Goal: Task Accomplishment & Management: Use online tool/utility

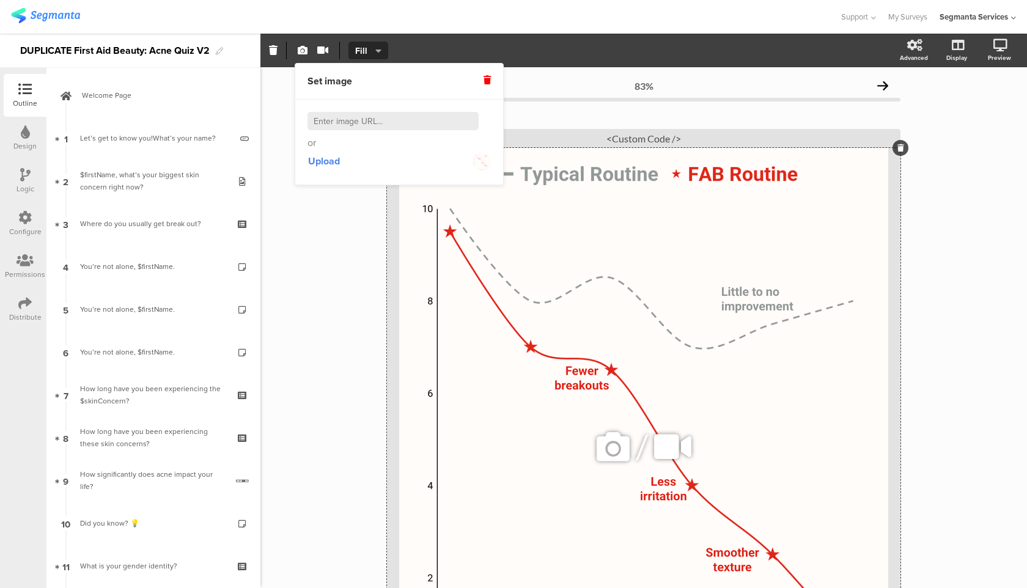
scroll to position [773, 0]
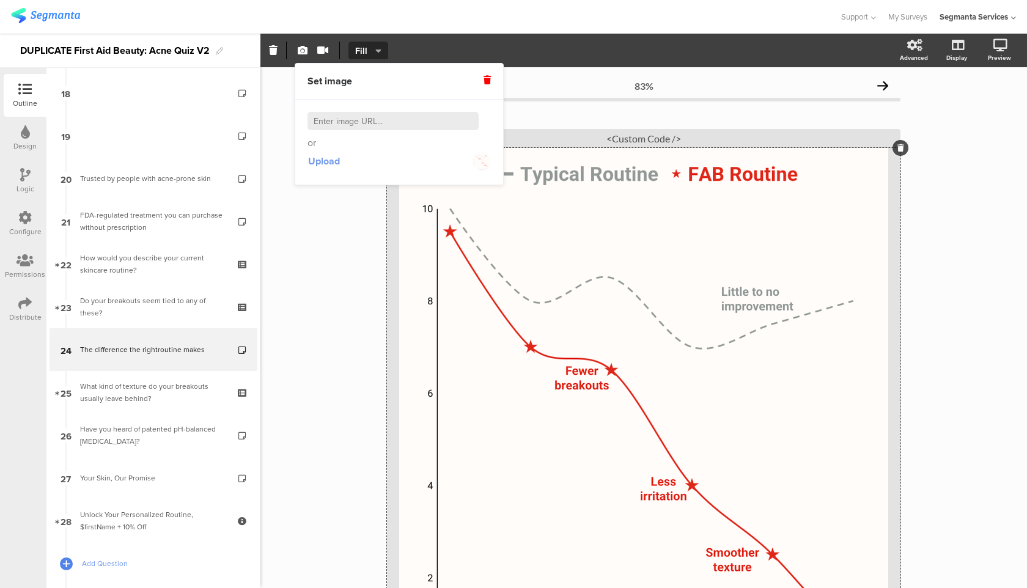
click at [332, 164] on span "Upload" at bounding box center [324, 161] width 32 height 14
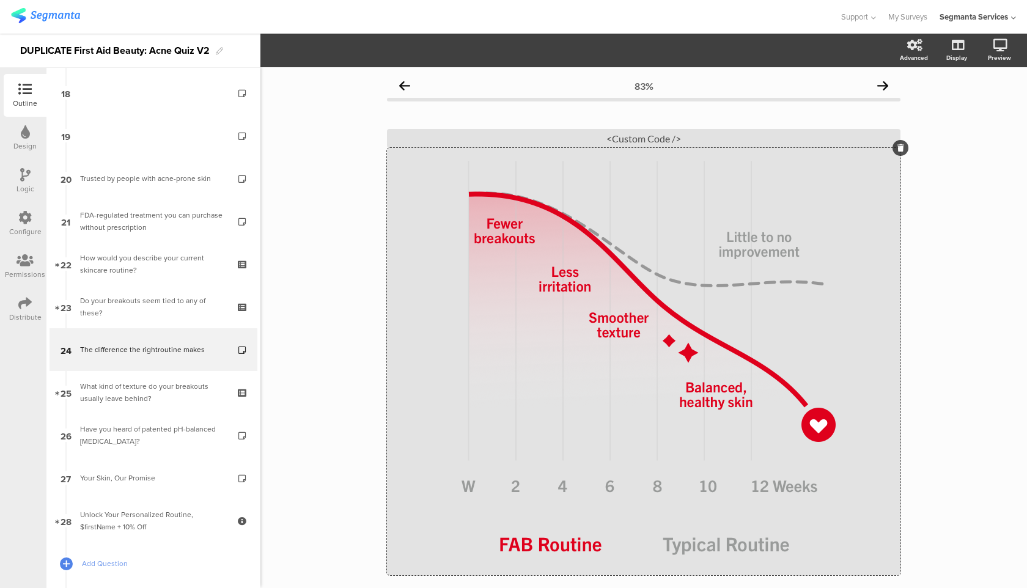
click at [917, 276] on div "83% The difference the right routine makes The difference the right routine mak…" at bounding box center [643, 398] width 767 height 663
click at [989, 109] on icon at bounding box center [985, 109] width 10 height 15
click at [517, 280] on div "/" at bounding box center [644, 361] width 514 height 427
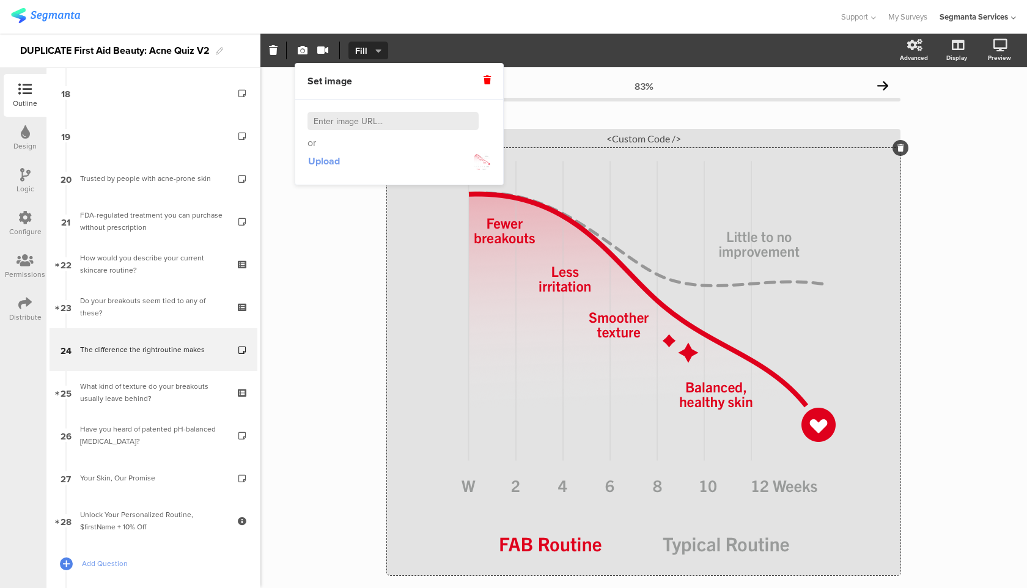
click at [325, 162] on span "Upload" at bounding box center [324, 161] width 32 height 14
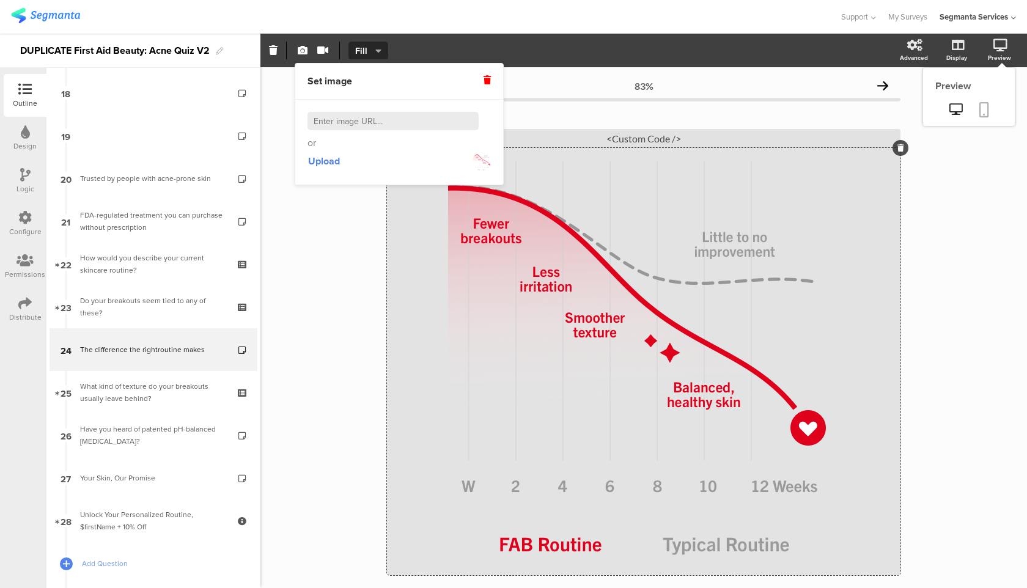
click at [988, 108] on icon at bounding box center [985, 109] width 10 height 15
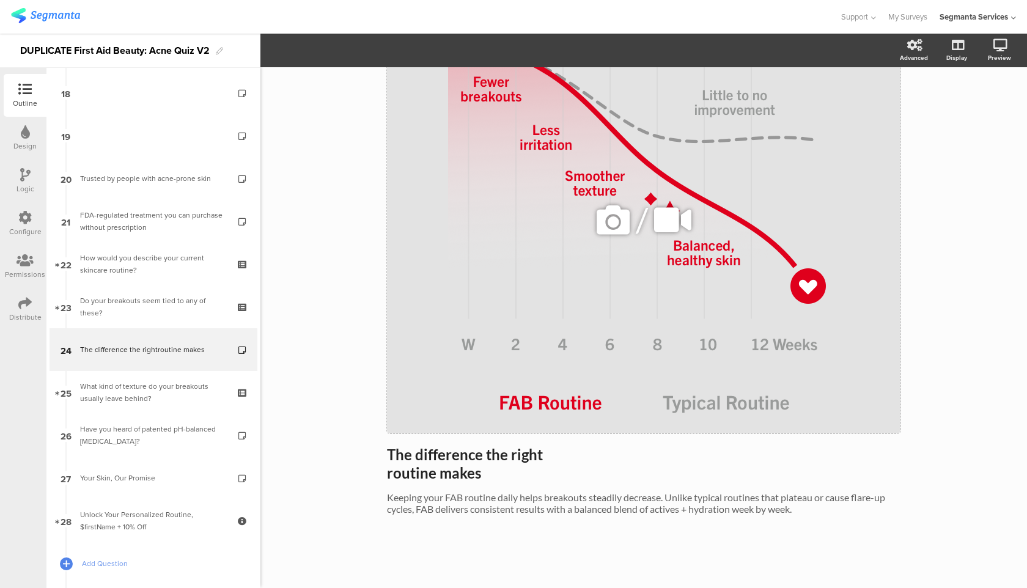
scroll to position [0, 0]
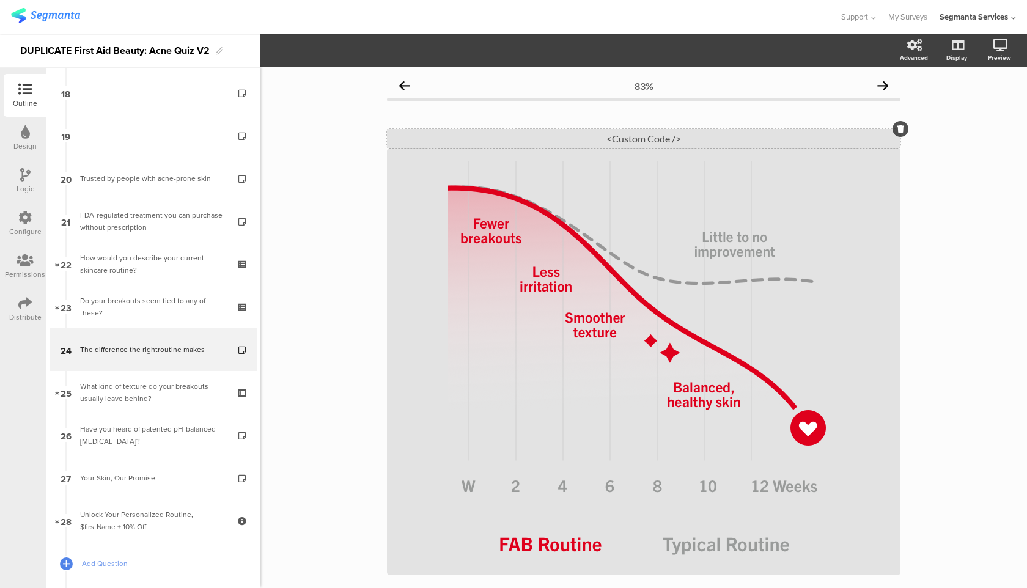
click at [632, 143] on div "<Custom Code />" at bounding box center [644, 138] width 514 height 19
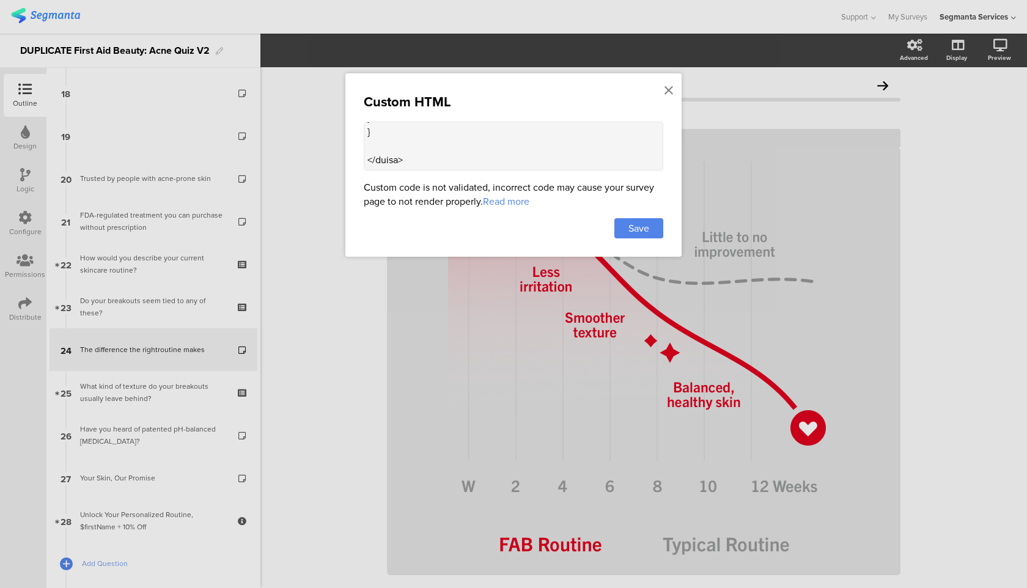
scroll to position [1350, 0]
click at [399, 137] on textarea at bounding box center [514, 146] width 300 height 49
paste textarea ".question-page[data-v-5d053e52] { padding: 0px !important;"
drag, startPoint x: 512, startPoint y: 133, endPoint x: 432, endPoint y: 130, distance: 80.8
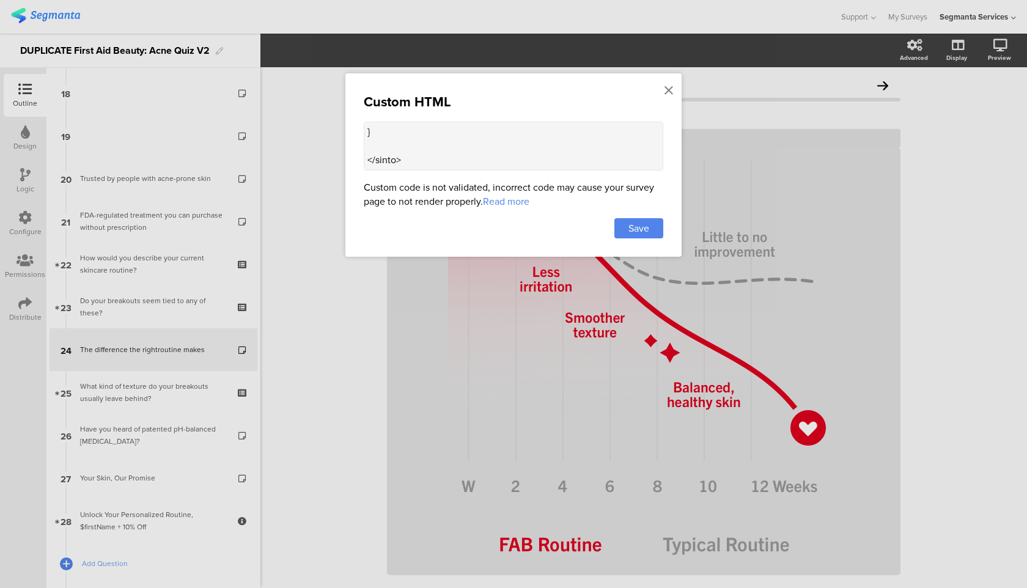
click at [432, 130] on textarea at bounding box center [514, 146] width 300 height 49
click at [443, 141] on textarea at bounding box center [514, 146] width 300 height 49
paste textarea ".progress-and-header[data-v-0caaa59b] { -webkit-box-align: center; -ms-flex-ali…"
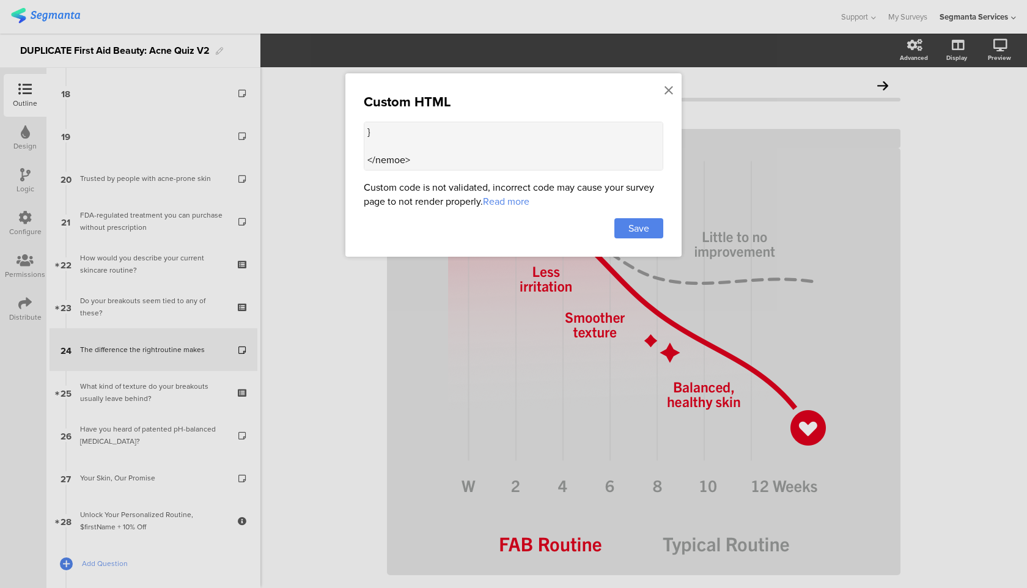
drag, startPoint x: 453, startPoint y: 152, endPoint x: 354, endPoint y: 138, distance: 100.0
click at [354, 138] on div "Custom HTML Custom code is not validated, incorrect code may cause your survey …" at bounding box center [513, 164] width 336 height 183
drag, startPoint x: 375, startPoint y: 153, endPoint x: 359, endPoint y: 135, distance: 25.1
click at [359, 135] on div "Custom HTML Custom code is not validated, incorrect code may cause your survey …" at bounding box center [513, 164] width 336 height 183
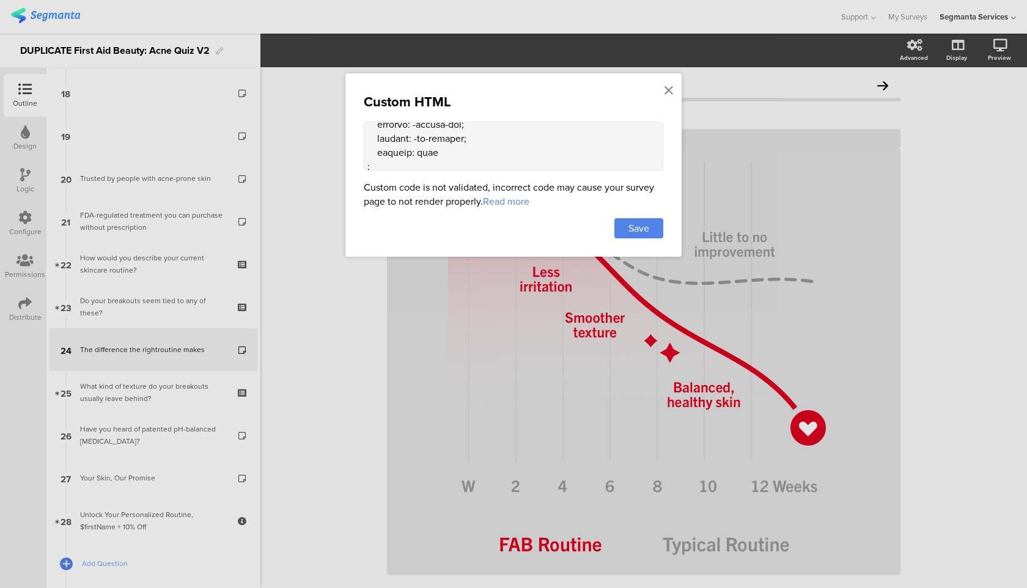
scroll to position [1425, 0]
drag, startPoint x: 537, startPoint y: 142, endPoint x: 459, endPoint y: 141, distance: 78.3
click at [459, 141] on textarea at bounding box center [514, 146] width 300 height 49
click at [436, 147] on textarea at bounding box center [514, 146] width 300 height 49
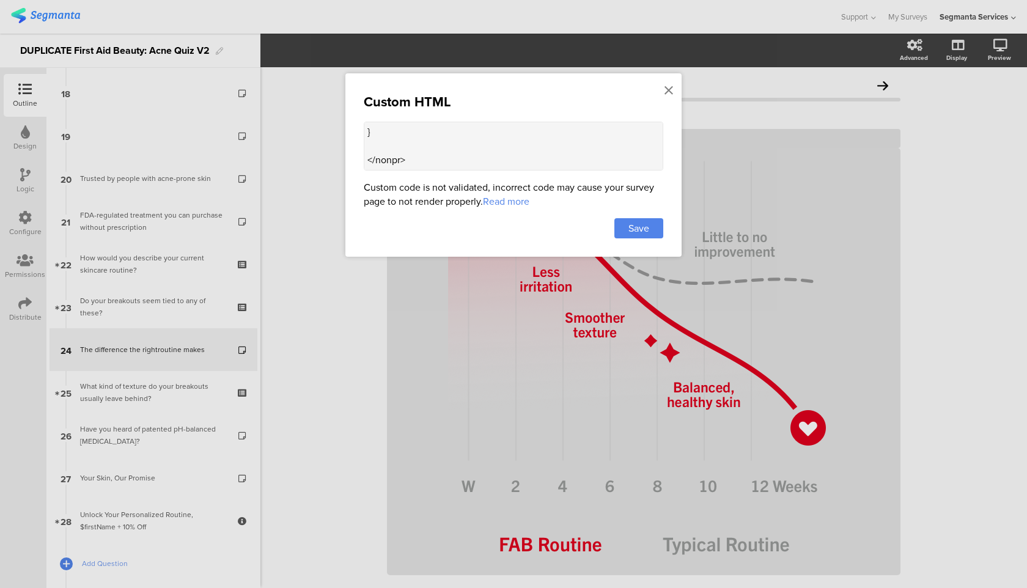
scroll to position [1467, 0]
paste textarea ".question-header .extra-text[data-v-e5dba86e] { font-size: 16px; margin-top: 10…"
drag, startPoint x: 427, startPoint y: 153, endPoint x: 363, endPoint y: 146, distance: 64.0
click at [363, 146] on div "Custom HTML Custom code is not validated, incorrect code may cause your survey …" at bounding box center [513, 164] width 336 height 183
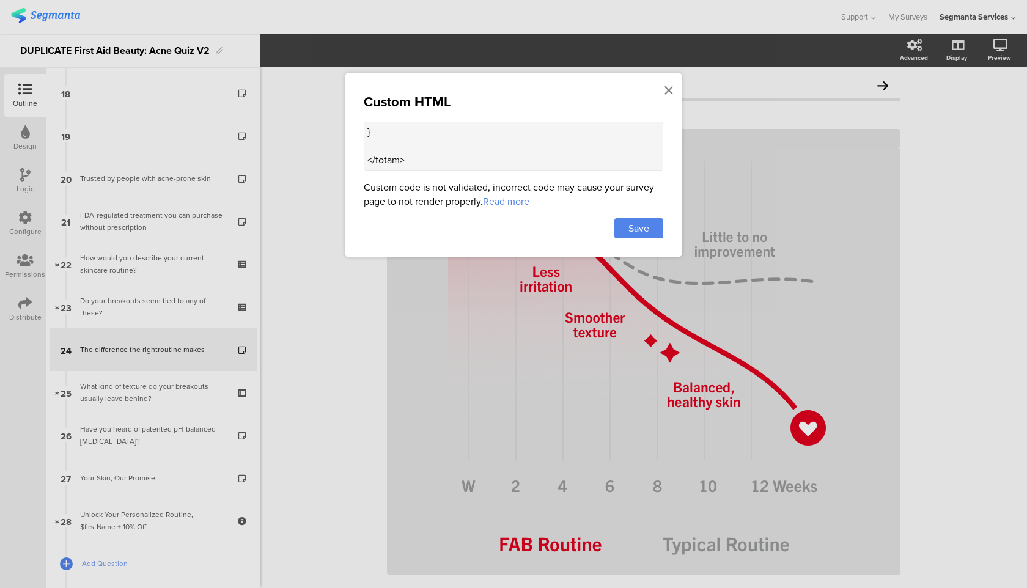
scroll to position [1482, 0]
drag, startPoint x: 566, startPoint y: 145, endPoint x: 484, endPoint y: 143, distance: 82.0
click at [484, 143] on textarea at bounding box center [514, 146] width 300 height 49
type textarea "<style> .progress-bar-segments { display: none !important; } .animated-router-v…"
click at [633, 235] on span "Save" at bounding box center [639, 228] width 21 height 14
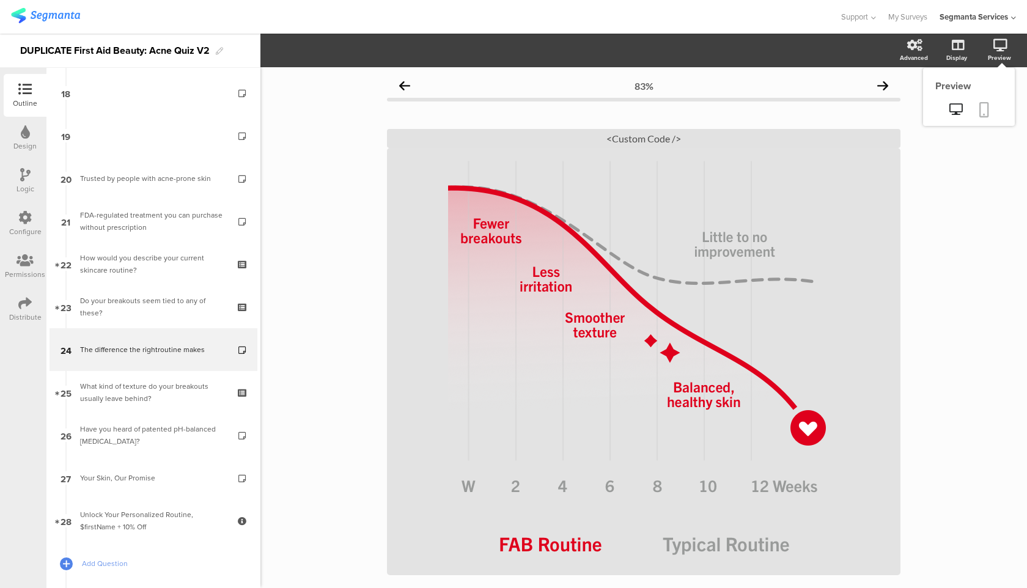
click at [990, 106] on link at bounding box center [984, 110] width 27 height 23
click at [983, 110] on icon at bounding box center [985, 109] width 10 height 15
click at [552, 311] on div "/" at bounding box center [644, 361] width 514 height 427
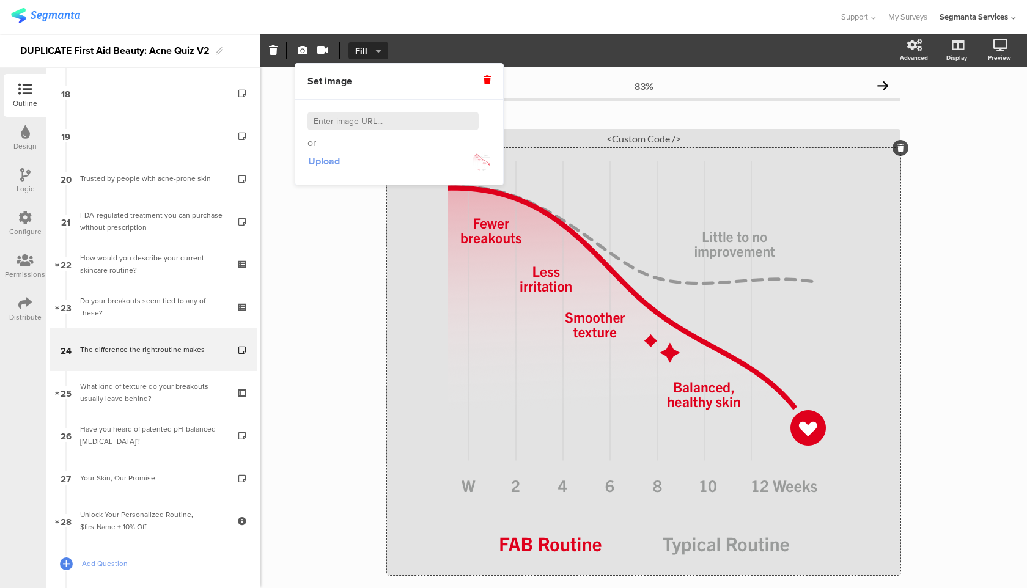
click at [336, 166] on span "Upload" at bounding box center [324, 161] width 32 height 14
click at [995, 108] on link at bounding box center [984, 110] width 27 height 23
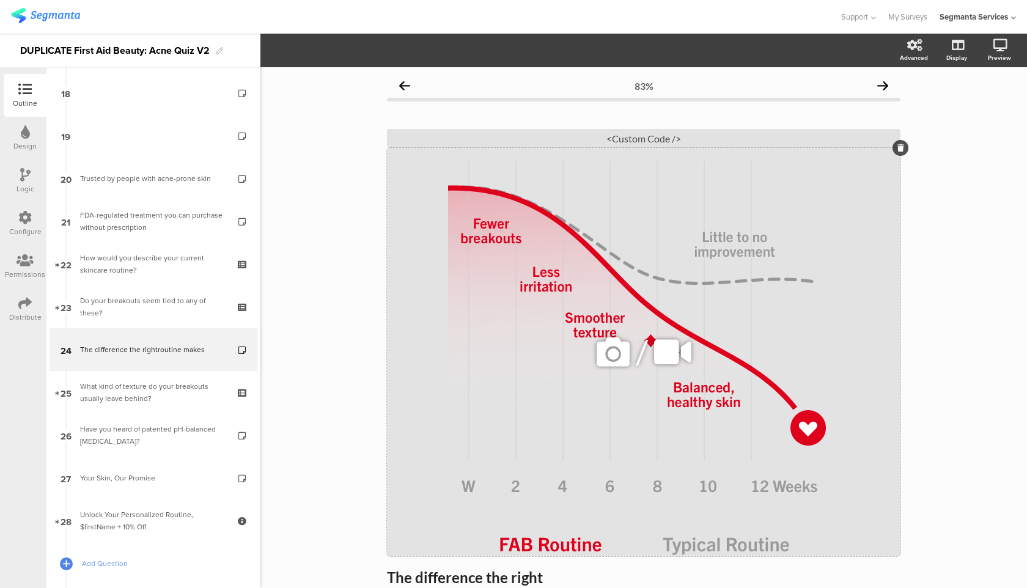
click at [588, 308] on div "/" at bounding box center [644, 352] width 514 height 408
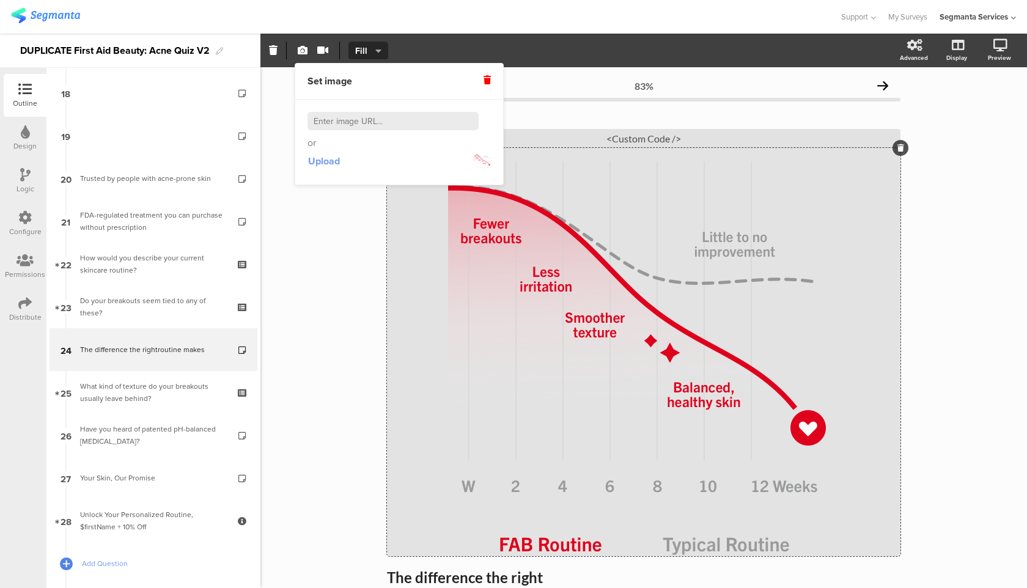
click at [333, 158] on span "Upload" at bounding box center [324, 161] width 32 height 14
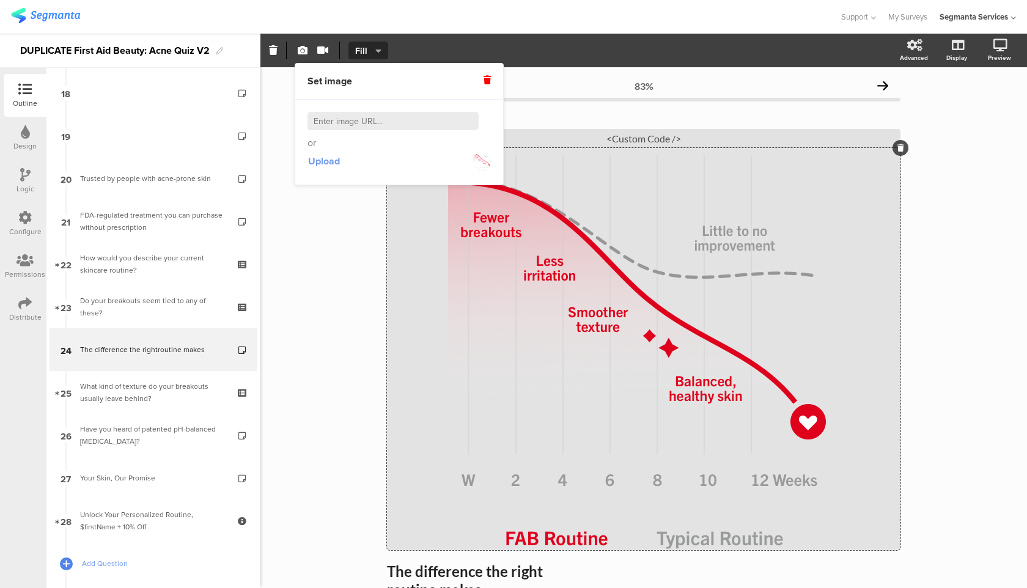
click at [329, 161] on span "Upload" at bounding box center [324, 161] width 32 height 14
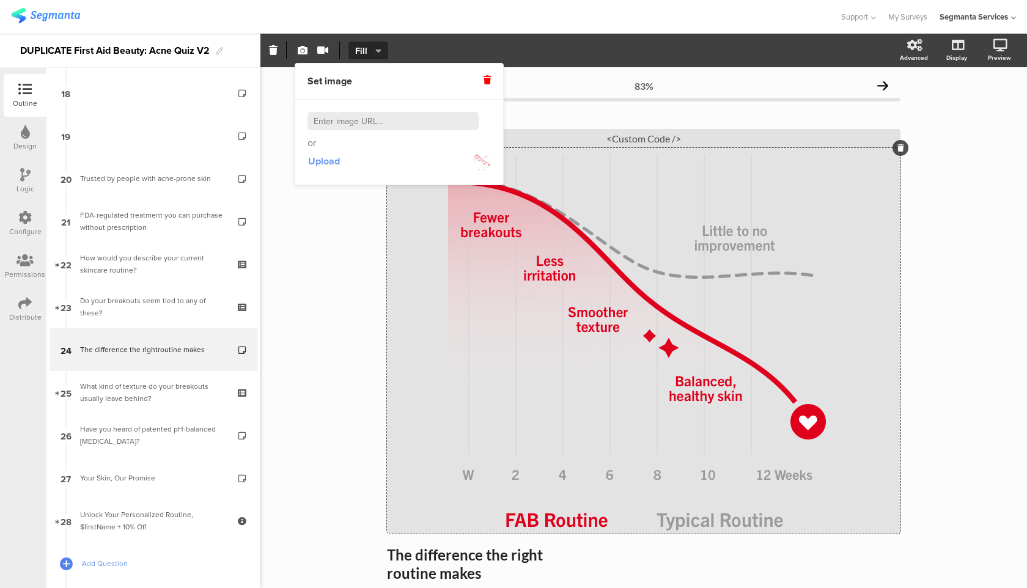
click at [323, 169] on button "Upload" at bounding box center [324, 161] width 33 height 22
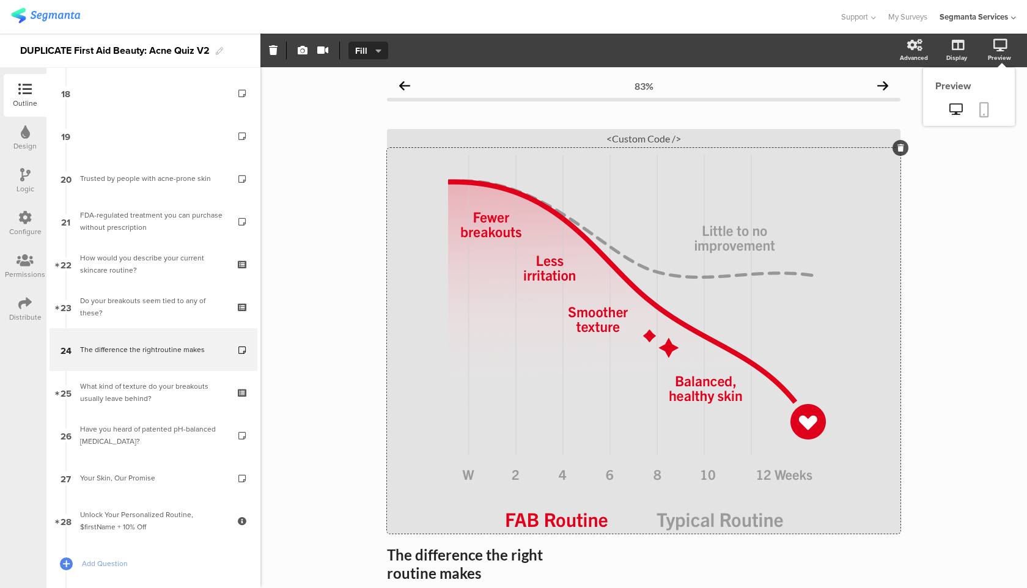
click at [989, 106] on link at bounding box center [984, 110] width 27 height 23
click at [497, 264] on div "/" at bounding box center [644, 341] width 514 height 386
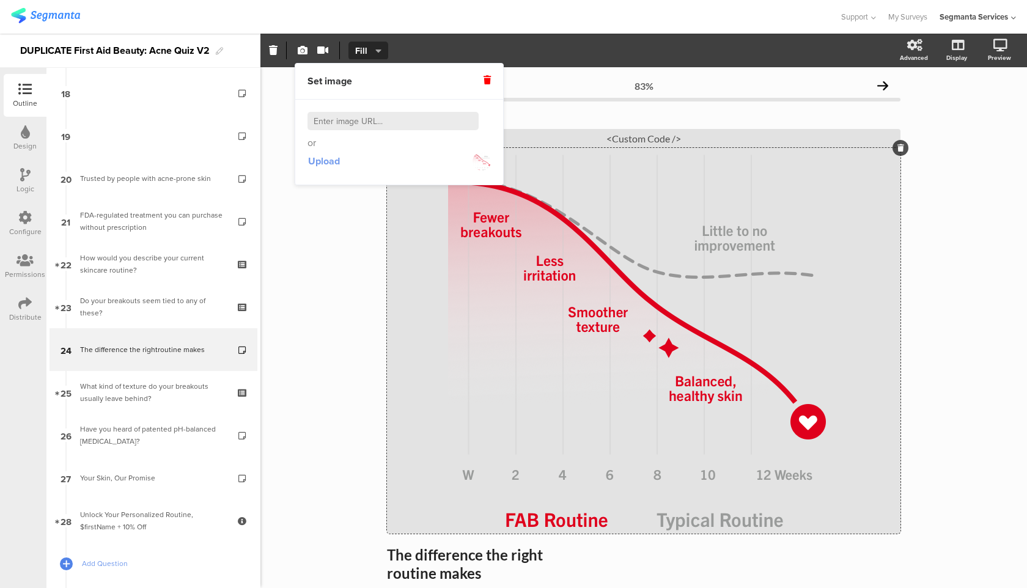
click at [328, 169] on button "Upload" at bounding box center [324, 161] width 33 height 22
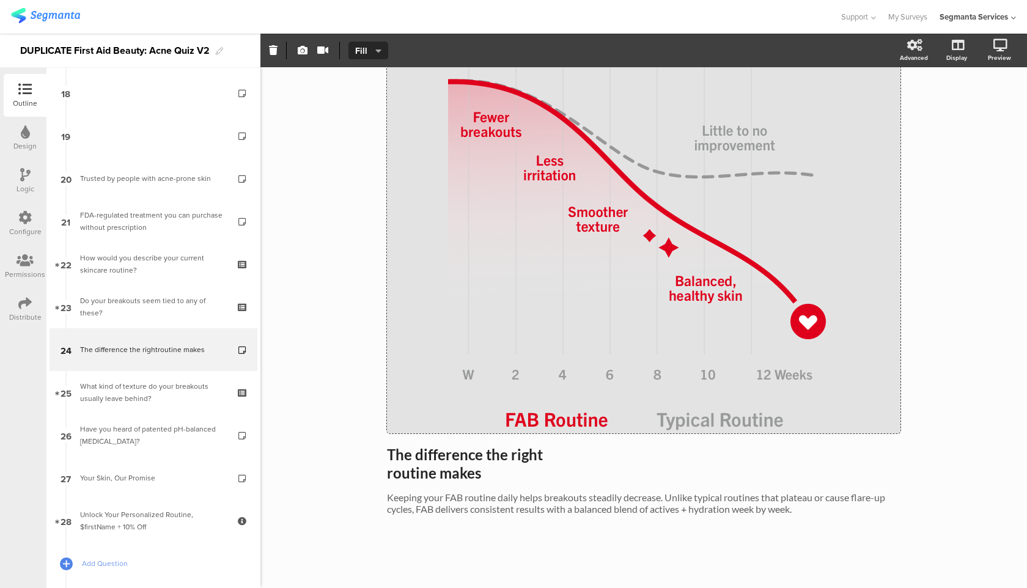
click at [589, 548] on div at bounding box center [644, 560] width 514 height 43
click at [589, 533] on div "83% The difference the right routine makes The difference the right routine mak…" at bounding box center [644, 277] width 514 height 609
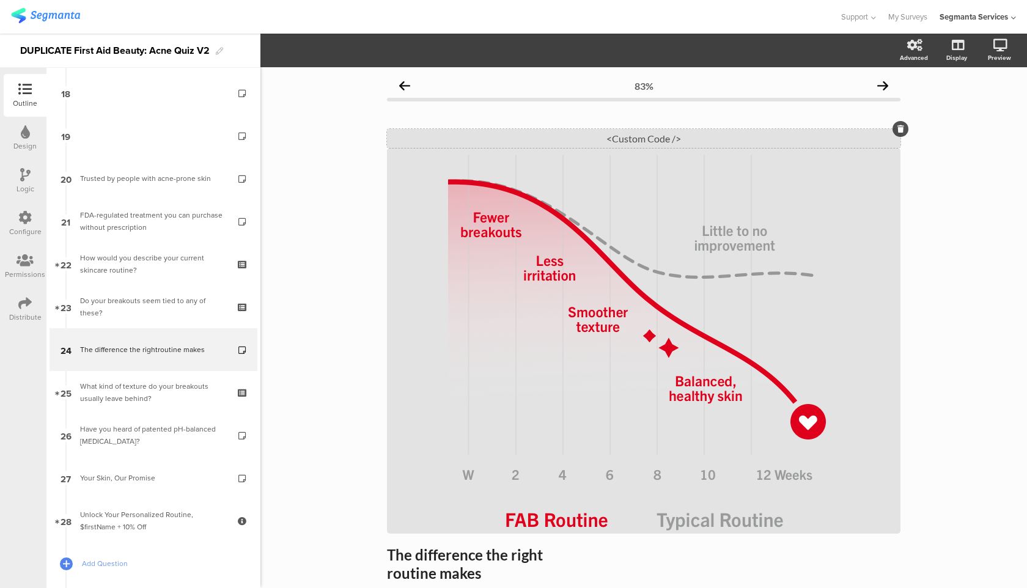
click at [658, 141] on div "<Custom Code />" at bounding box center [644, 138] width 514 height 19
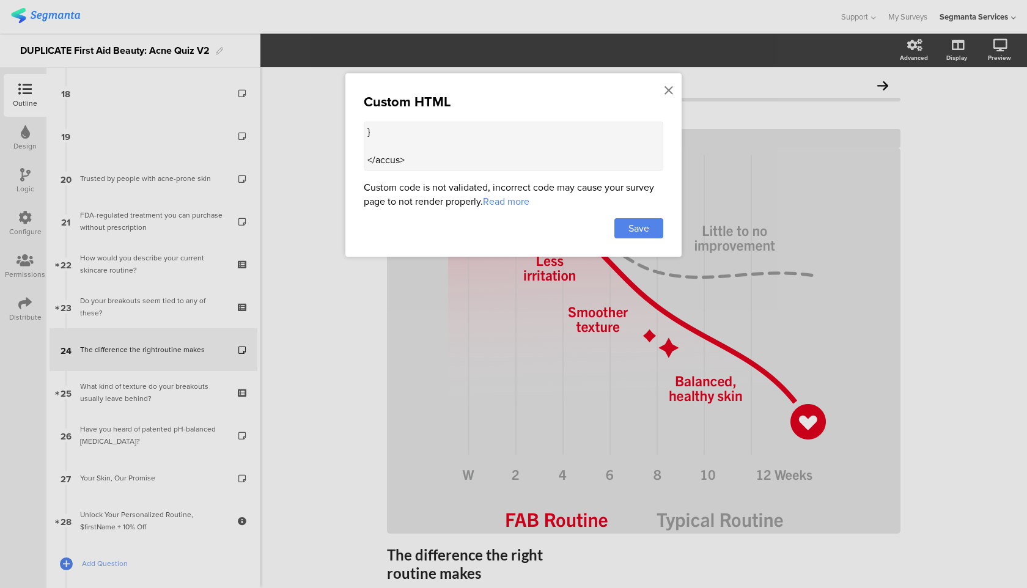
scroll to position [1573, 0]
click at [668, 91] on icon at bounding box center [669, 90] width 9 height 13
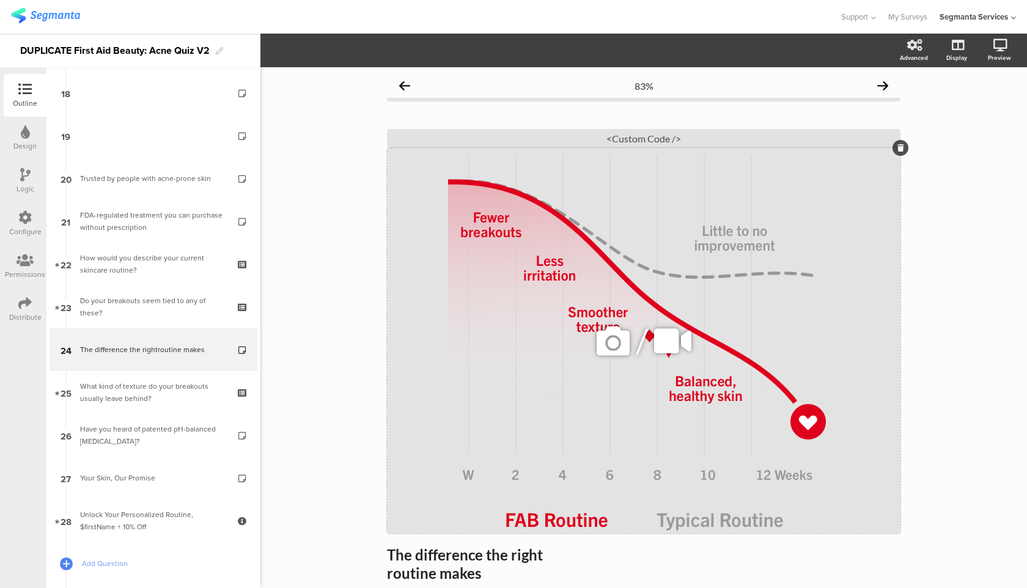
click at [535, 223] on div "/" at bounding box center [644, 341] width 514 height 386
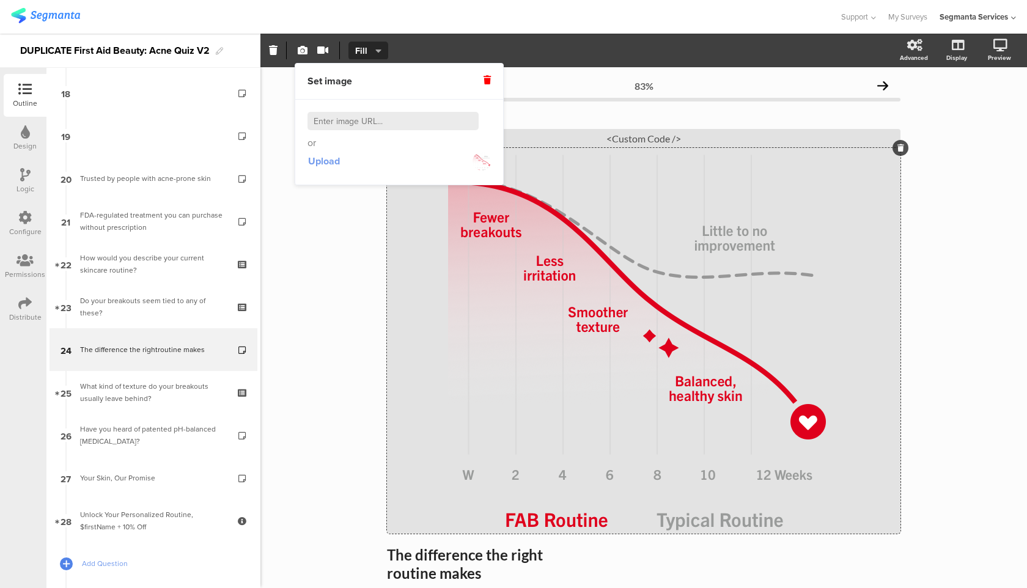
click at [338, 166] on span "Upload" at bounding box center [324, 161] width 32 height 14
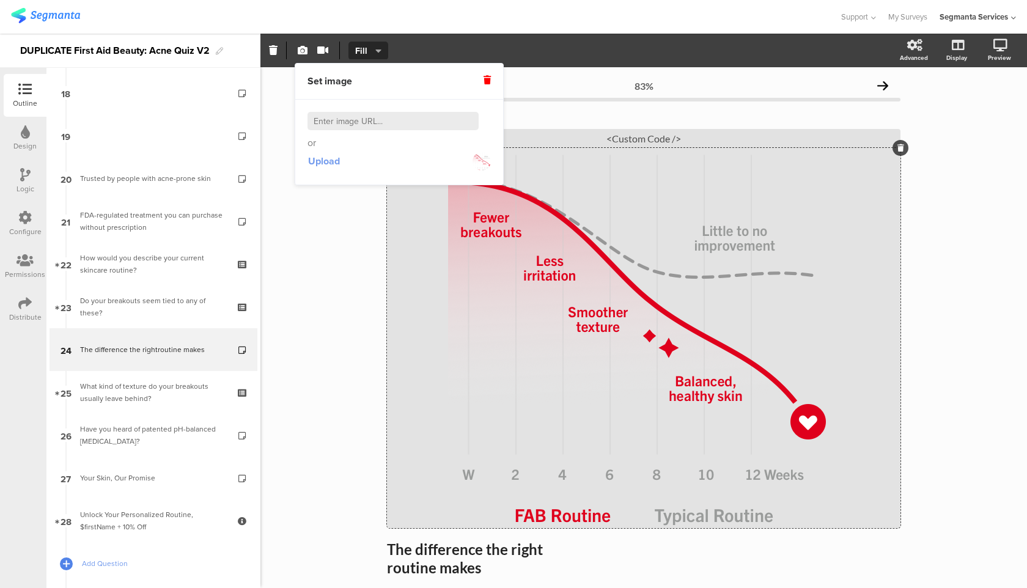
click at [330, 160] on span "Upload" at bounding box center [324, 161] width 32 height 14
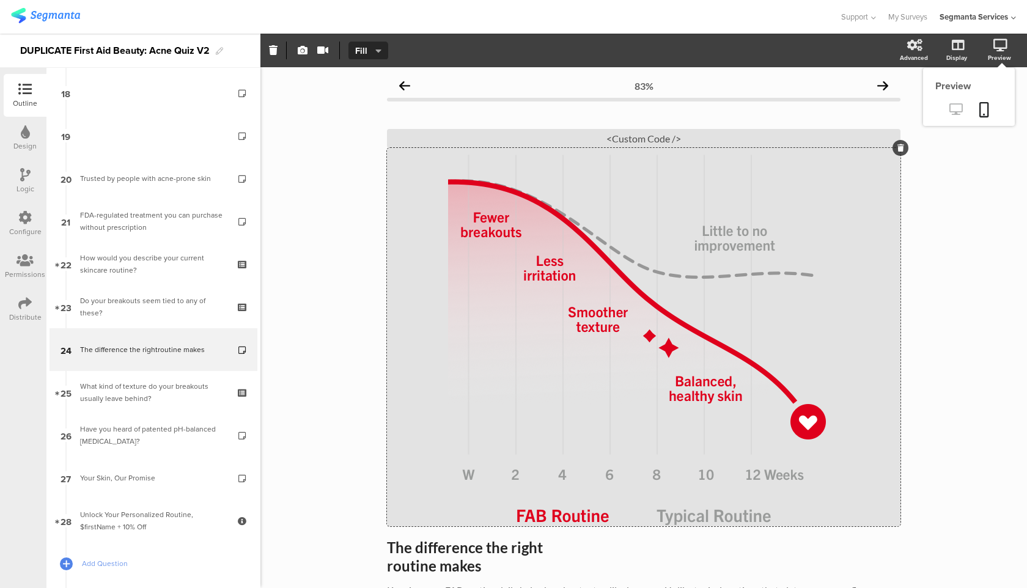
click at [967, 108] on link at bounding box center [956, 110] width 30 height 20
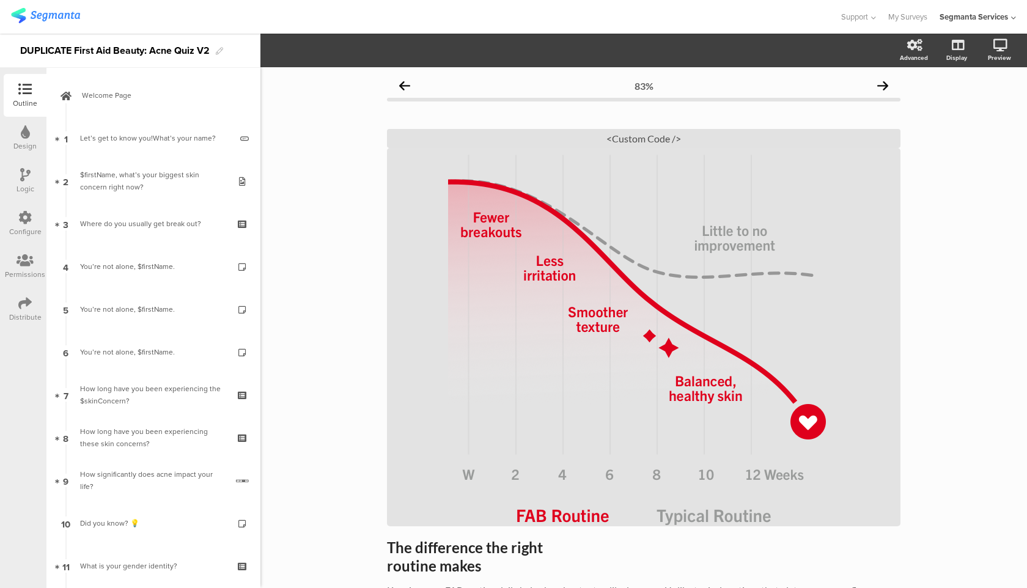
scroll to position [78, 0]
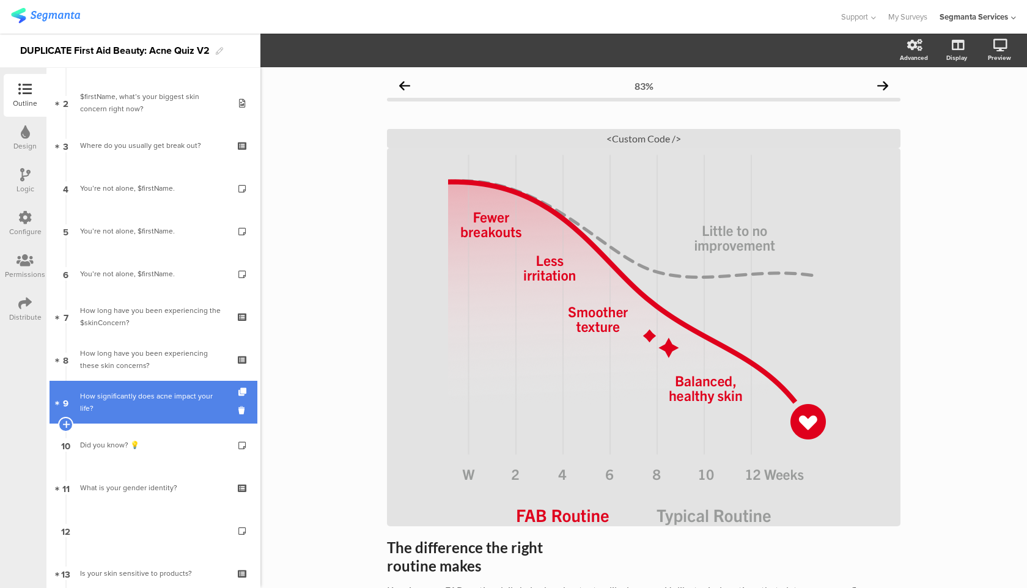
click at [120, 402] on div "How significantly does acne impact your life?" at bounding box center [153, 402] width 147 height 24
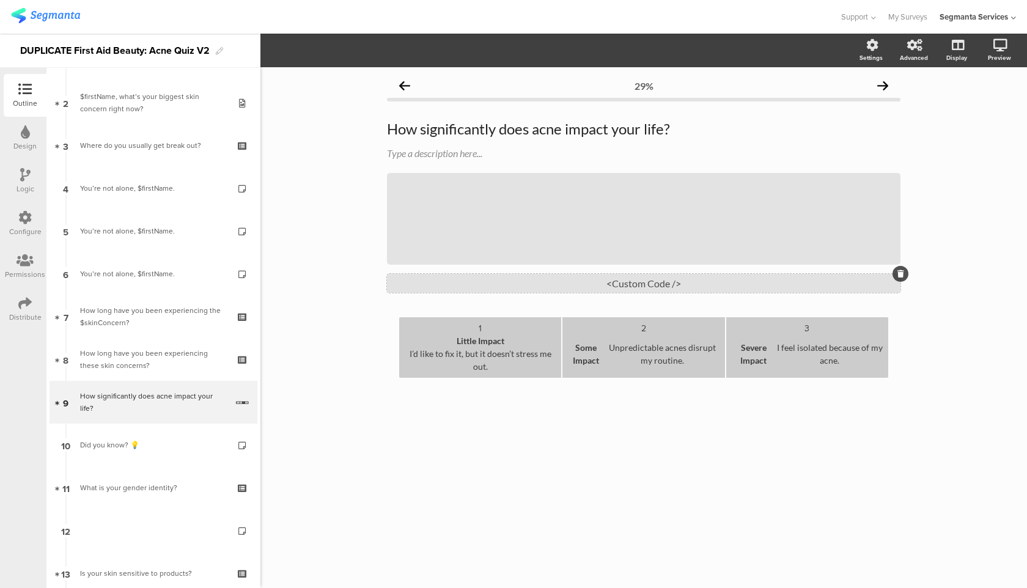
click at [707, 287] on div "<Custom Code />" at bounding box center [644, 283] width 514 height 19
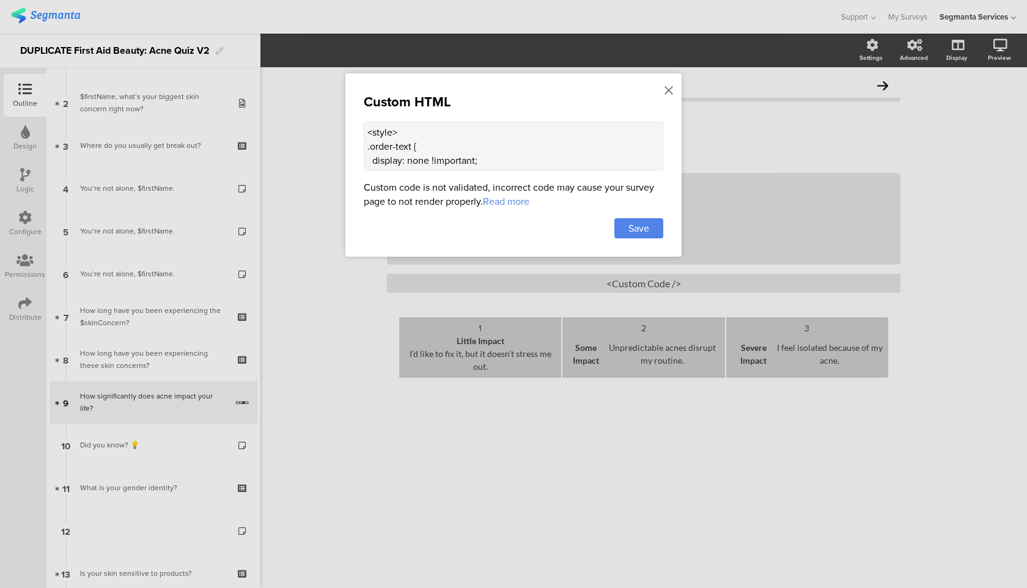
scroll to position [149, 0]
click at [478, 163] on textarea "<style> .order-text { display: none !important; } .text.likert-option-text { di…" at bounding box center [514, 146] width 300 height 49
click at [399, 144] on textarea "<style> .order-text { display: none !important; } .text.likert-option-text { di…" at bounding box center [514, 146] width 300 height 49
click at [407, 131] on textarea "<style> .order-text { display: none !important; } .text.likert-option-text { di…" at bounding box center [514, 146] width 300 height 49
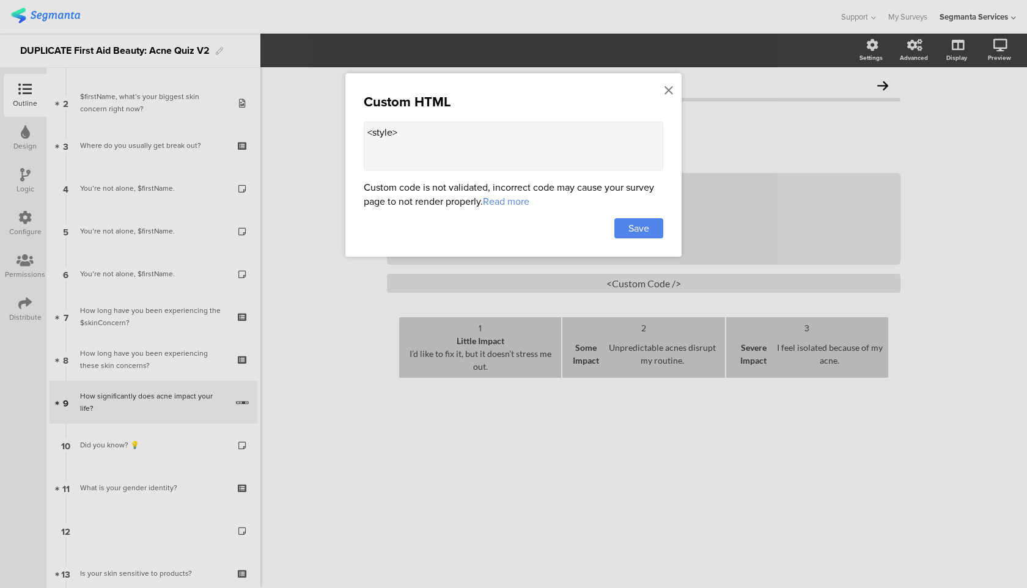
paste textarea "/* Force answers to stack vertically on desktop */ .question-answers, .answers,…"
type textarea "<style> /* Force answers to stack vertically on desktop */ .question-answers, .…"
click at [633, 230] on span "Save" at bounding box center [639, 228] width 21 height 14
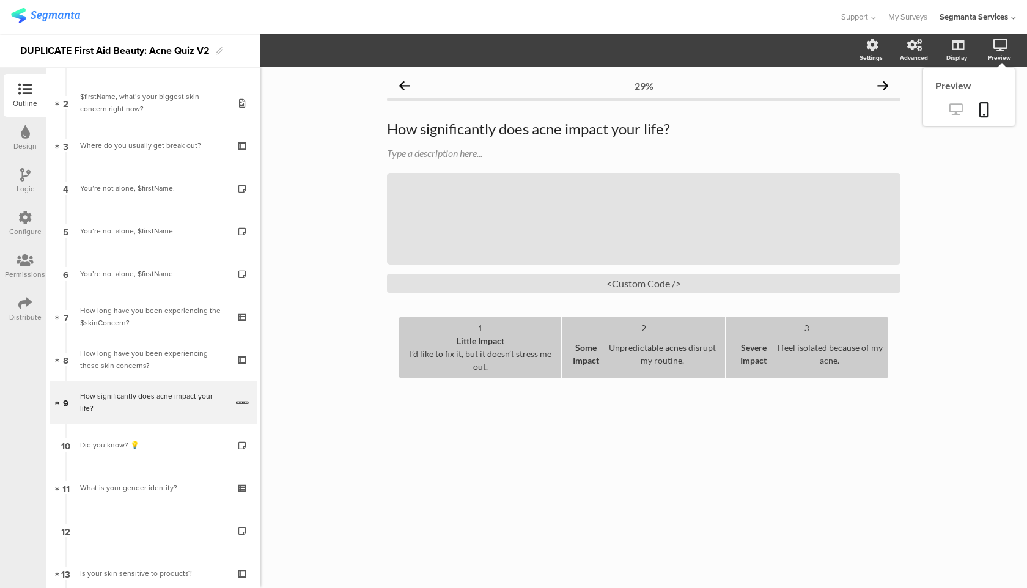
click at [964, 106] on link at bounding box center [956, 110] width 30 height 20
click at [577, 286] on div "<Custom Code />" at bounding box center [644, 283] width 514 height 19
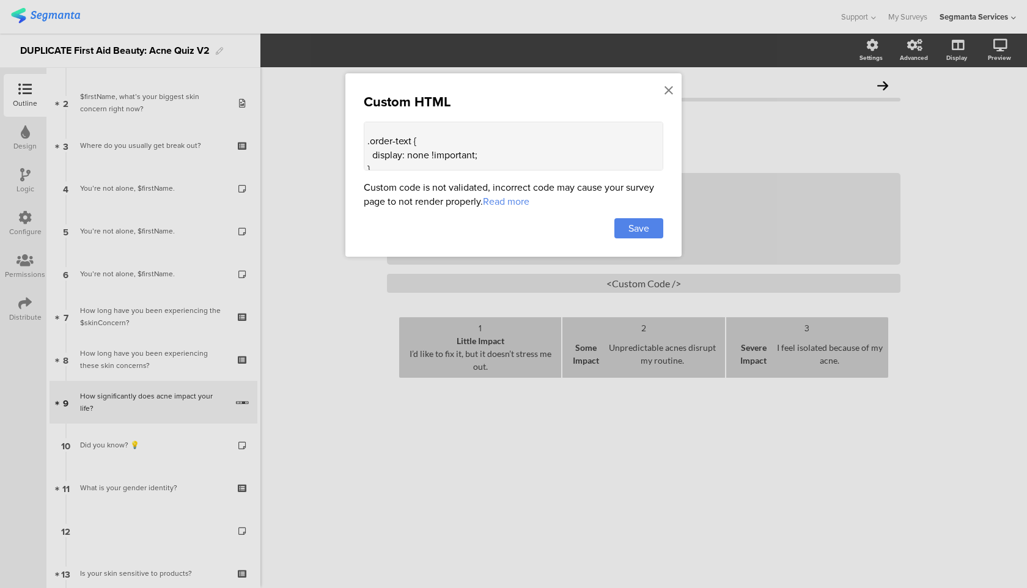
scroll to position [253, 0]
drag, startPoint x: 380, startPoint y: 145, endPoint x: 384, endPoint y: 132, distance: 13.4
click at [384, 132] on textarea "<style> /* Force answers to stack vertically on desktop */ .question-answers, .…" at bounding box center [514, 146] width 300 height 49
type textarea "<style> .order-text { display: none !important; } .text.likert-option-text { di…"
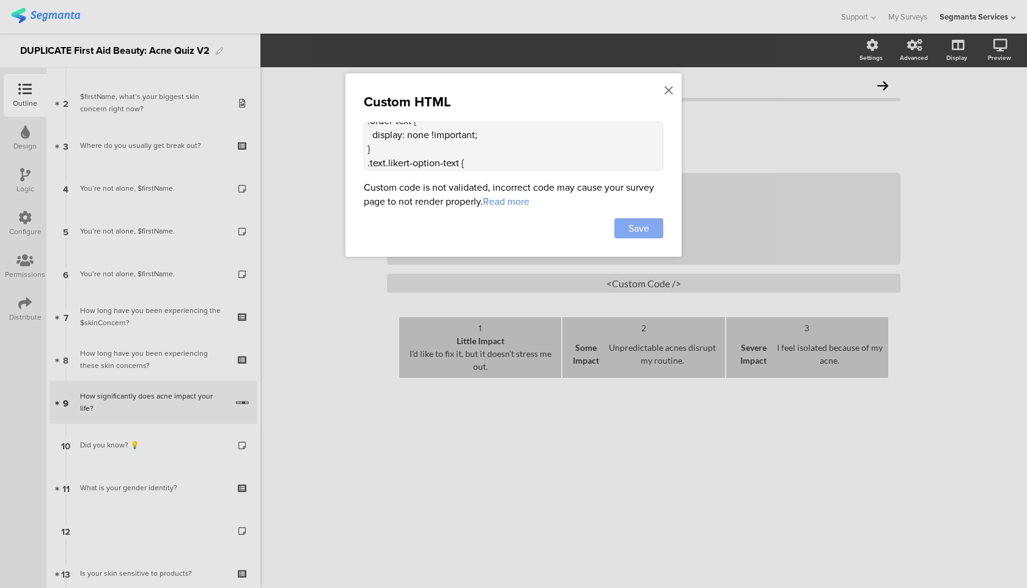
click at [653, 229] on div "Save" at bounding box center [639, 228] width 49 height 20
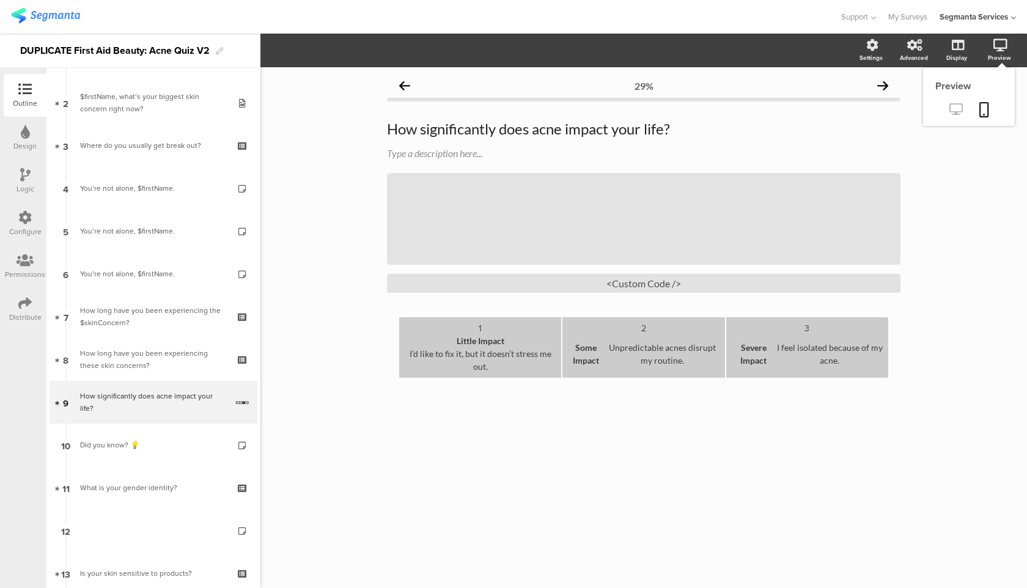
click at [950, 110] on icon at bounding box center [956, 109] width 13 height 12
click at [959, 112] on icon at bounding box center [956, 109] width 13 height 12
click at [991, 100] on link at bounding box center [984, 110] width 27 height 23
click at [578, 289] on div "<Custom Code />" at bounding box center [644, 283] width 514 height 19
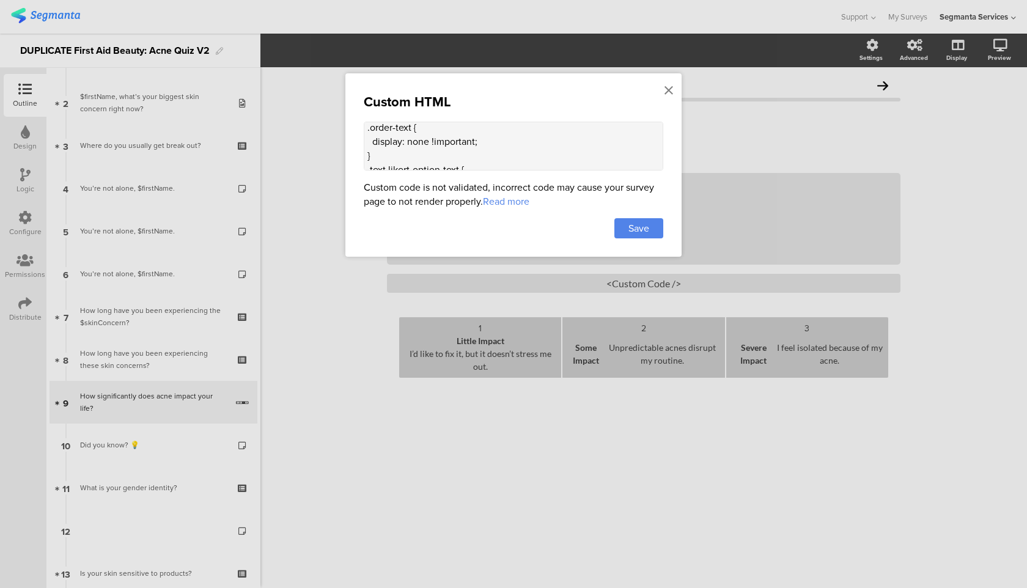
scroll to position [164, 0]
click at [446, 142] on textarea "<style> .order-text { display: none !important; } .text.likert-option-text { di…" at bounding box center [514, 146] width 300 height 49
paste textarea "@media screen and (max-width: 635px) { .options-container .option[data-v-645b88…"
drag, startPoint x: 572, startPoint y: 165, endPoint x: 379, endPoint y: 155, distance: 193.5
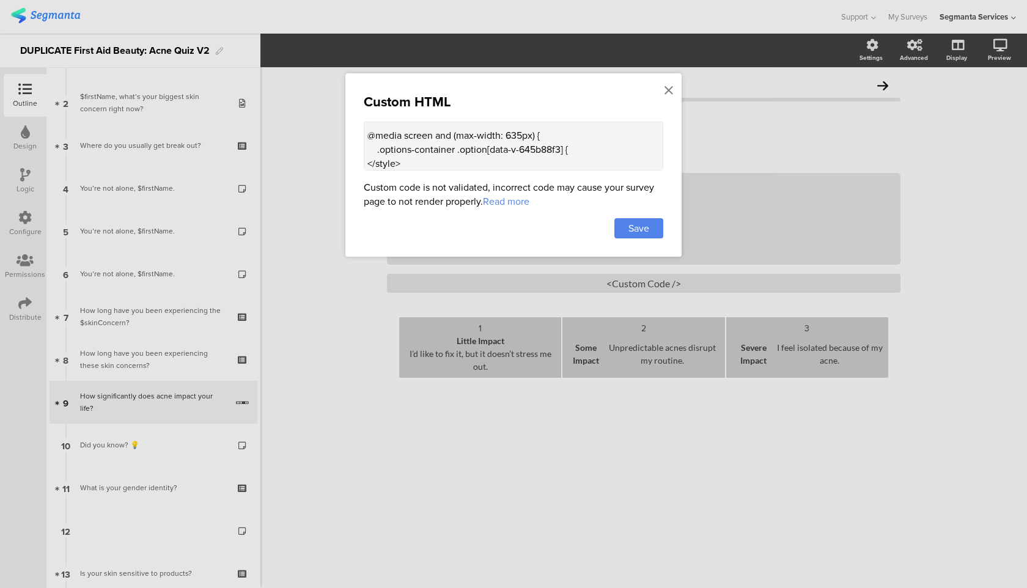
click at [379, 155] on textarea "<style> .order-text { display: none !important; } .text.likert-option-text { di…" at bounding box center [514, 146] width 300 height 49
type textarea "<style> .order-text { display: none !important; } .text.likert-option-text { di…"
click at [634, 230] on span "Save" at bounding box center [639, 228] width 21 height 14
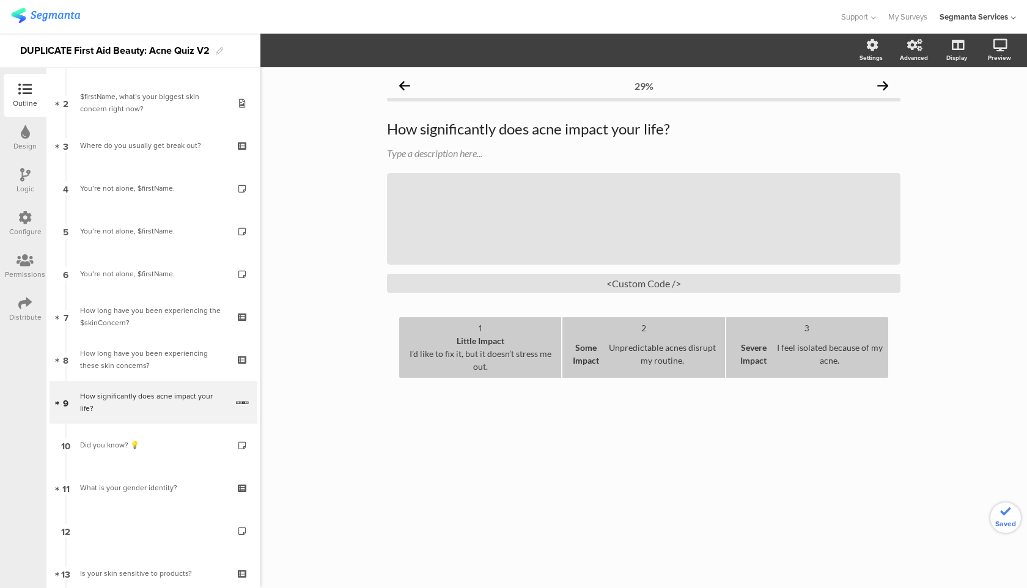
click at [18, 225] on div at bounding box center [24, 218] width 13 height 15
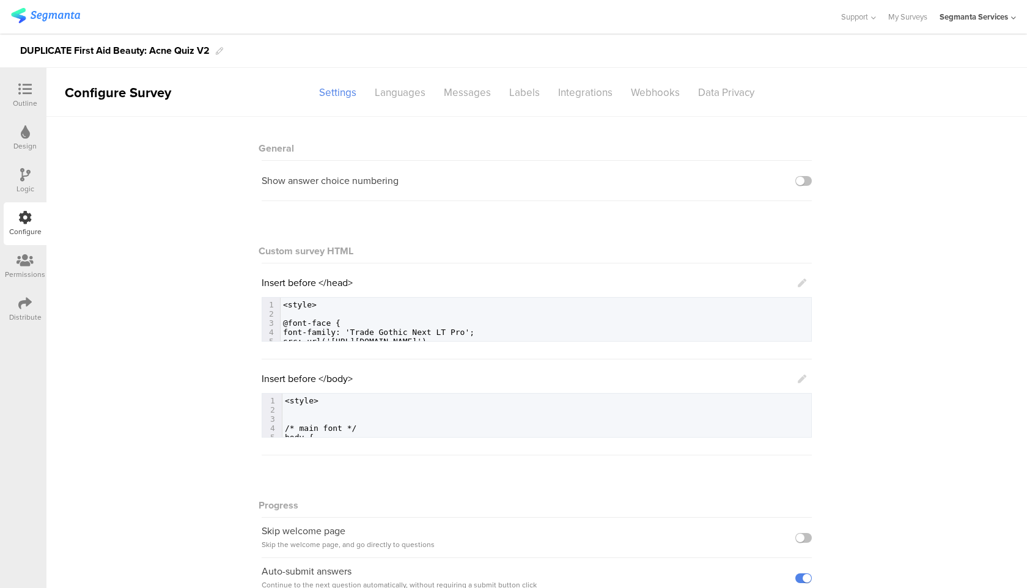
click at [803, 381] on icon at bounding box center [802, 379] width 9 height 9
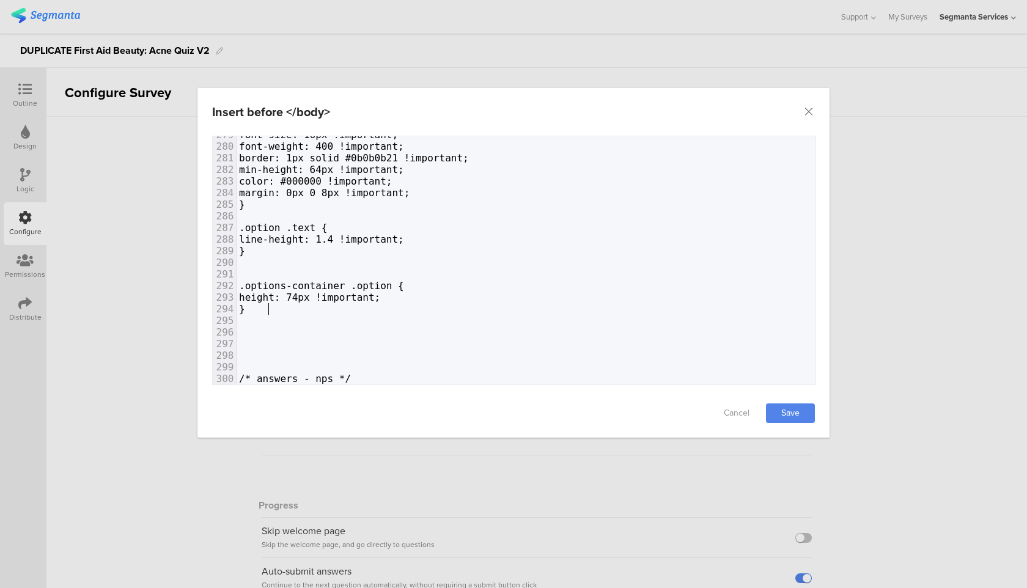
type textarea ".options-container .option { height: 74px !important; }"
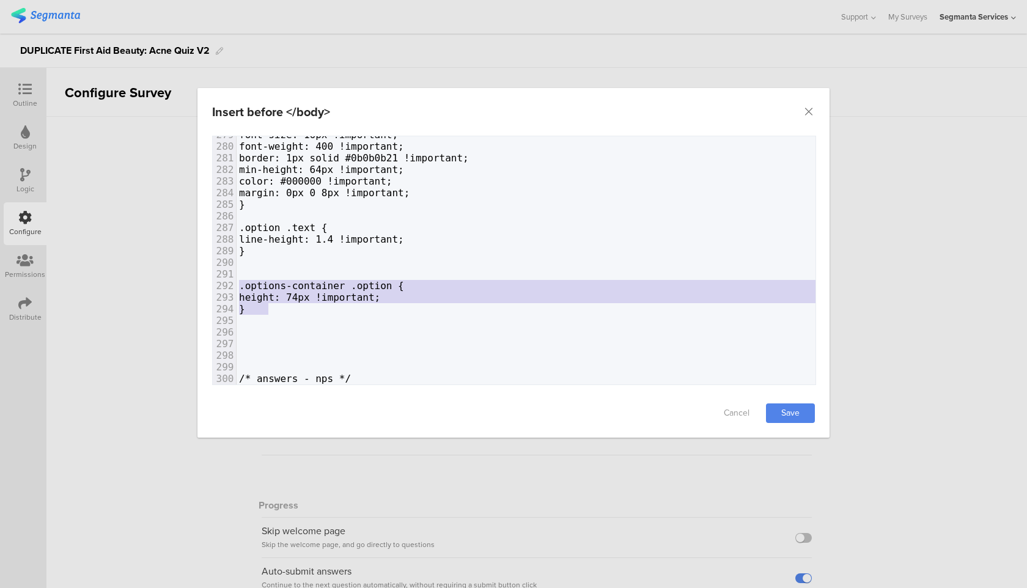
drag, startPoint x: 274, startPoint y: 309, endPoint x: 229, endPoint y: 287, distance: 50.6
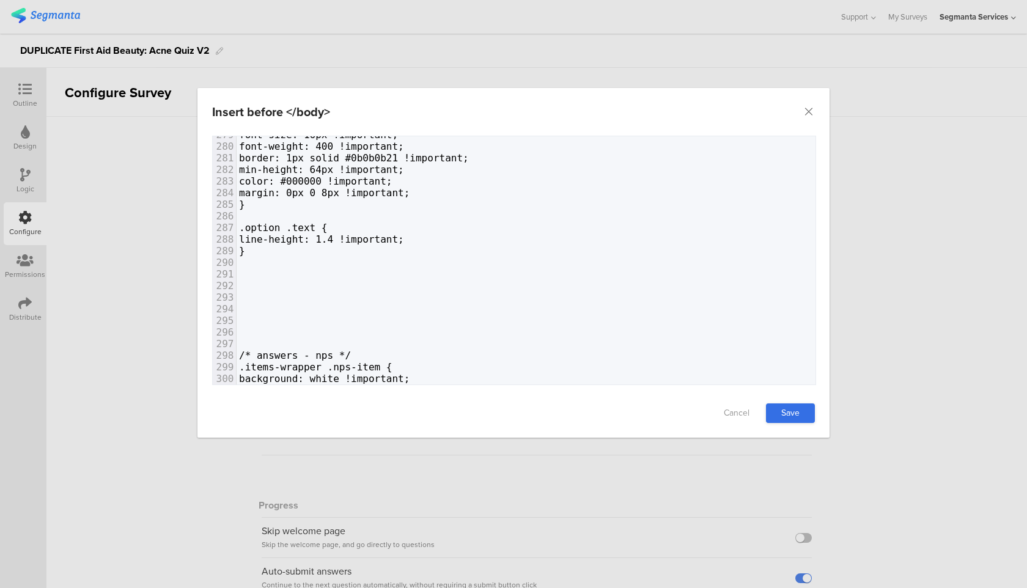
click at [806, 416] on link "Save" at bounding box center [790, 414] width 49 height 20
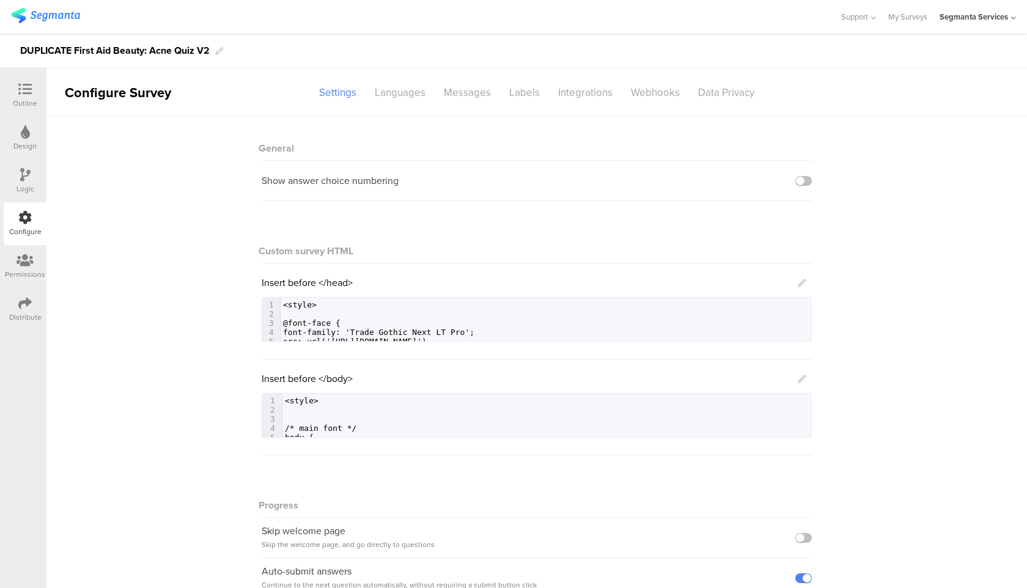
click at [25, 97] on div at bounding box center [25, 90] width 24 height 15
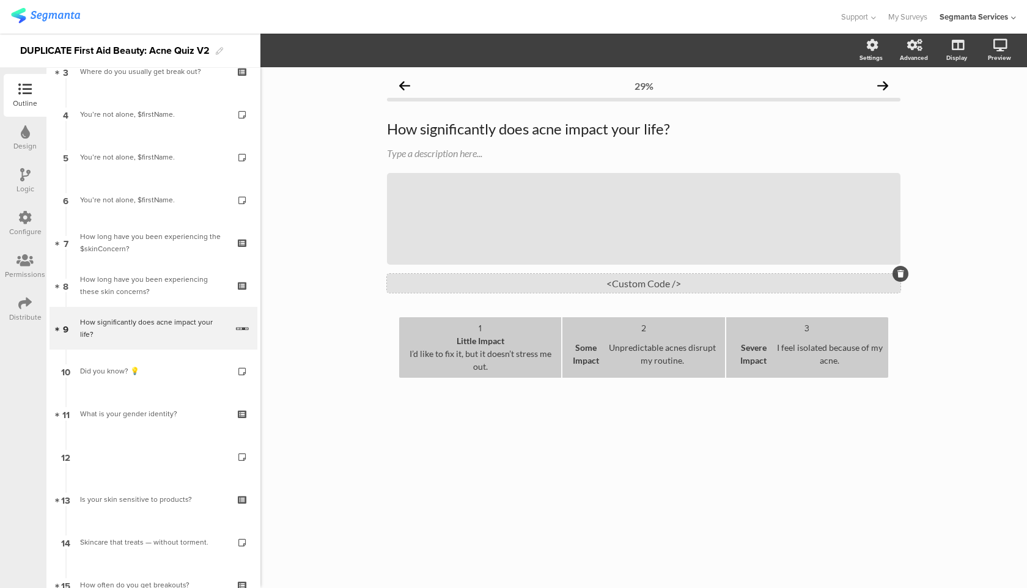
click at [462, 279] on div "<Custom Code />" at bounding box center [644, 283] width 514 height 19
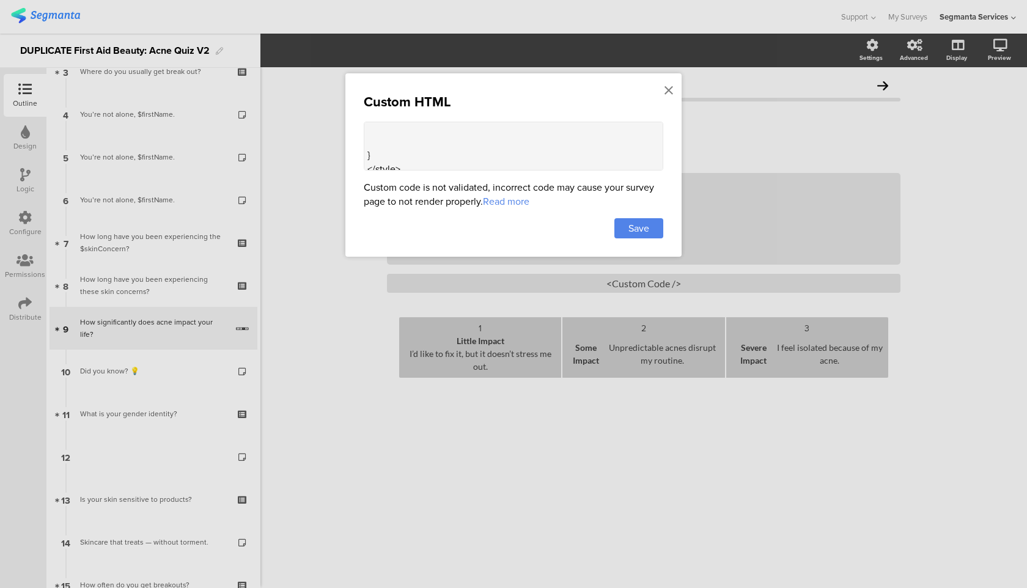
click at [402, 143] on textarea "<style> .order-text { display: none !important; } .text.likert-option-text { di…" at bounding box center [514, 146] width 300 height 49
paste textarea ".options-container .option { height: 74px !important; }"
type textarea "<style> .order-text { display: none !important; } .text.likert-option-text { di…"
click at [644, 237] on div "Save" at bounding box center [639, 228] width 49 height 20
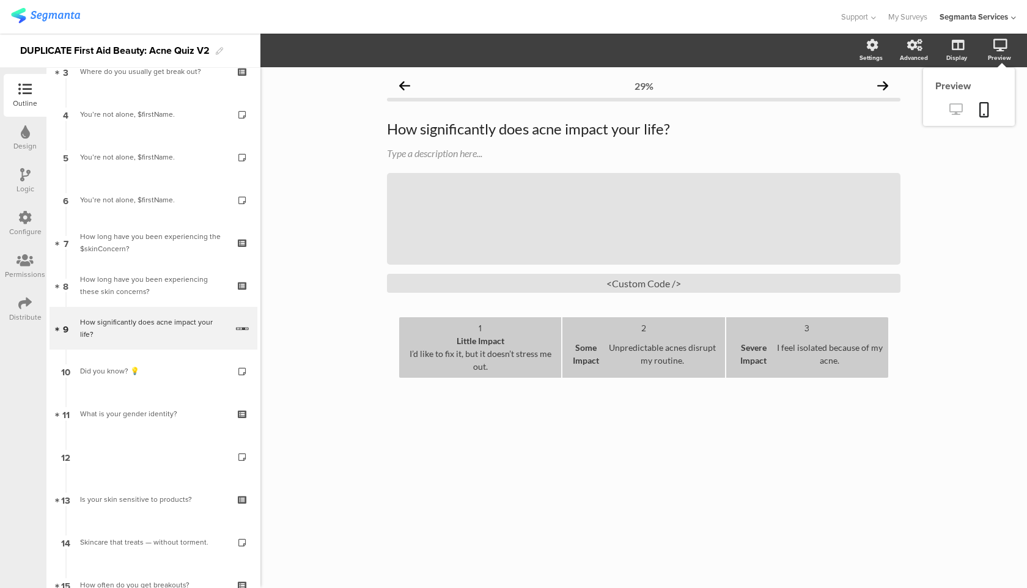
click at [958, 106] on icon at bounding box center [956, 109] width 13 height 12
click at [39, 220] on div "Configure" at bounding box center [25, 223] width 43 height 43
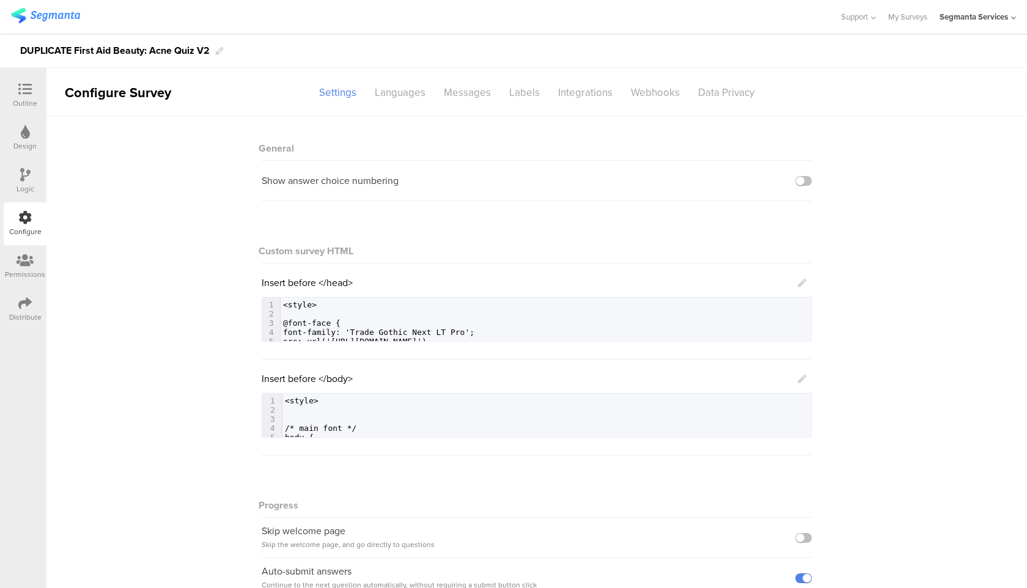
click at [799, 378] on icon at bounding box center [802, 379] width 9 height 9
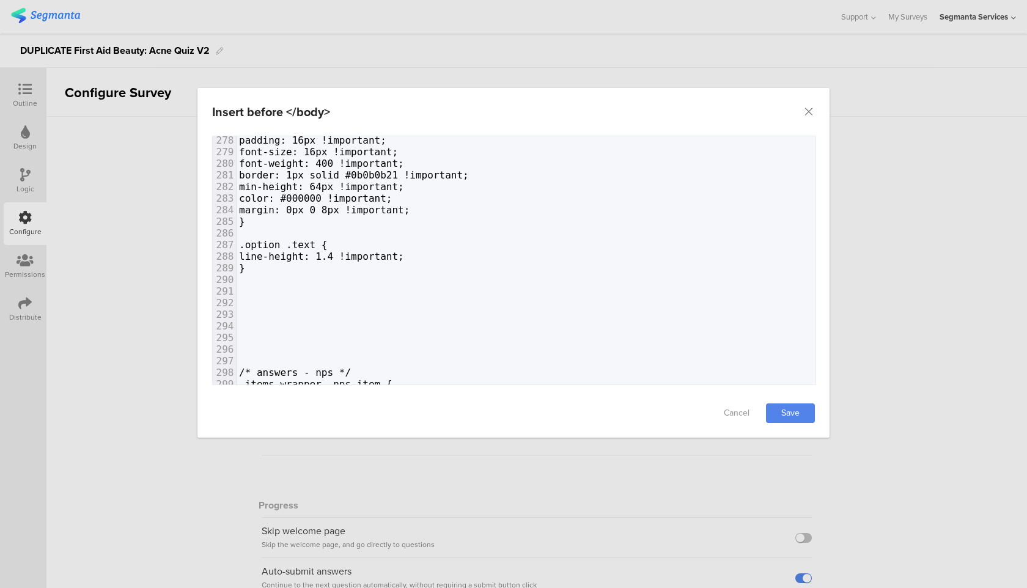
scroll to position [3222, 0]
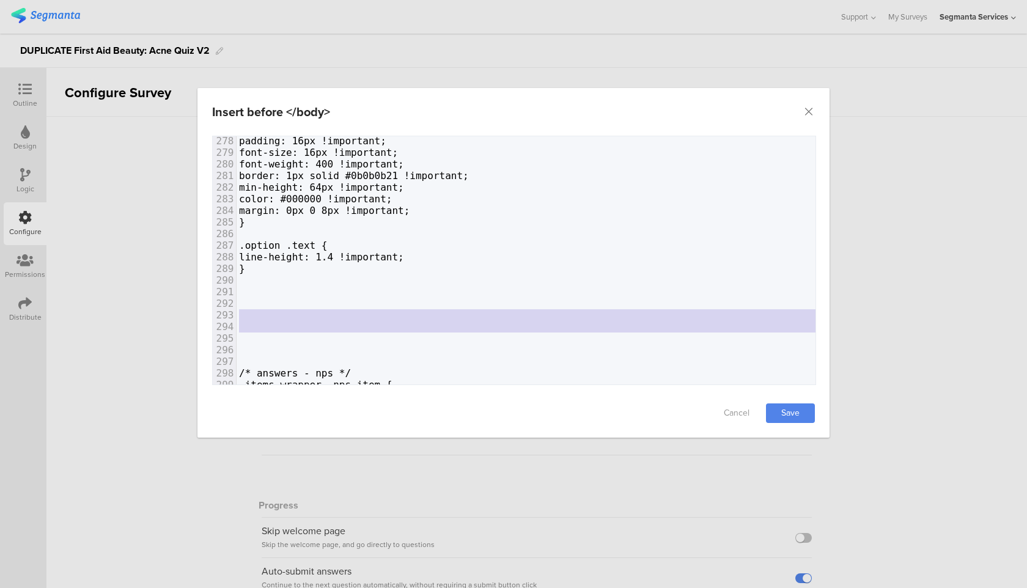
drag, startPoint x: 271, startPoint y: 342, endPoint x: 257, endPoint y: 311, distance: 34.8
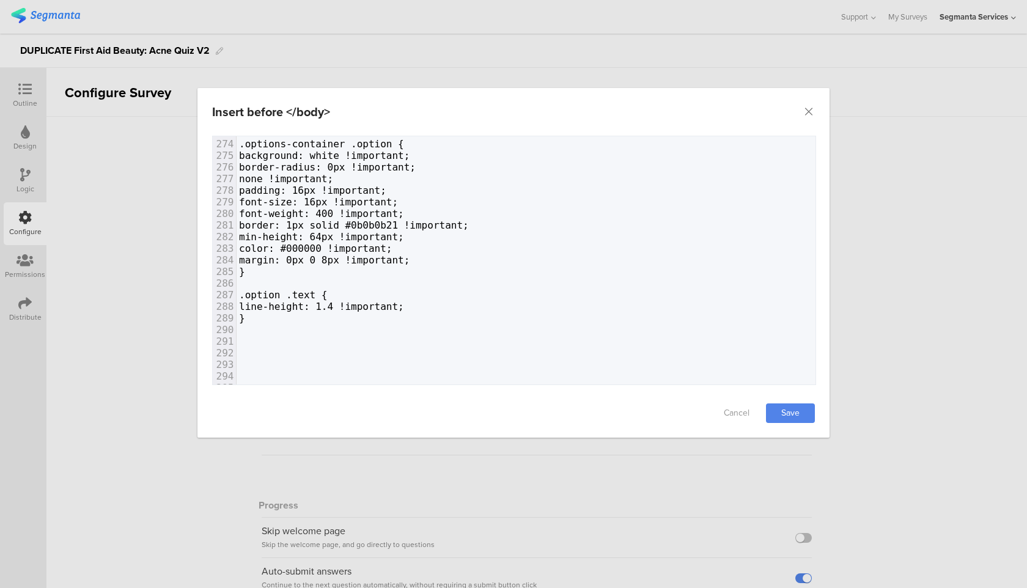
scroll to position [3155, 0]
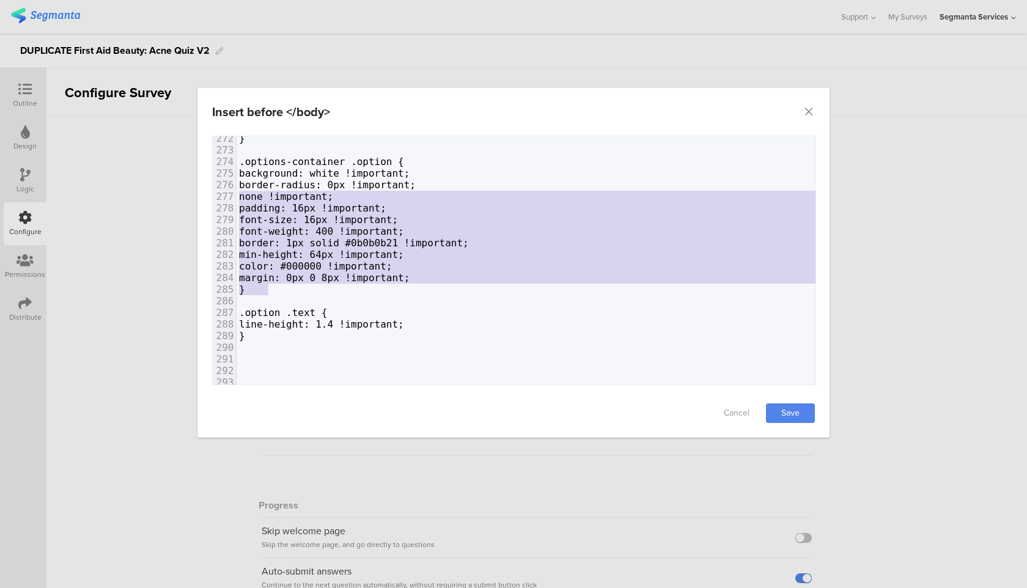
type textarea ".options-container .option { background: white !important; border-radius: 0px !…"
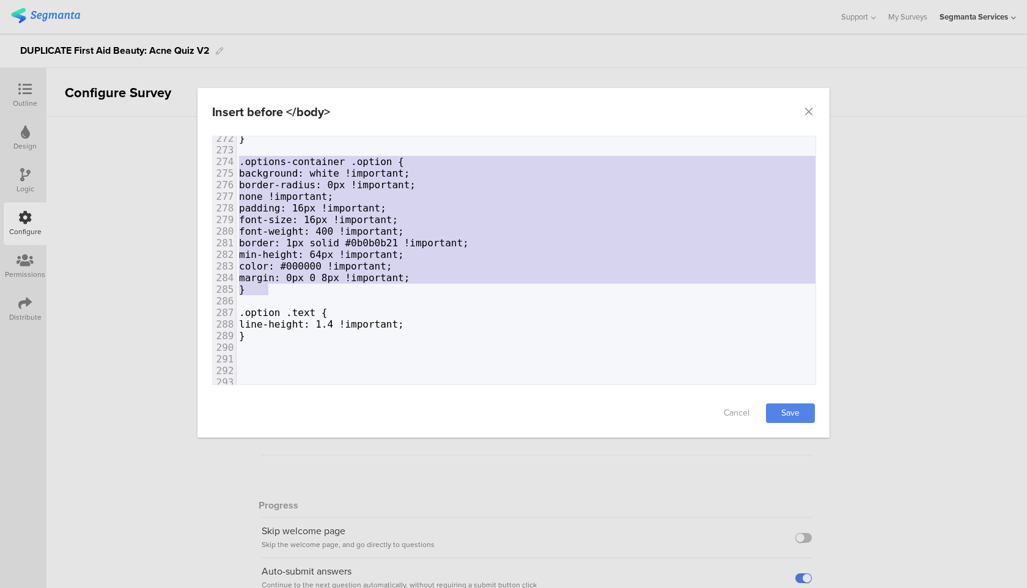
drag, startPoint x: 276, startPoint y: 287, endPoint x: 204, endPoint y: 161, distance: 144.9
click at [204, 161] on div "Failed saving changes. If the problem persists please contact us at [EMAIL_ADDR…" at bounding box center [514, 262] width 632 height 253
click at [398, 219] on span "font-size: 16px !important;" at bounding box center [318, 220] width 159 height 12
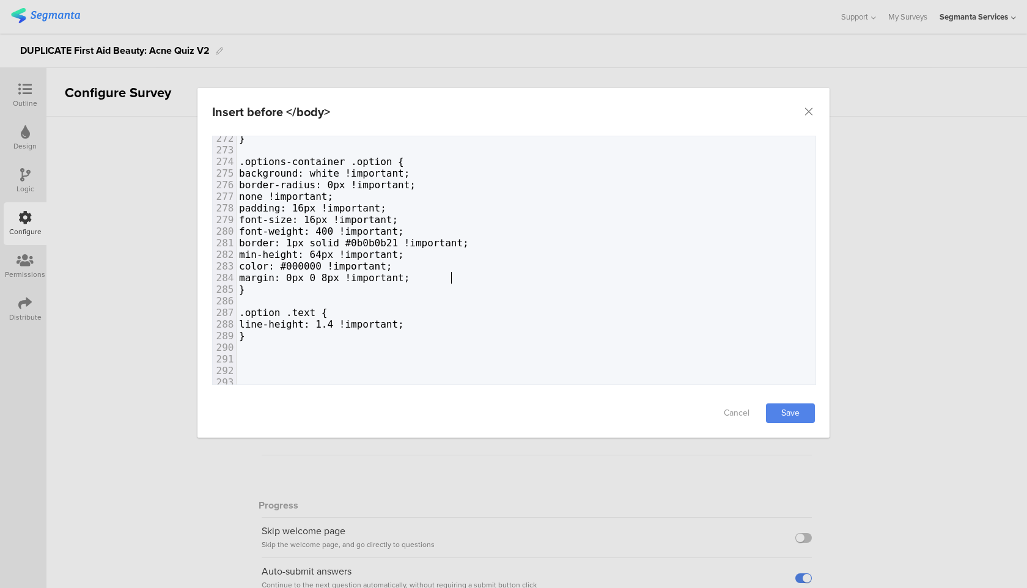
type textarea "margin: 0px 0 8px !important;"
drag, startPoint x: 460, startPoint y: 281, endPoint x: 214, endPoint y: 282, distance: 245.8
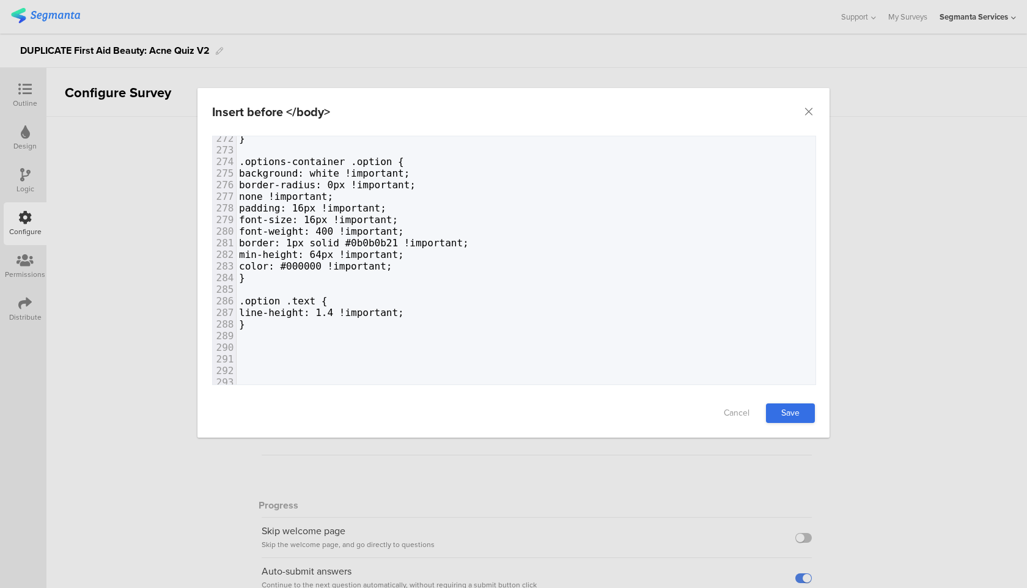
click at [774, 416] on link "Save" at bounding box center [790, 414] width 49 height 20
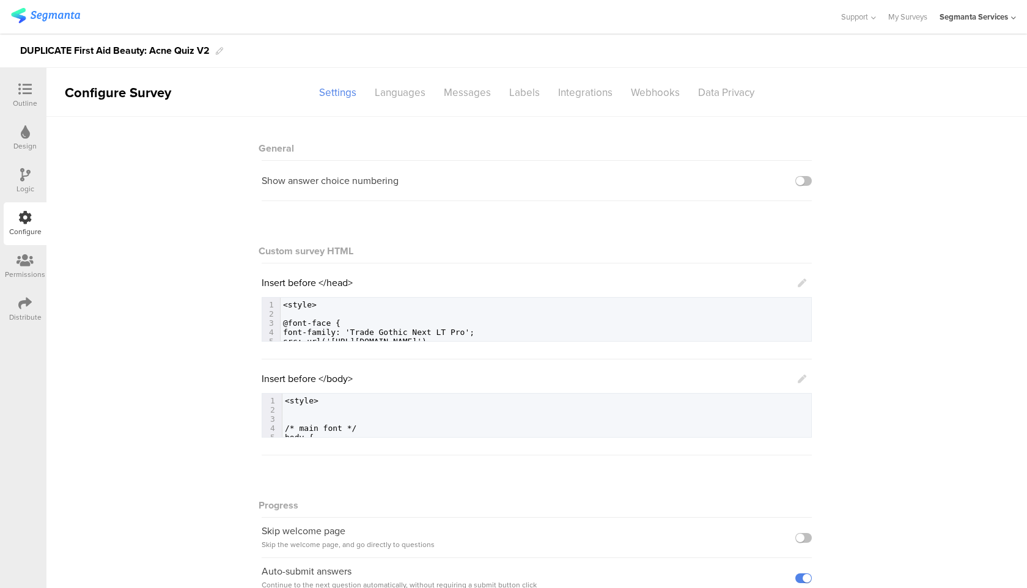
click at [29, 89] on icon at bounding box center [24, 89] width 13 height 13
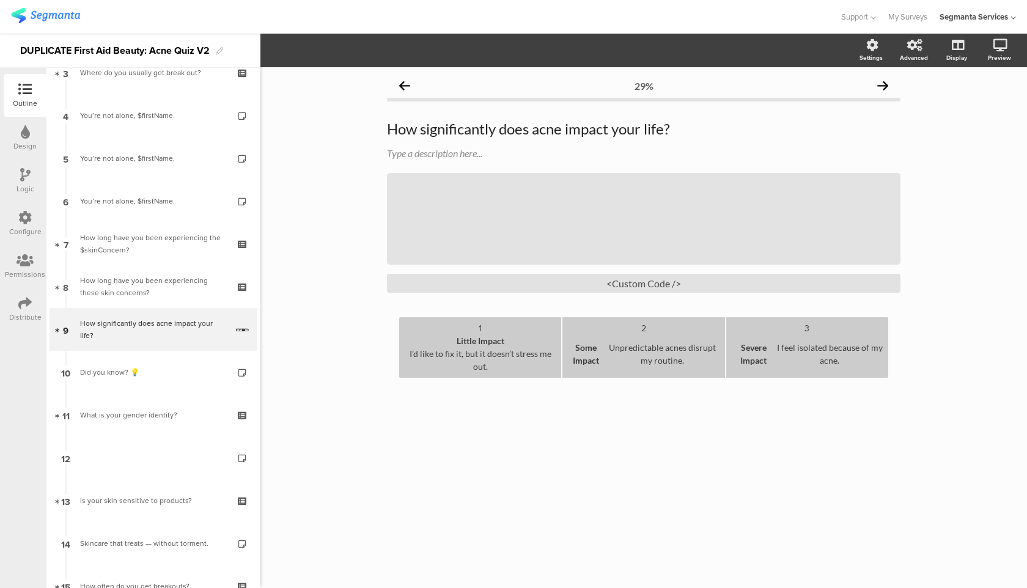
scroll to position [152, 0]
click at [964, 106] on link at bounding box center [956, 110] width 30 height 20
click at [633, 295] on div "How significantly does acne impact your life? How significantly does acne impac…" at bounding box center [644, 207] width 514 height 198
click at [633, 289] on div "<Custom Code />" at bounding box center [644, 283] width 514 height 19
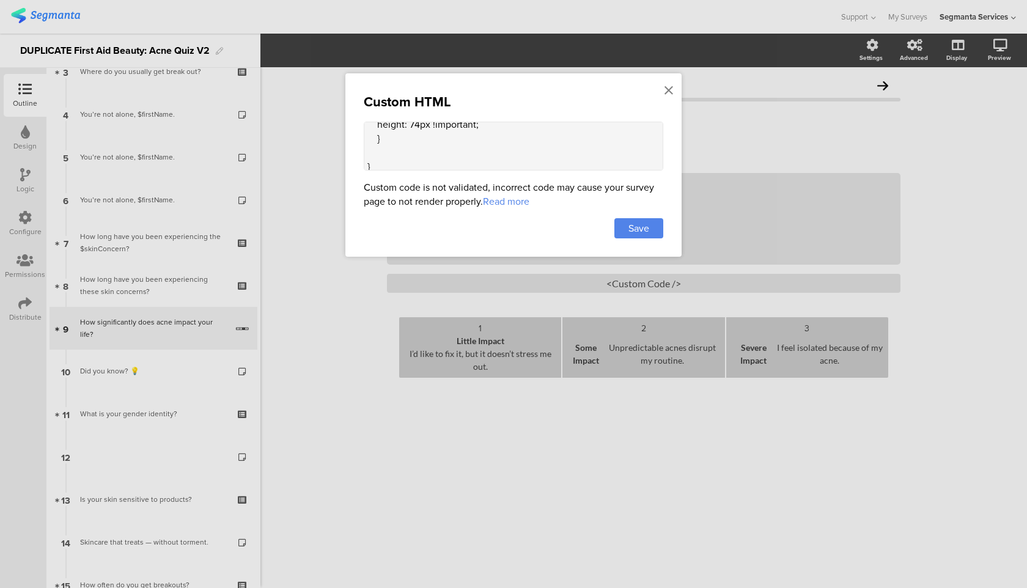
scroll to position [261, 0]
click at [413, 143] on textarea "<style> .order-text { display: none !important; } .text.likert-option-text { di…" at bounding box center [514, 146] width 300 height 49
paste textarea ".options-container .option { background: white !important; border-radius: 0px !…"
drag, startPoint x: 513, startPoint y: 154, endPoint x: 376, endPoint y: 153, distance: 137.0
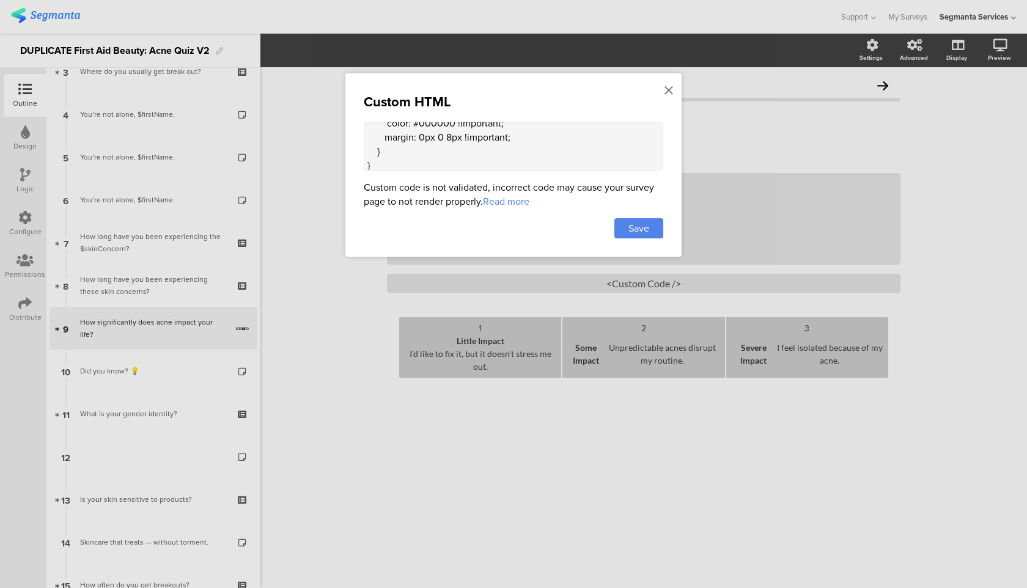
click at [376, 153] on textarea "<style> .order-text { display: none !important; } .text.likert-option-text { di…" at bounding box center [514, 146] width 300 height 49
drag, startPoint x: 511, startPoint y: 142, endPoint x: 350, endPoint y: 145, distance: 160.2
click at [350, 145] on div "Custom HTML <style> .order-text { display: none !important; } .text.likert-opti…" at bounding box center [513, 164] width 336 height 183
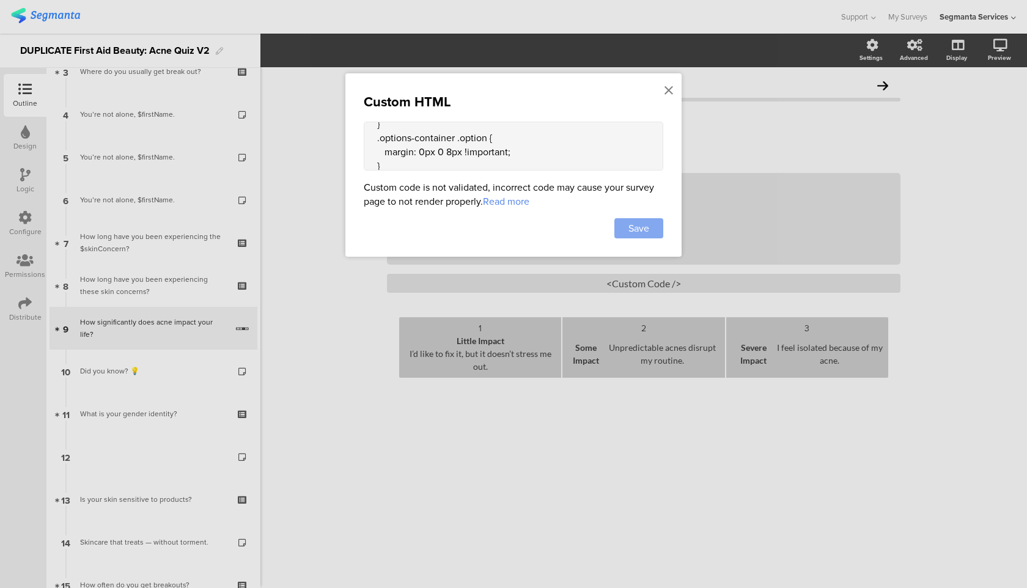
type textarea "<style> .order-text { display: none !important; } .text.likert-option-text { di…"
click at [644, 232] on span "Save" at bounding box center [639, 228] width 21 height 14
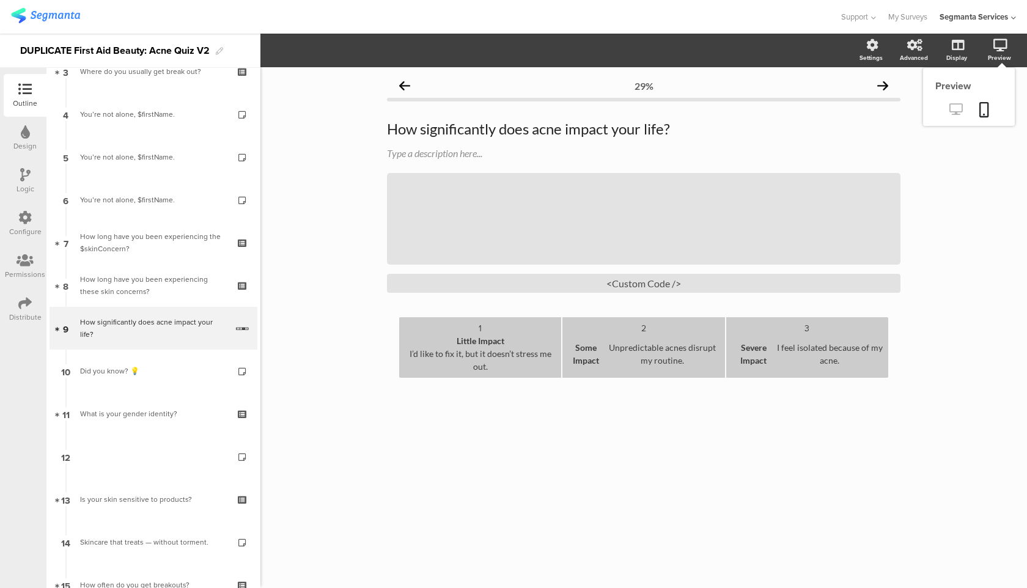
click at [965, 109] on link at bounding box center [956, 110] width 30 height 20
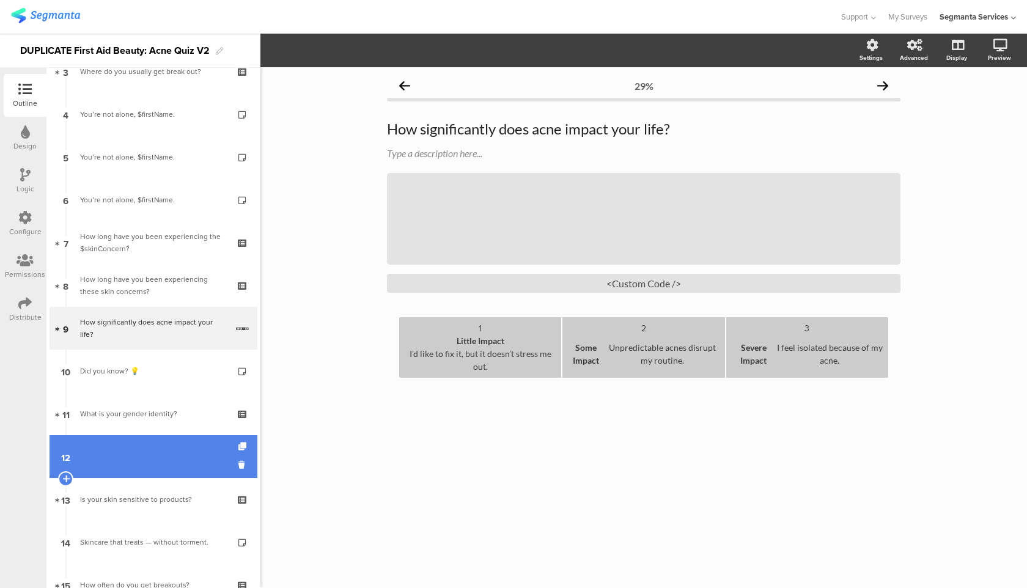
click at [126, 462] on link "12" at bounding box center [154, 456] width 208 height 43
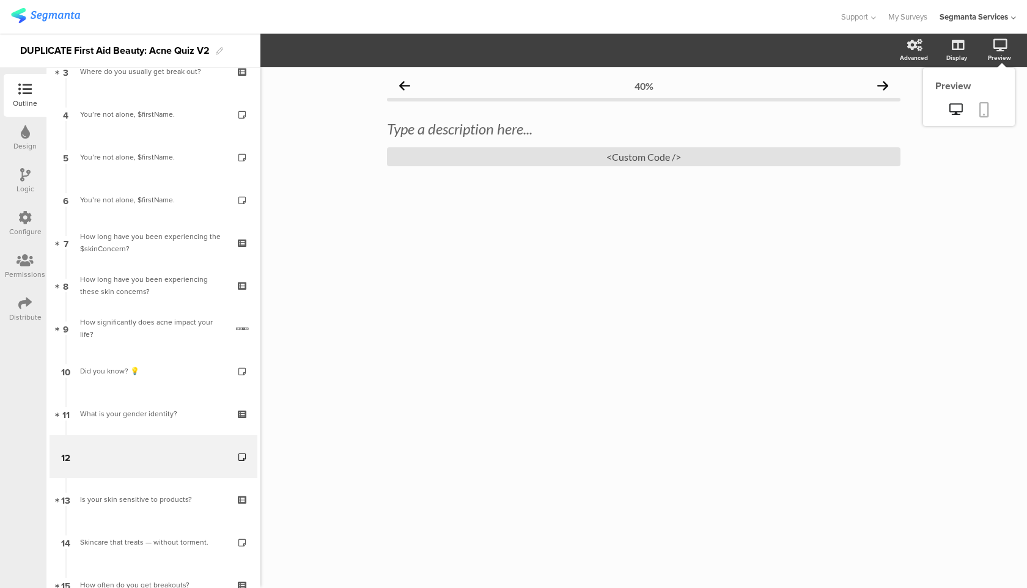
click at [987, 100] on link at bounding box center [984, 110] width 27 height 23
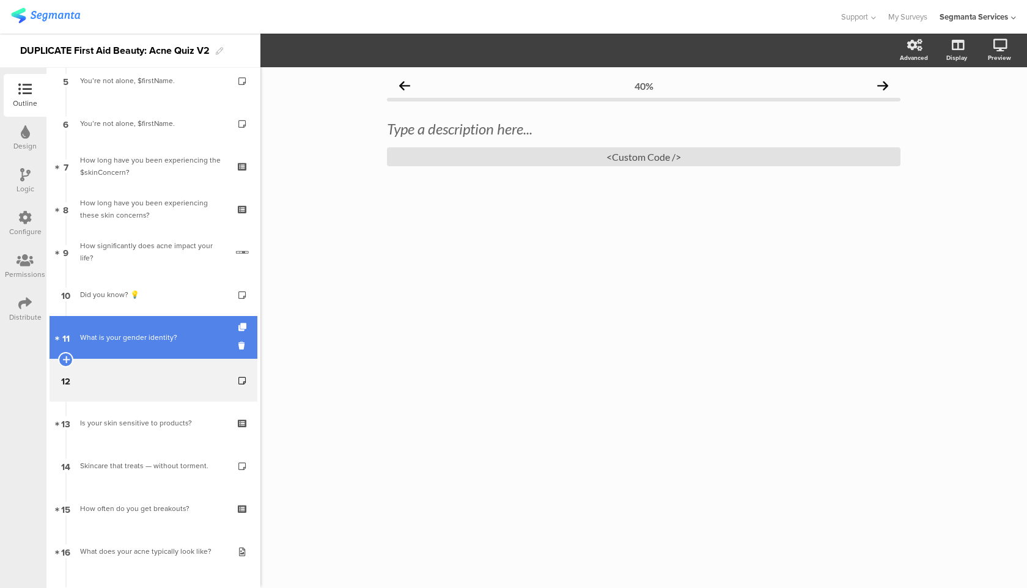
scroll to position [267, 0]
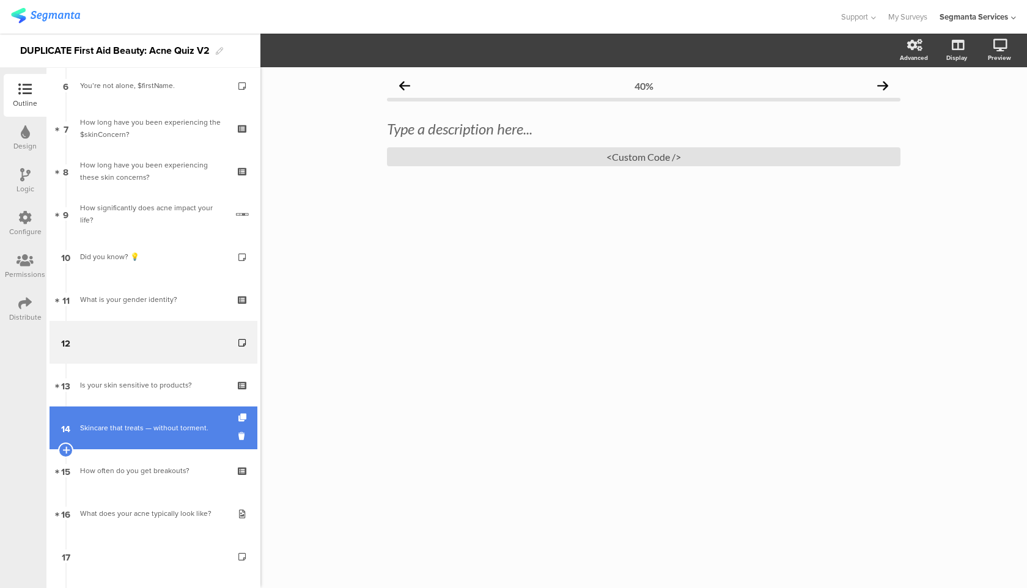
click at [198, 418] on link "14 Skincare that treats — without torment." at bounding box center [154, 428] width 208 height 43
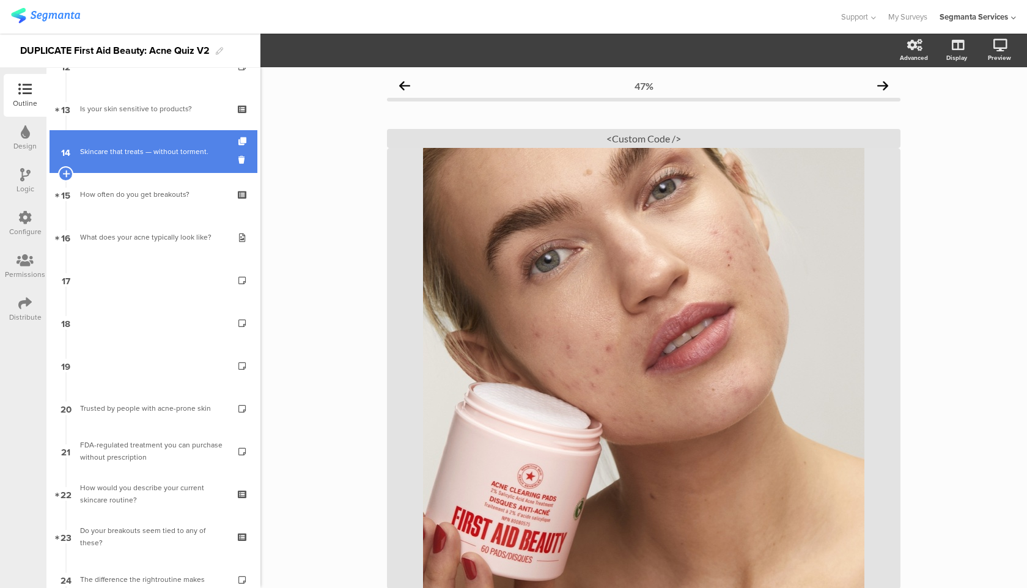
scroll to position [556, 0]
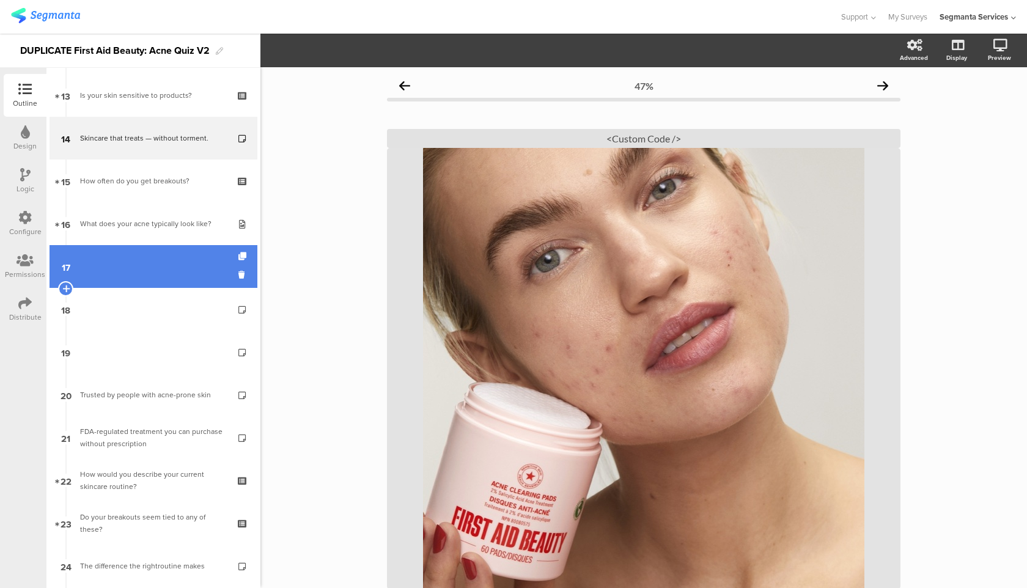
click at [198, 275] on link "17" at bounding box center [154, 266] width 208 height 43
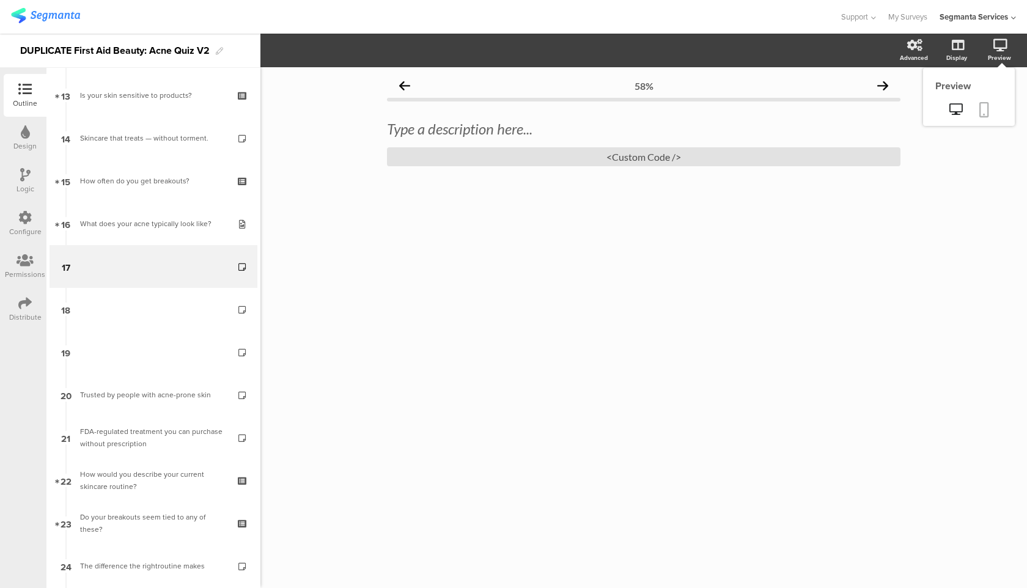
click at [989, 101] on link at bounding box center [984, 110] width 27 height 23
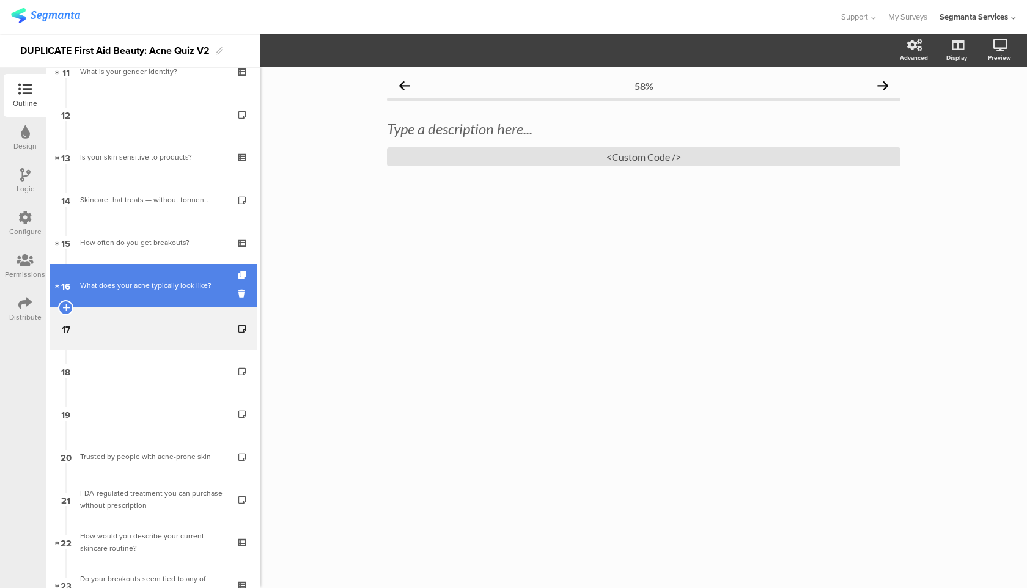
scroll to position [470, 0]
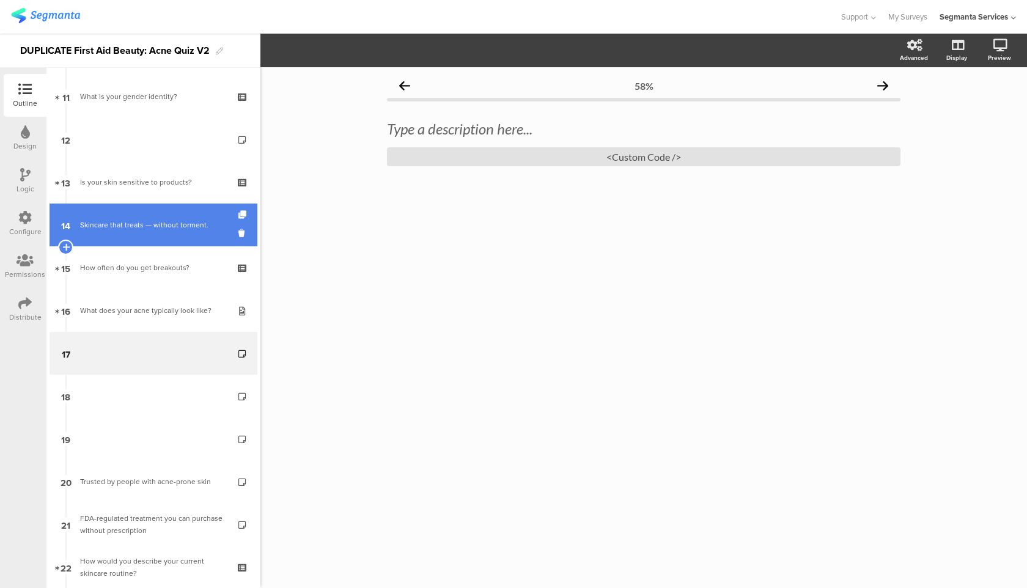
click at [215, 221] on div "Skincare that treats — without torment." at bounding box center [153, 225] width 146 height 12
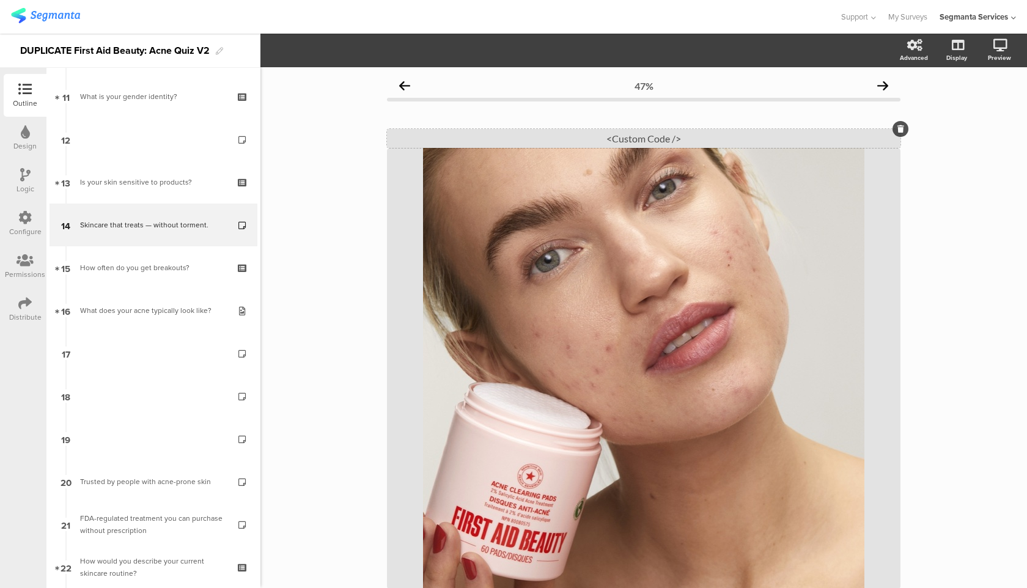
click at [611, 144] on div "<Custom Code />" at bounding box center [644, 138] width 514 height 19
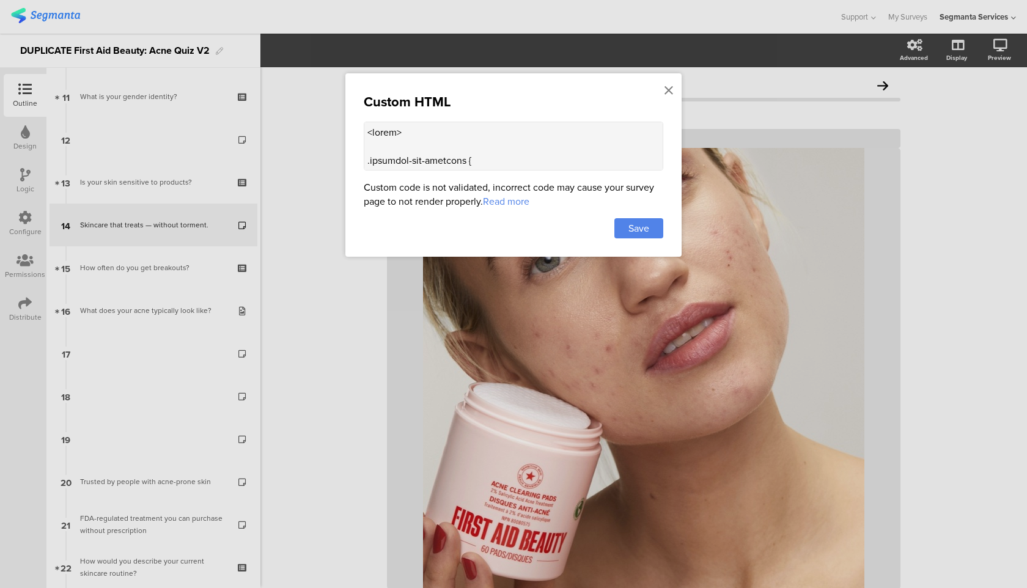
click at [548, 141] on textarea at bounding box center [514, 146] width 300 height 49
click at [675, 89] on div "Custom HTML Custom code is not validated, incorrect code may cause your survey …" at bounding box center [513, 164] width 336 height 183
click at [668, 89] on icon at bounding box center [669, 90] width 9 height 13
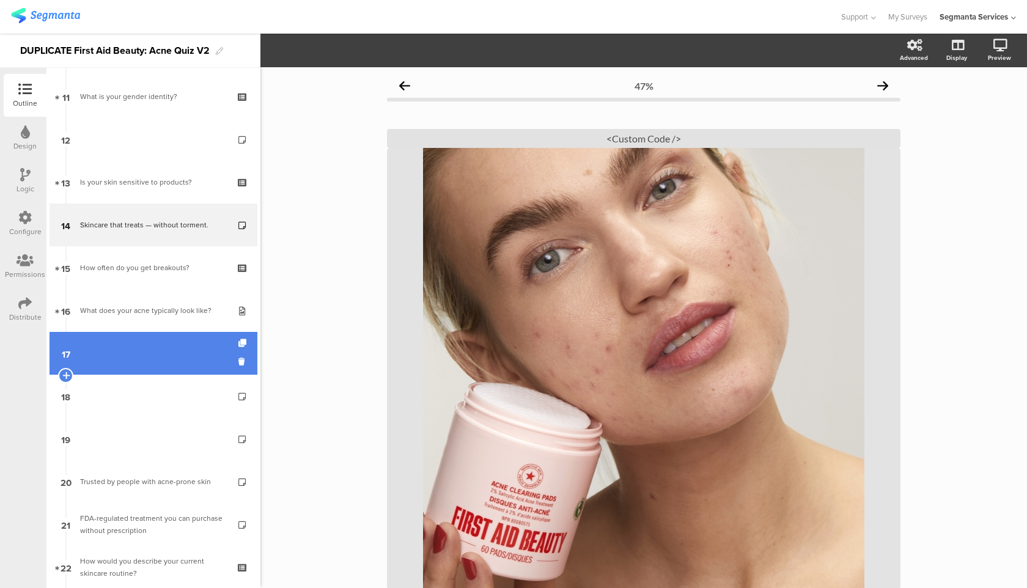
click at [150, 350] on link "17" at bounding box center [154, 353] width 208 height 43
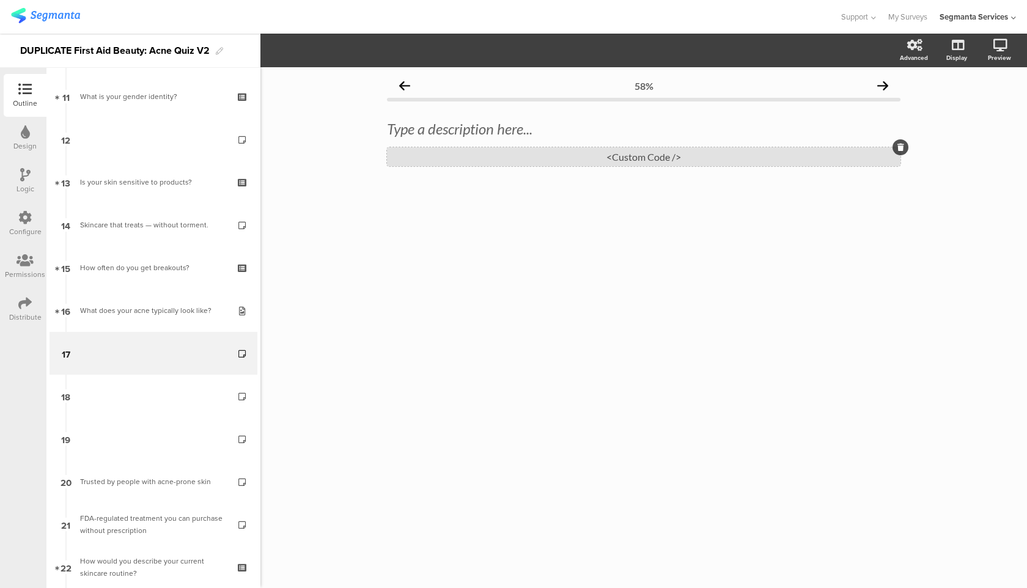
click at [825, 152] on div "<Custom Code />" at bounding box center [644, 156] width 514 height 19
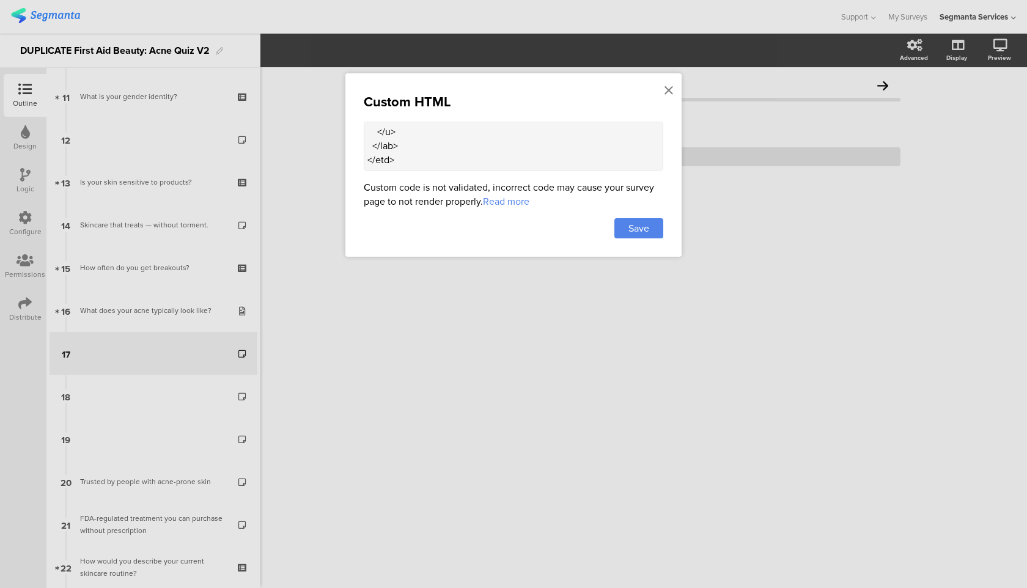
scroll to position [501, 0]
click at [456, 163] on textarea at bounding box center [514, 146] width 300 height 49
paste textarea "<style> .progress-bar-segments { display: none !important; } .animated-router-v…"
type textarea "<lor ipsum="dol-sitam: 516co; adipis: 9 elit; seddoei: 78te 1;"> <!-- Incidid U…"
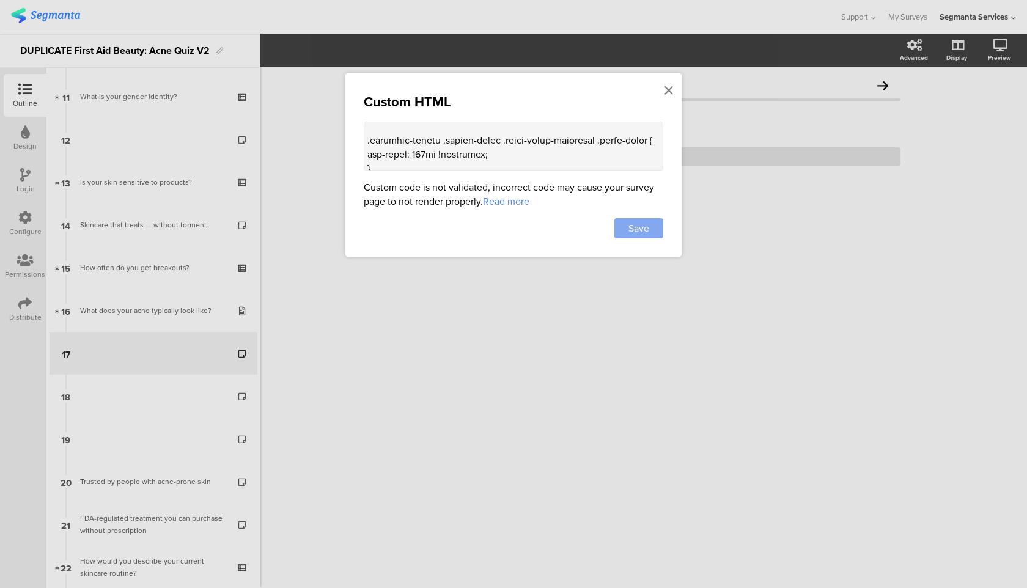
click at [641, 227] on span "Save" at bounding box center [639, 228] width 21 height 14
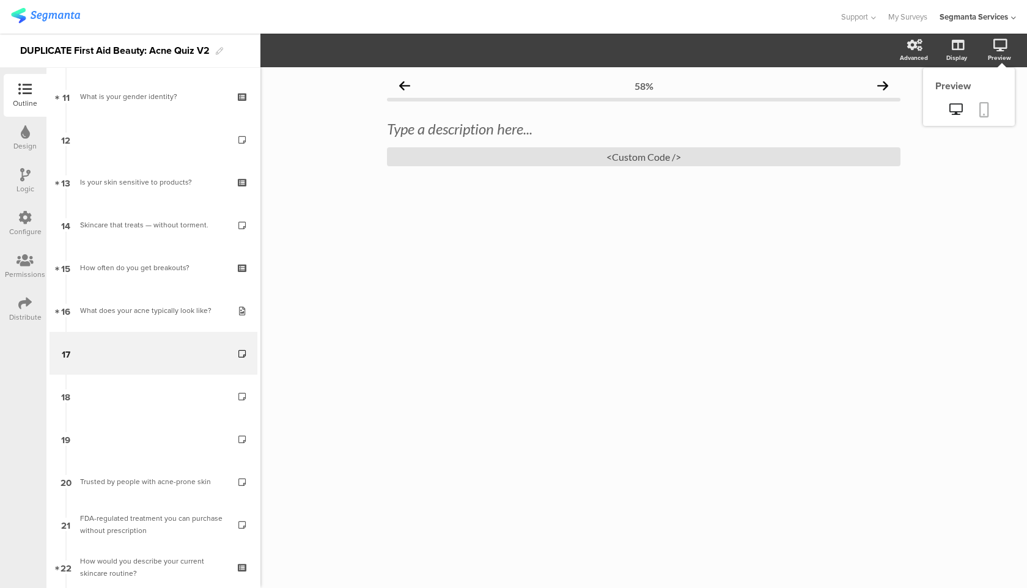
click at [991, 105] on link at bounding box center [984, 110] width 27 height 23
click at [980, 112] on icon at bounding box center [985, 109] width 10 height 15
click at [655, 158] on div "<Custom Code />" at bounding box center [644, 156] width 514 height 19
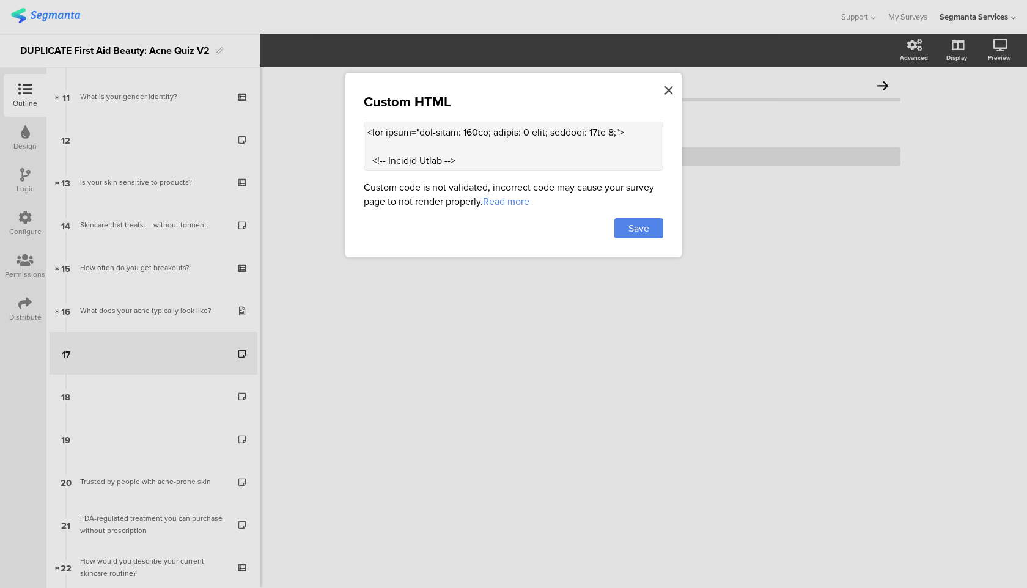
click at [669, 84] on icon at bounding box center [669, 90] width 9 height 13
click at [673, 149] on div "<Custom Code />" at bounding box center [644, 156] width 514 height 19
click at [667, 157] on div "Custom HTML Custom code is not validated, incorrect code may cause your survey …" at bounding box center [513, 164] width 336 height 183
drag, startPoint x: 626, startPoint y: 128, endPoint x: 619, endPoint y: 128, distance: 6.7
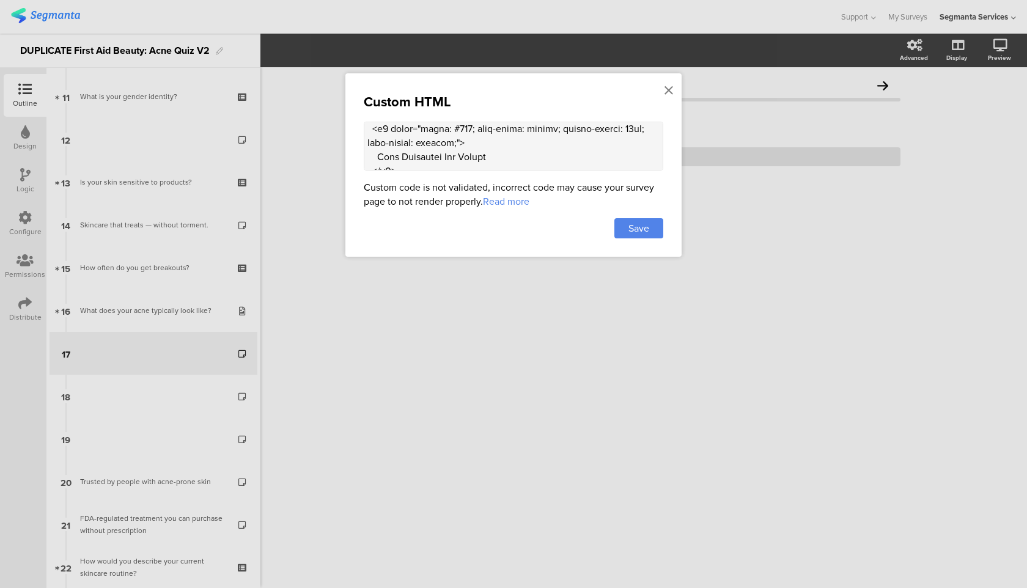
click at [619, 128] on textarea at bounding box center [514, 146] width 300 height 49
type textarea "<lor ipsum="dol-sitam: 999co; adipis: 3 elit; seddoei: 46te 5;"> <!-- Incidid U…"
click at [652, 227] on div "Save" at bounding box center [639, 228] width 49 height 20
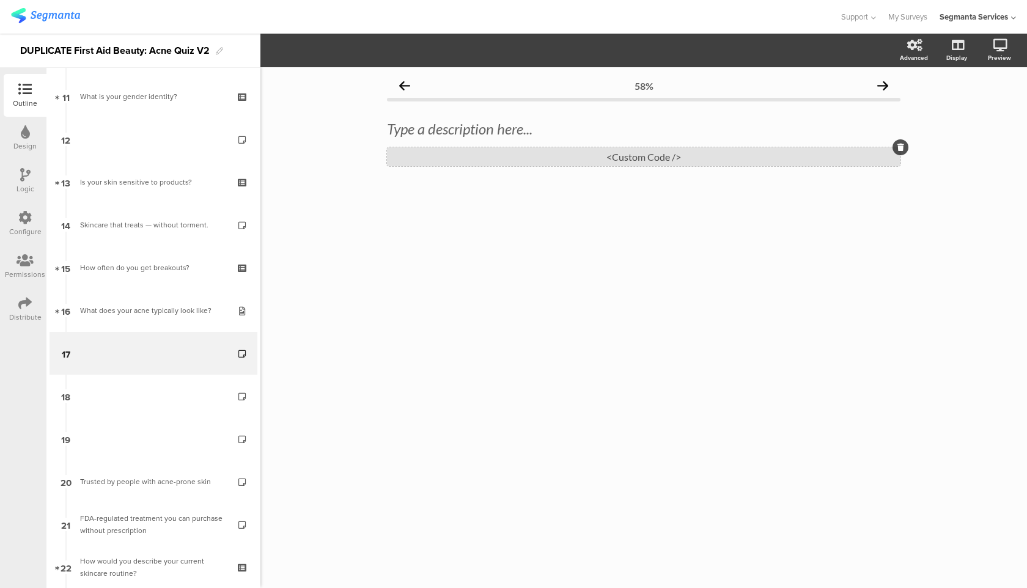
click at [637, 148] on div "<Custom Code />" at bounding box center [644, 156] width 514 height 19
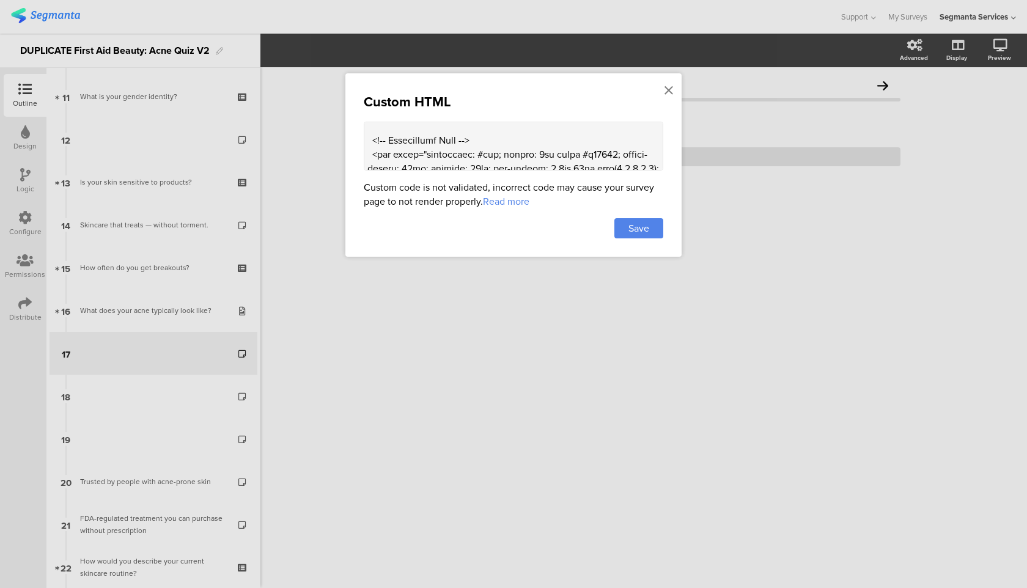
scroll to position [127, 0]
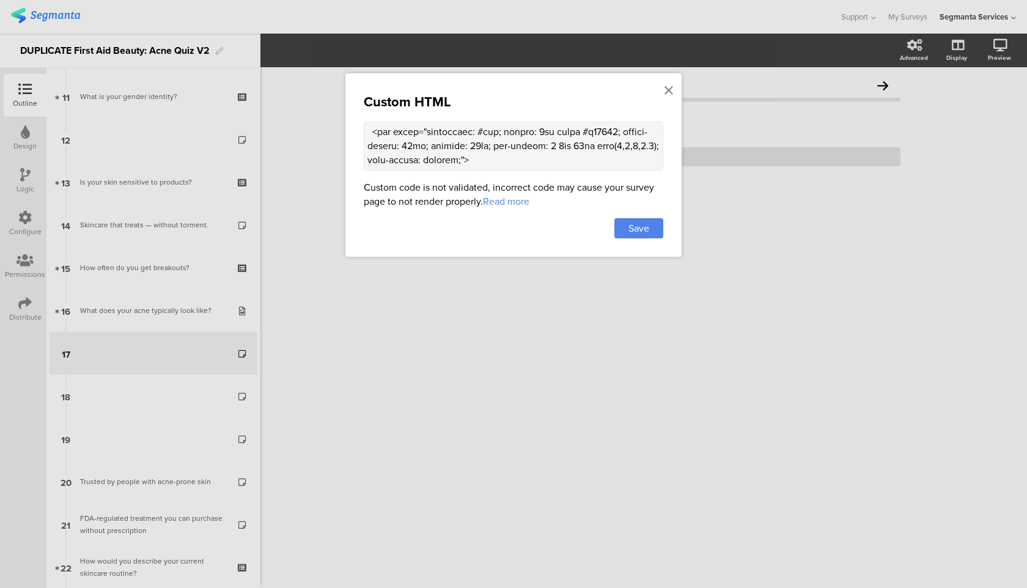
click at [607, 136] on textarea at bounding box center [514, 146] width 300 height 49
type textarea "<lor ipsum="dol-sitam: 157co; adipis: 0 elit; seddoei: 16te 3;"> <!-- Incidid U…"
click at [635, 231] on span "Save" at bounding box center [639, 228] width 21 height 14
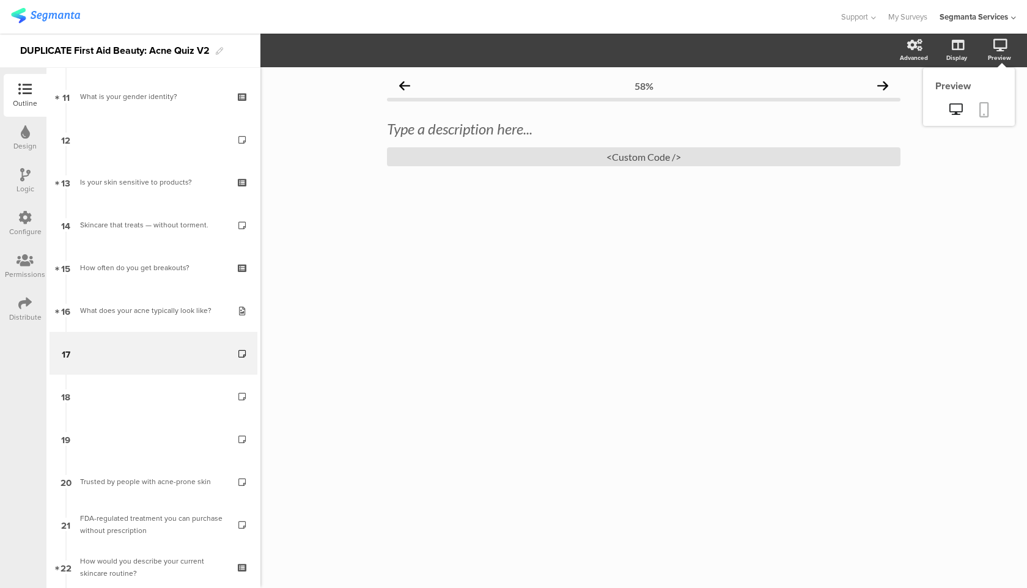
click at [978, 105] on link at bounding box center [984, 110] width 27 height 23
click at [467, 158] on div "<Custom Code />" at bounding box center [644, 156] width 514 height 19
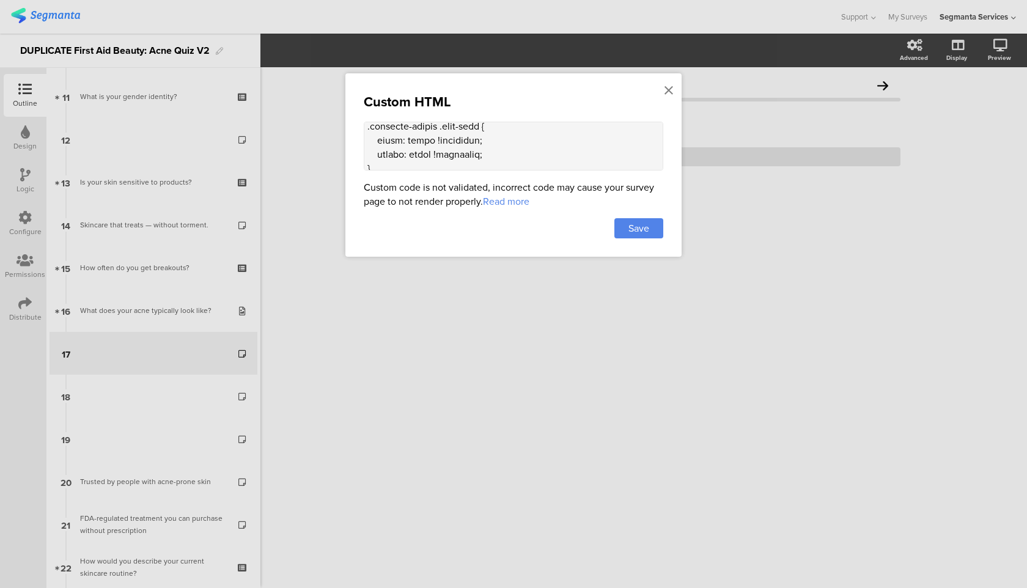
scroll to position [1584, 0]
click at [665, 89] on icon at bounding box center [669, 90] width 9 height 13
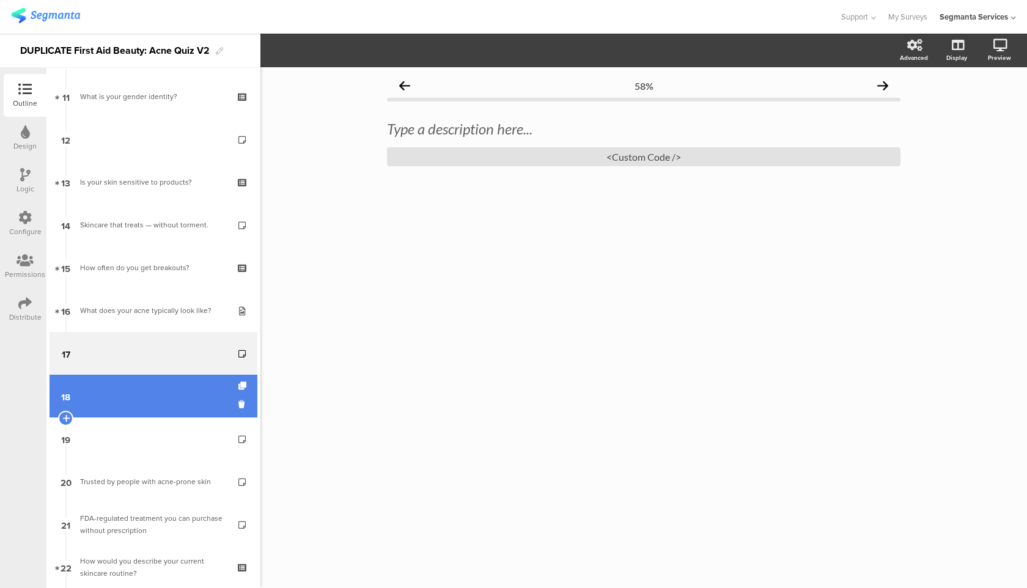
click at [190, 399] on link "18" at bounding box center [154, 396] width 208 height 43
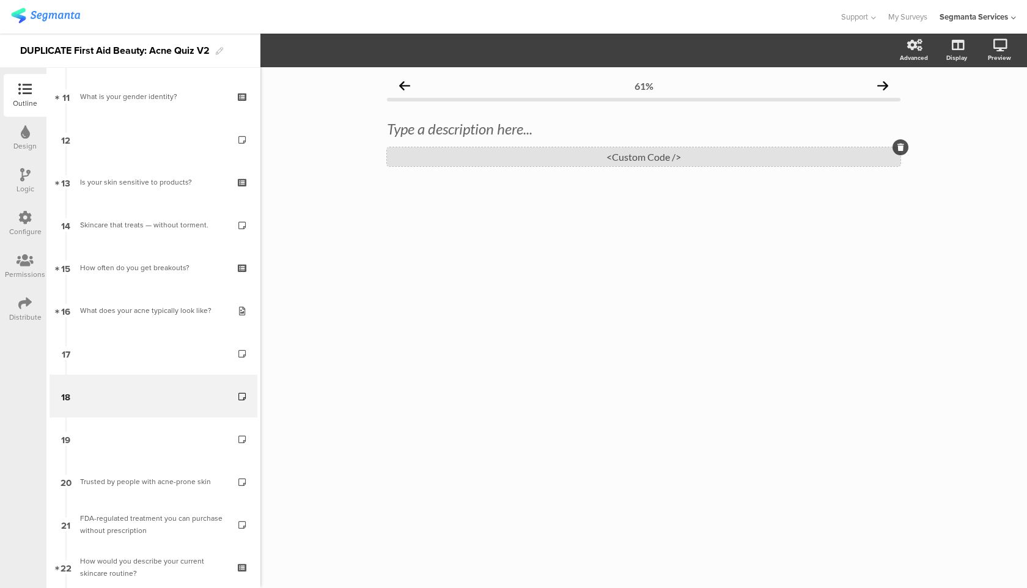
click at [583, 154] on div "<Custom Code />" at bounding box center [644, 156] width 514 height 19
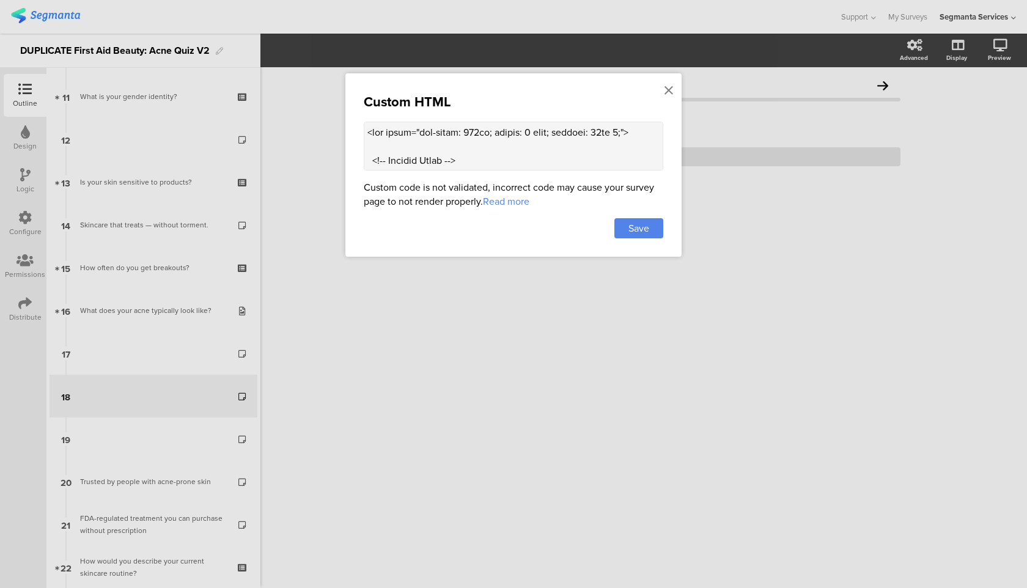
scroll to position [531, 0]
click at [414, 166] on textarea at bounding box center [514, 146] width 300 height 49
paste textarea "<style> .progress-bar-segments { display: none !important; } .animated-router-v…"
click at [622, 139] on textarea at bounding box center [514, 146] width 300 height 49
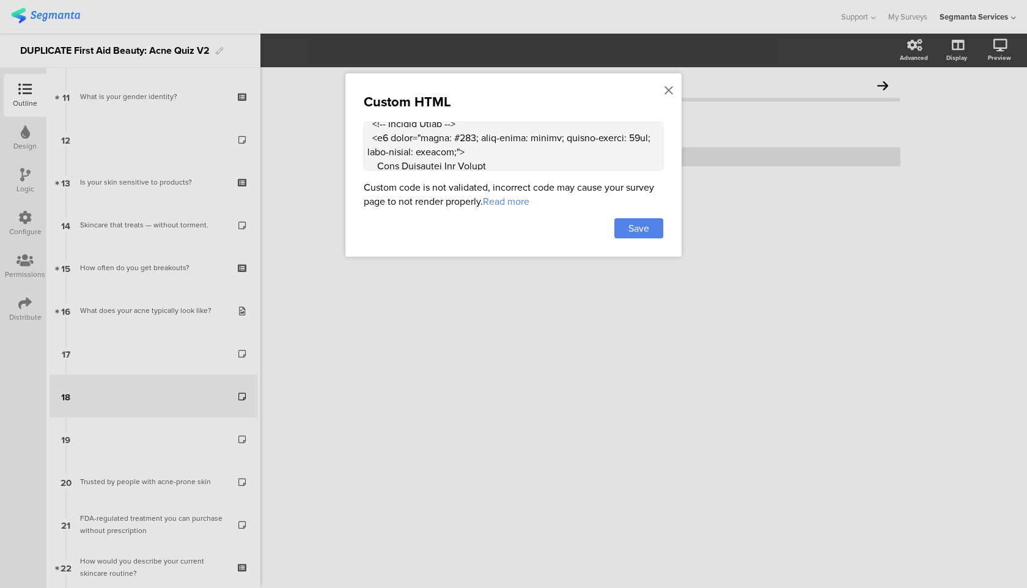
drag, startPoint x: 625, startPoint y: 140, endPoint x: 618, endPoint y: 139, distance: 6.8
click at [618, 139] on textarea at bounding box center [514, 146] width 300 height 49
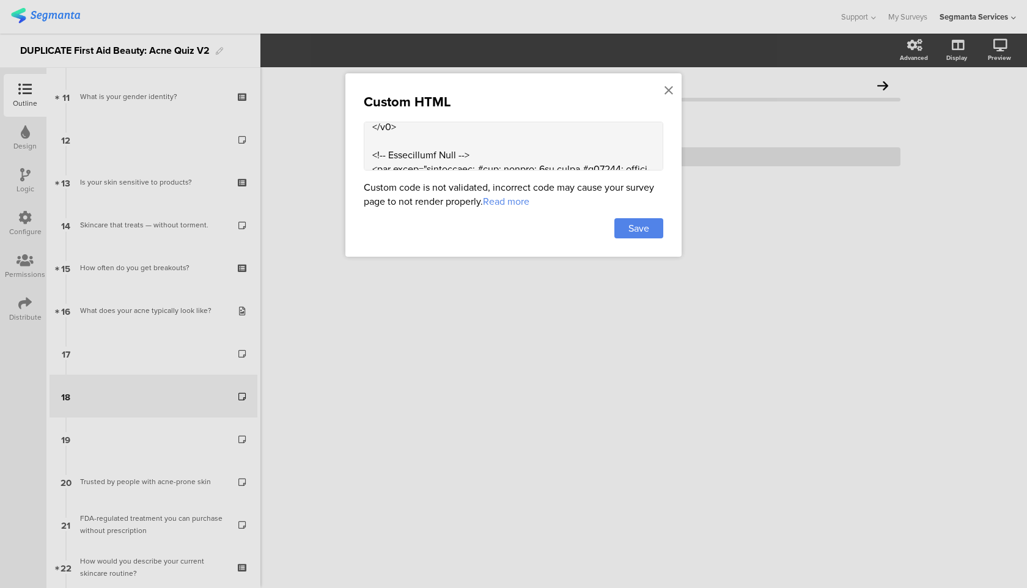
scroll to position [124, 0]
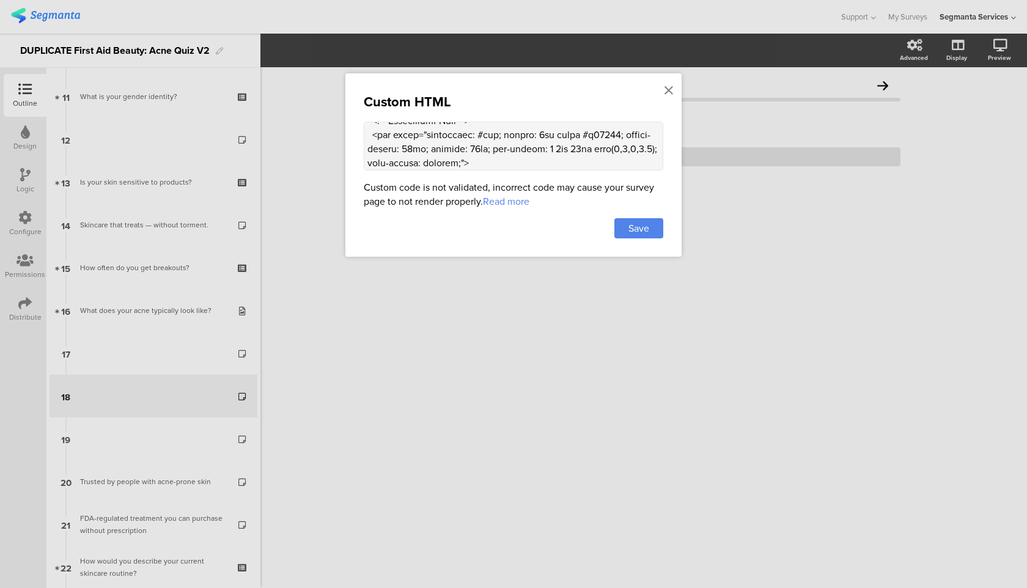
click at [607, 140] on textarea at bounding box center [514, 146] width 300 height 49
type textarea "<lor ipsum="dol-sitam: 834co; adipis: 8 elit; seddoei: 84te 7;"> <!-- Incidid U…"
click at [659, 234] on div "Save" at bounding box center [639, 228] width 49 height 20
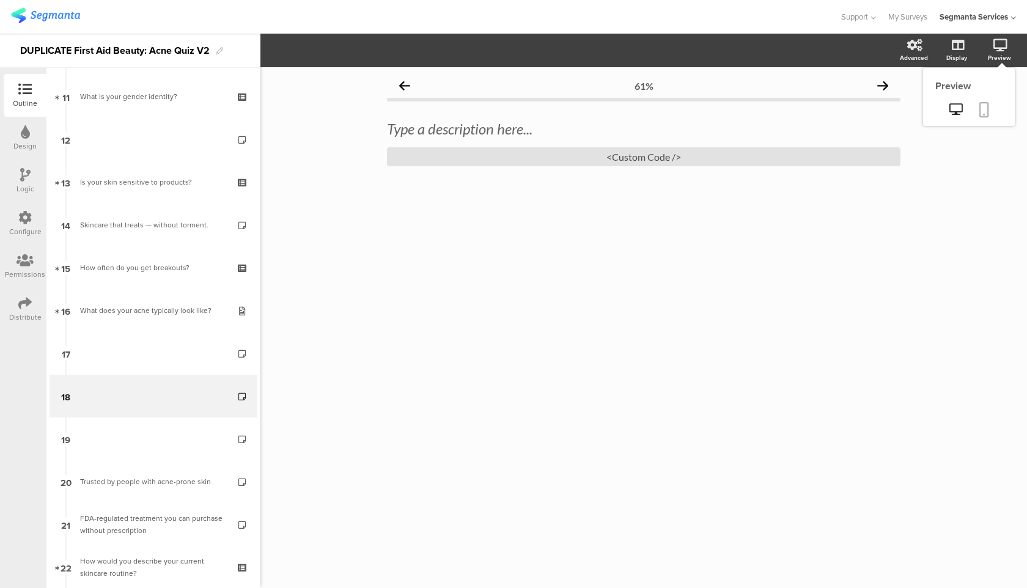
click at [984, 109] on icon at bounding box center [985, 109] width 10 height 15
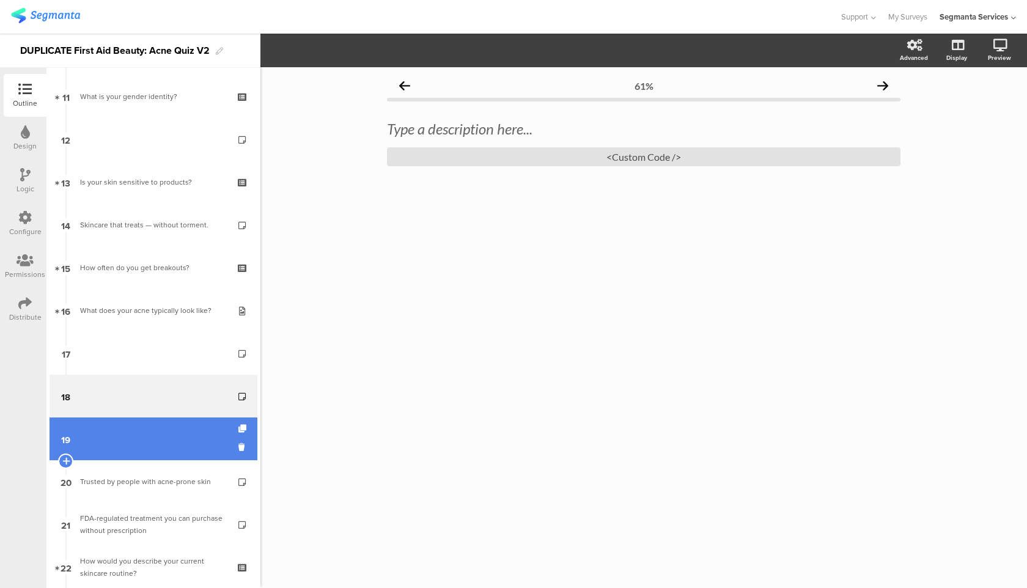
click at [193, 422] on link "19" at bounding box center [154, 439] width 208 height 43
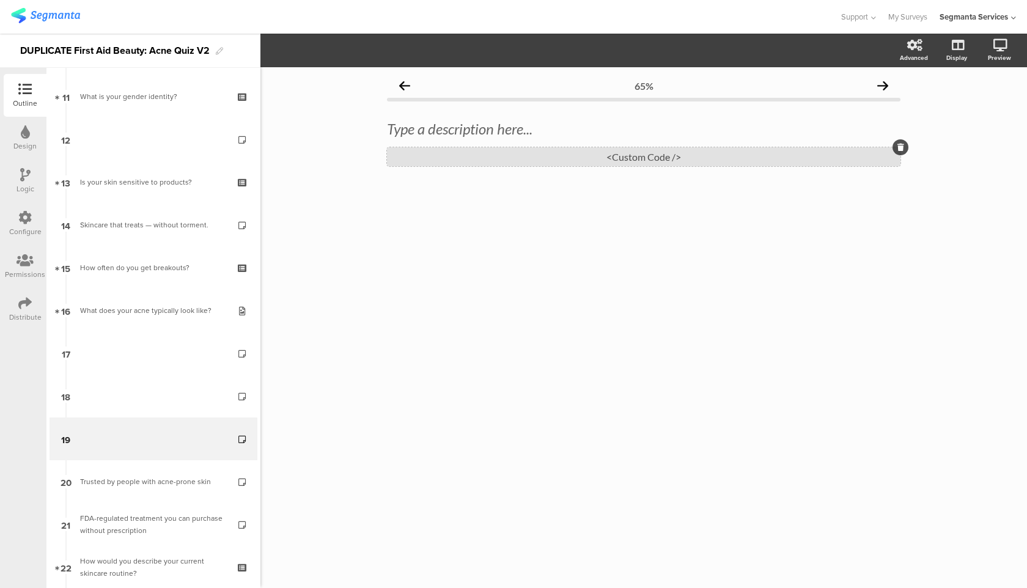
click at [538, 161] on div "<Custom Code />" at bounding box center [644, 156] width 514 height 19
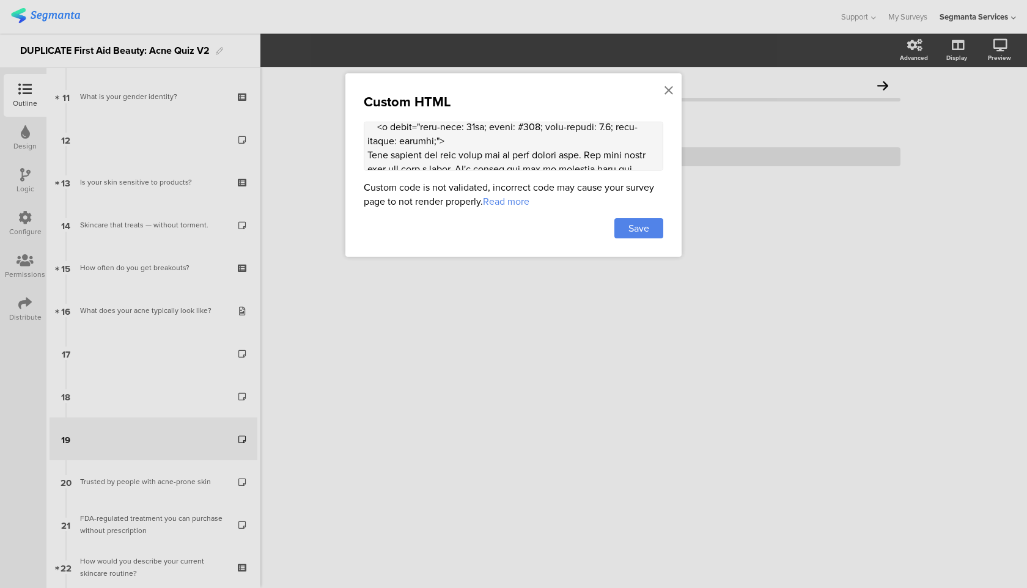
scroll to position [531, 0]
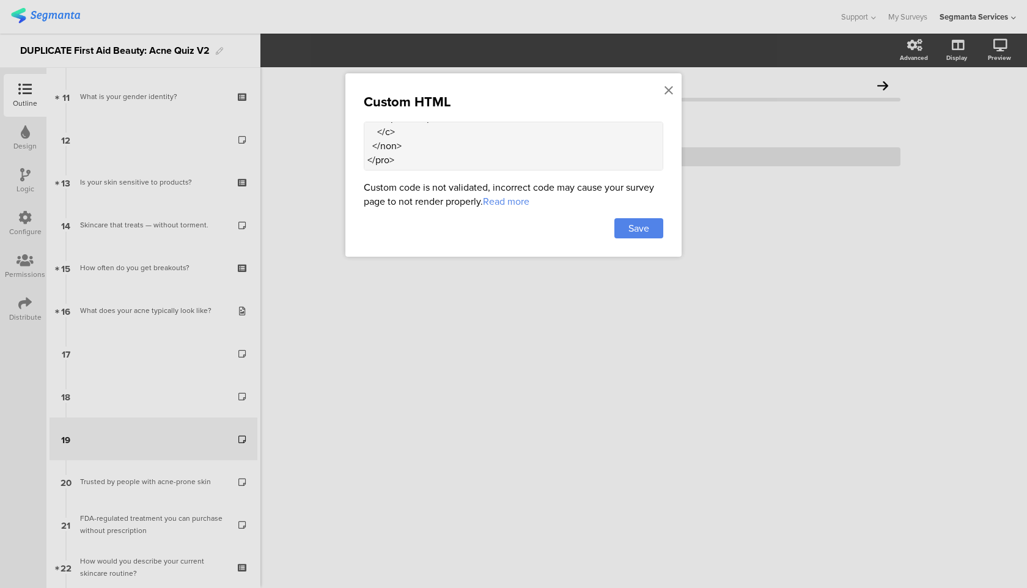
click at [428, 161] on textarea at bounding box center [514, 146] width 300 height 49
paste textarea "<style> .progress-bar-segments { display: none !important; } .animated-router-v…"
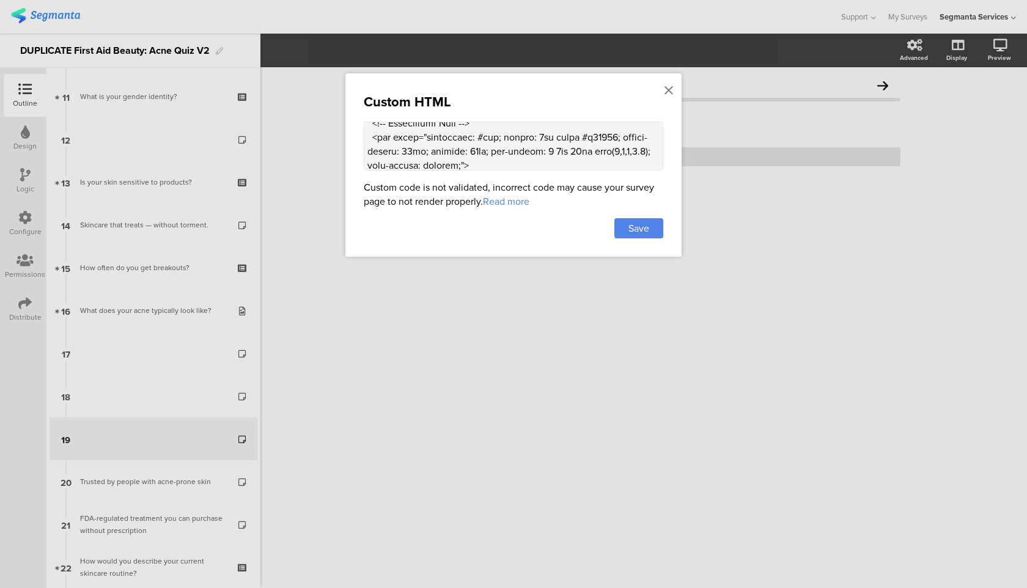
scroll to position [134, 0]
click at [605, 130] on textarea at bounding box center [514, 146] width 300 height 49
click at [619, 130] on textarea at bounding box center [514, 146] width 300 height 49
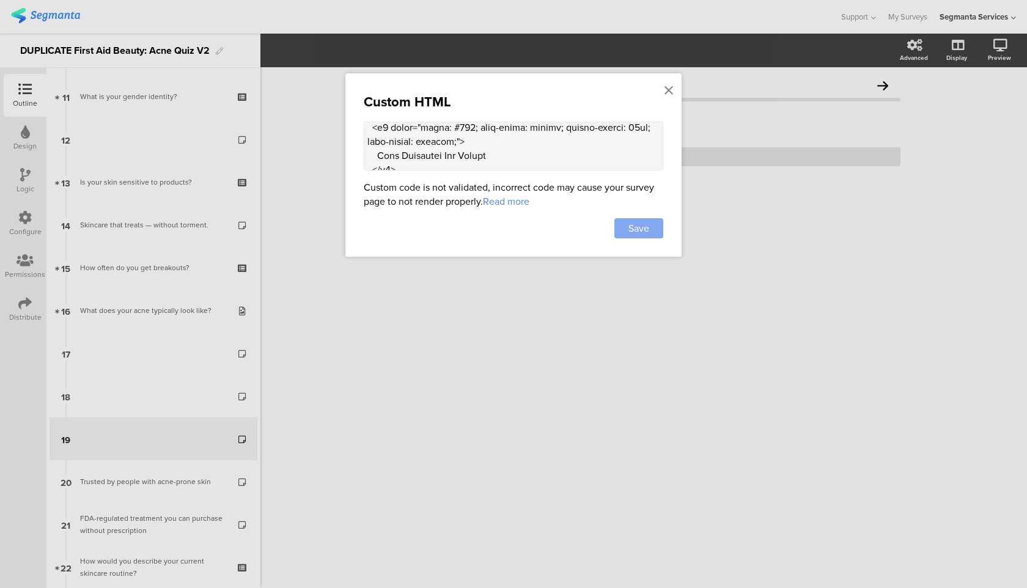
type textarea "<lor ipsum="dol-sitam: 495co; adipis: 2 elit; seddoei: 85te 9;"> <!-- Incidid U…"
click at [653, 233] on div "Save" at bounding box center [639, 228] width 49 height 20
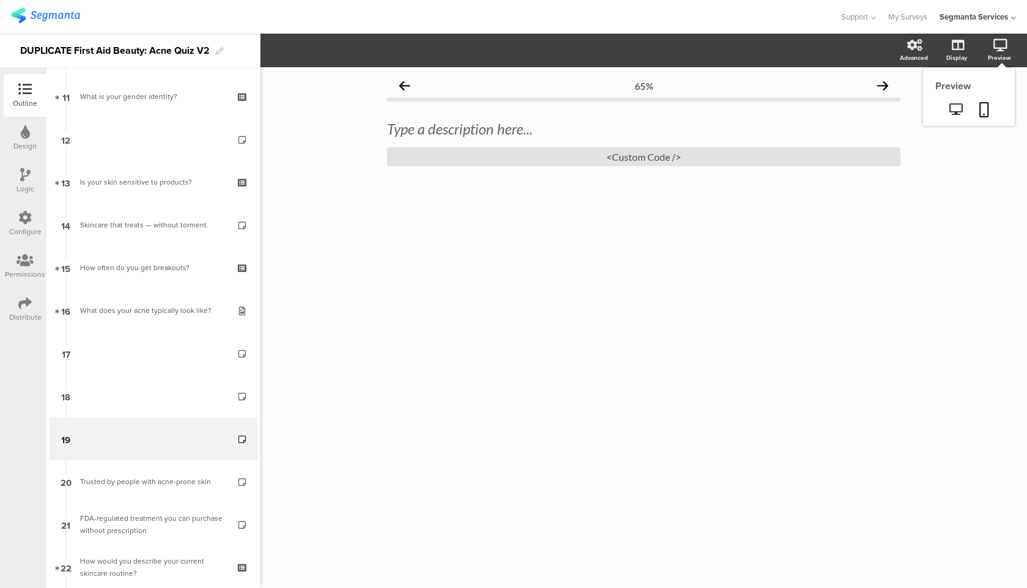
click at [986, 98] on sg-preview-menu at bounding box center [969, 110] width 92 height 31
click at [986, 106] on icon at bounding box center [985, 109] width 10 height 15
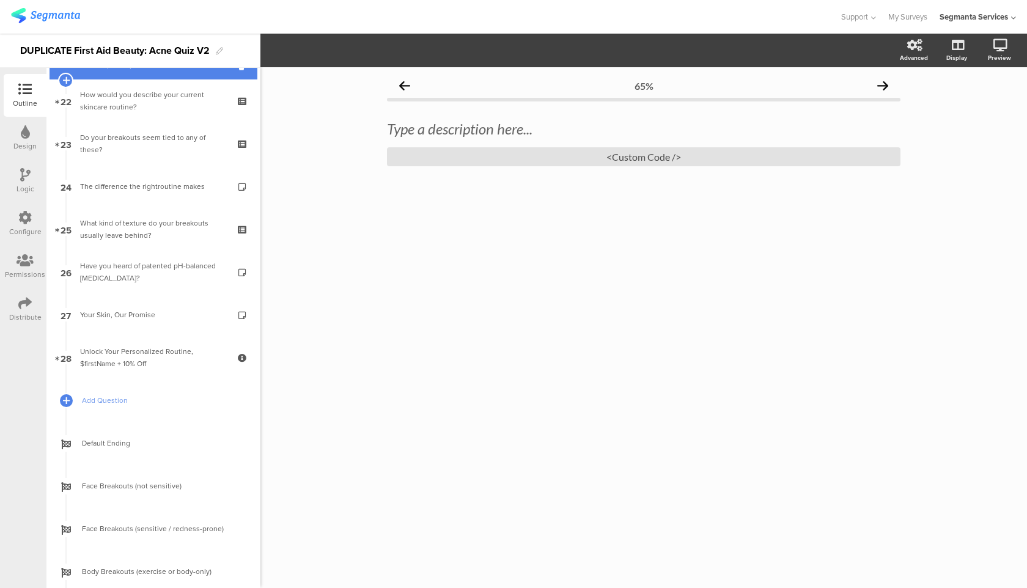
scroll to position [958, 0]
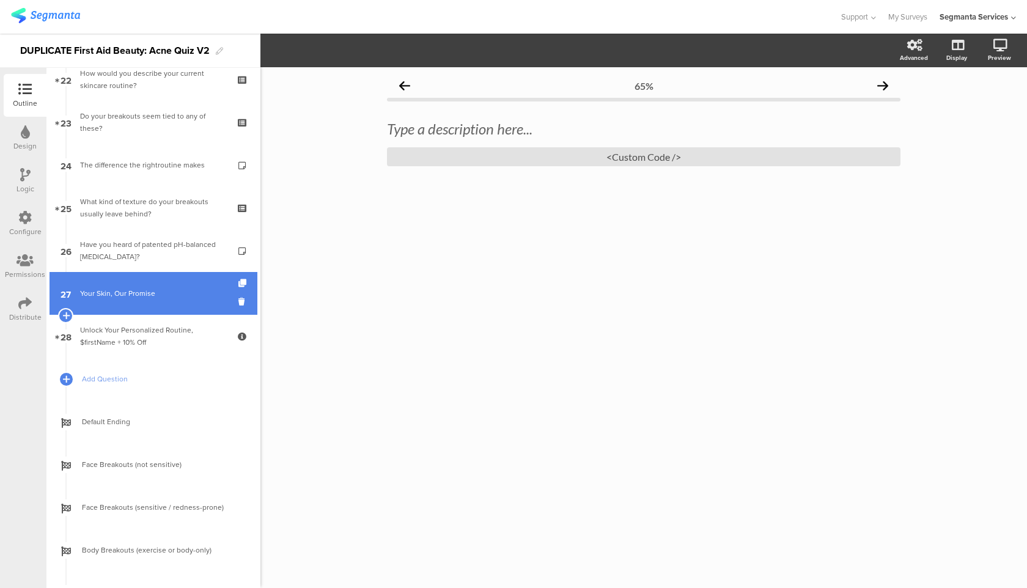
click at [155, 302] on link "27 Your Skin, Our Promise" at bounding box center [154, 293] width 208 height 43
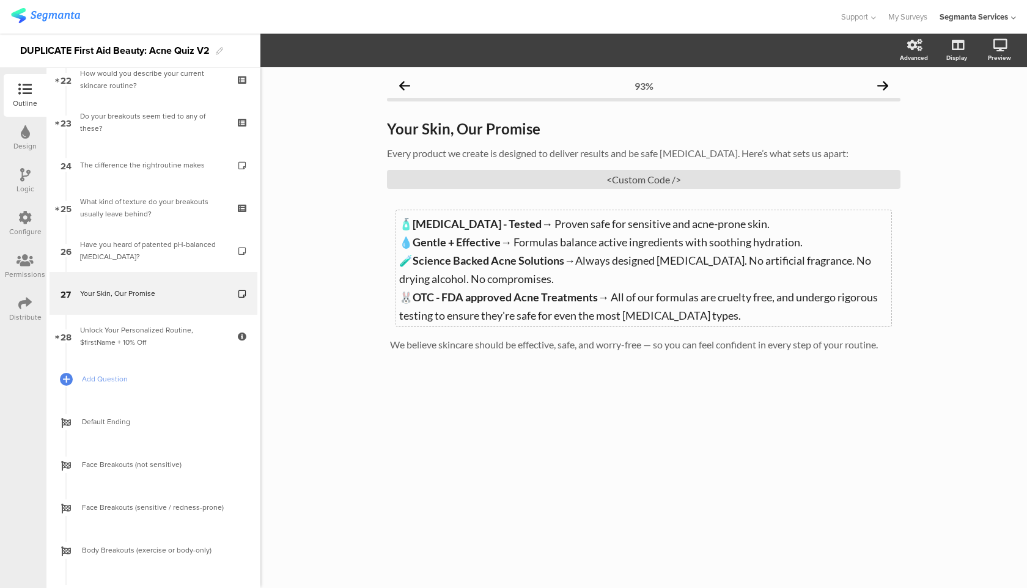
click at [770, 220] on div "🧴 [MEDICAL_DATA] - Tested → Proven safe for sensitive and acne-prone skin. 💧 Ge…" at bounding box center [643, 268] width 495 height 116
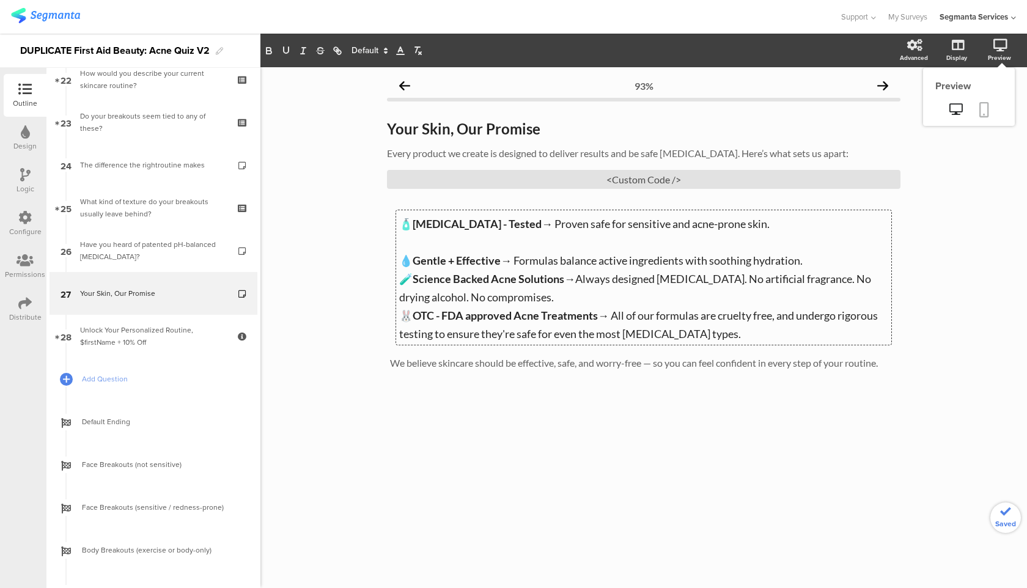
click at [988, 121] on link at bounding box center [984, 110] width 27 height 23
click at [814, 262] on div "🧴 [MEDICAL_DATA] - Tested → Proven safe for sensitive and acne-prone skin. 💧 Ge…" at bounding box center [643, 277] width 495 height 135
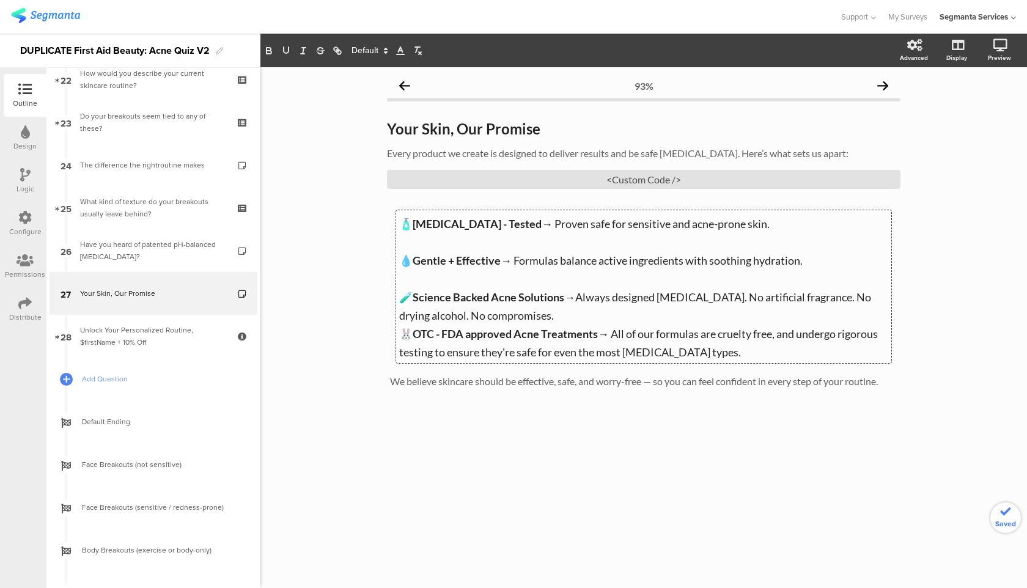
click at [687, 319] on p "🧪 Science Backed Acne Solutions →Always designed [MEDICAL_DATA]. No artificial …" at bounding box center [643, 305] width 489 height 37
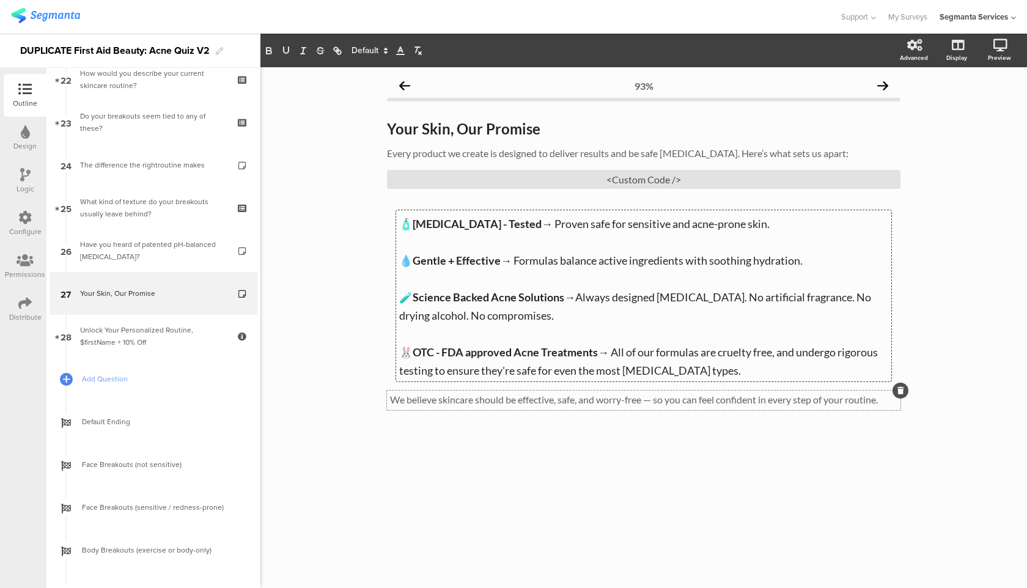
click at [711, 403] on div "We believe skincare should be effective, safe, and worry-free — so you can feel…" at bounding box center [644, 401] width 514 height 20
click at [757, 372] on div "🧴 [MEDICAL_DATA] - Tested → Proven safe for sensitive and acne-prone skin. 💧 Ge…" at bounding box center [643, 295] width 495 height 171
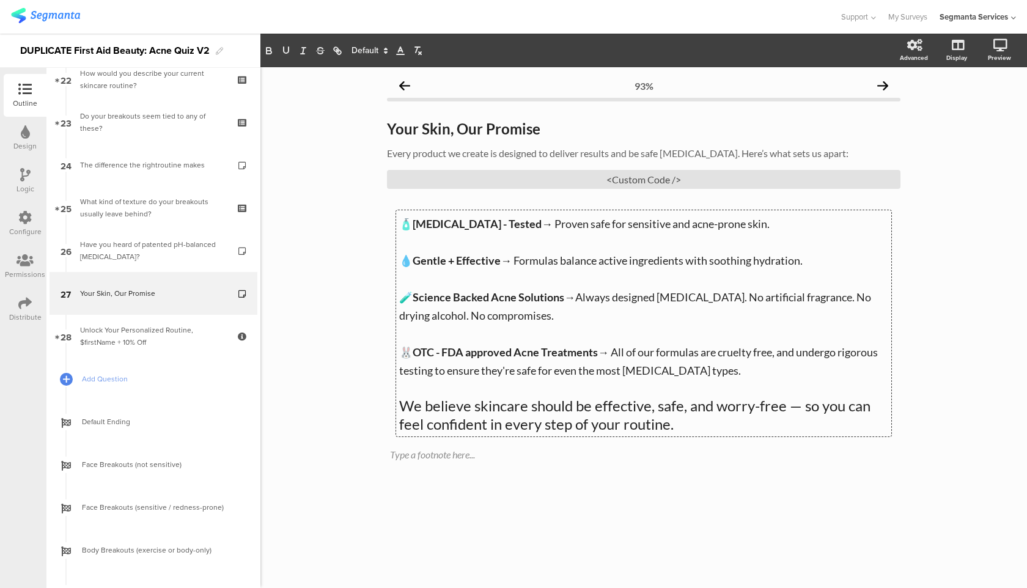
click at [659, 375] on span "→ All of our formulas are cruelty free, and undergo rigorous testing to ensure …" at bounding box center [639, 361] width 481 height 32
click at [670, 408] on p "We believe skincare should be effective, safe, and worry-free — so you can feel…" at bounding box center [643, 415] width 489 height 37
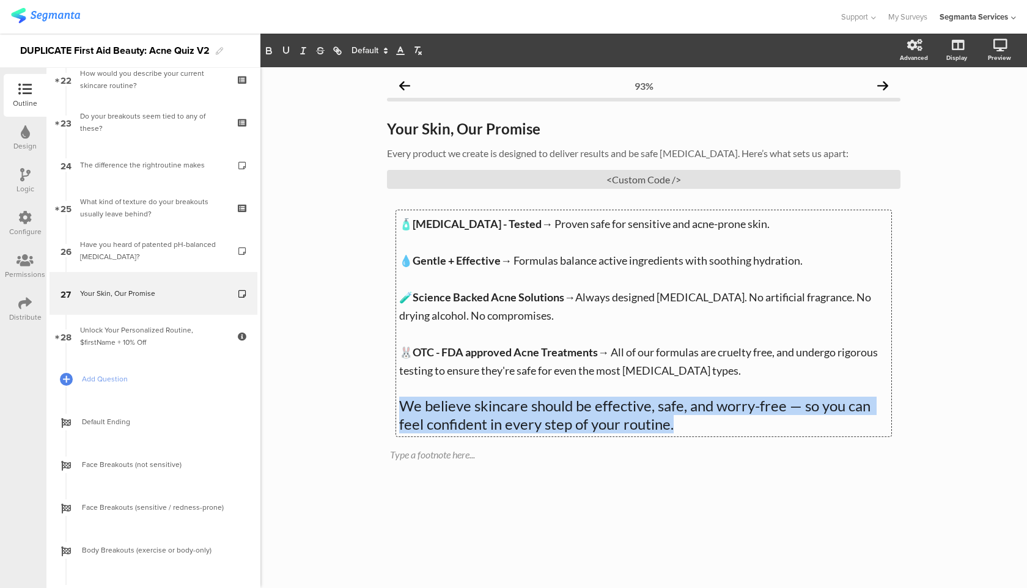
drag, startPoint x: 692, startPoint y: 422, endPoint x: 402, endPoint y: 407, distance: 289.6
click at [402, 407] on p "We believe skincare should be effective, safe, and worry-free — so you can feel…" at bounding box center [643, 415] width 489 height 37
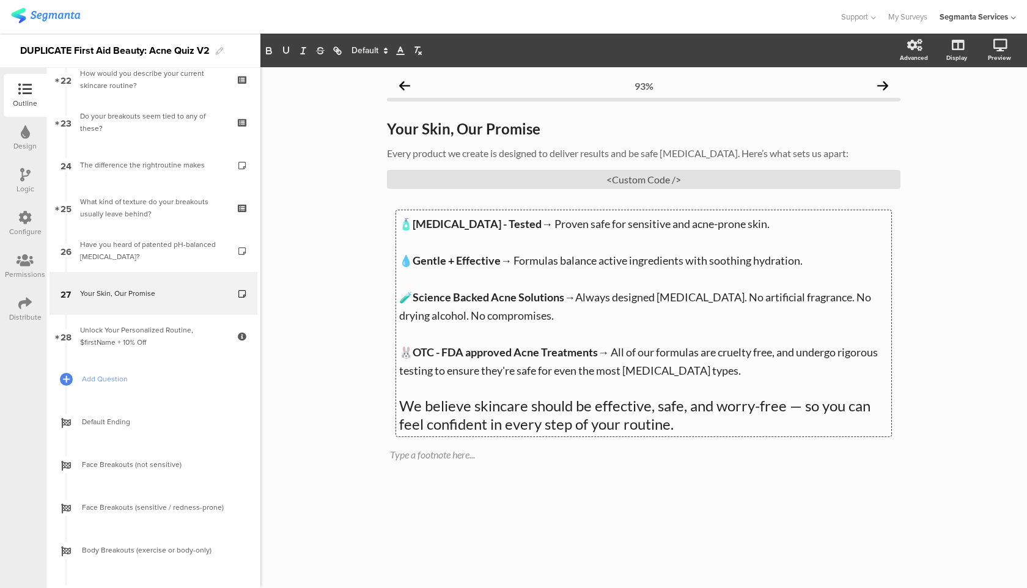
click at [361, 48] on span at bounding box center [369, 50] width 46 height 15
click at [367, 142] on span at bounding box center [369, 145] width 35 height 19
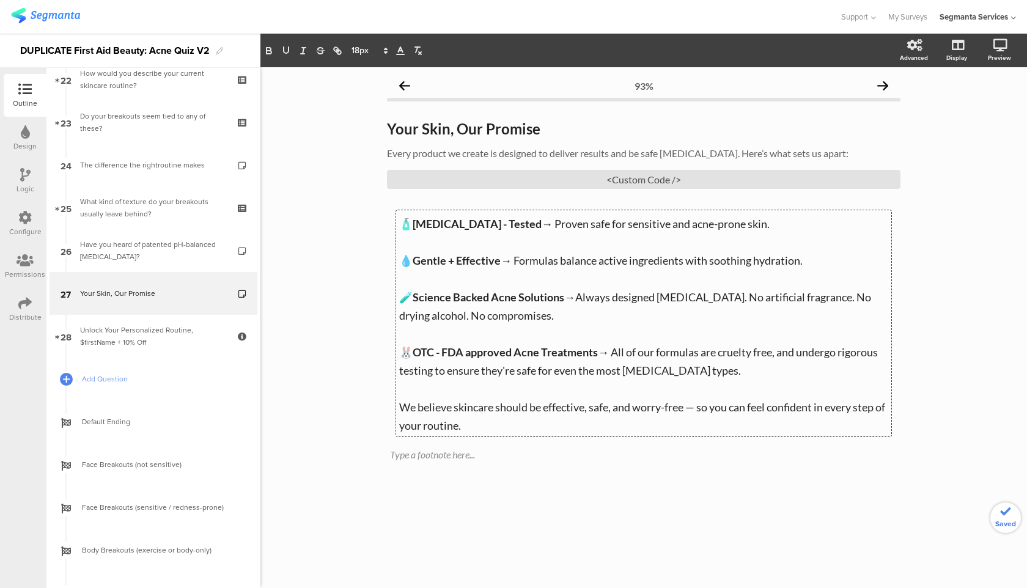
click at [415, 466] on div "🧴 [MEDICAL_DATA] - Tested → Proven safe for sensitive and acne-prone skin. 💧 Ge…" at bounding box center [644, 365] width 514 height 310
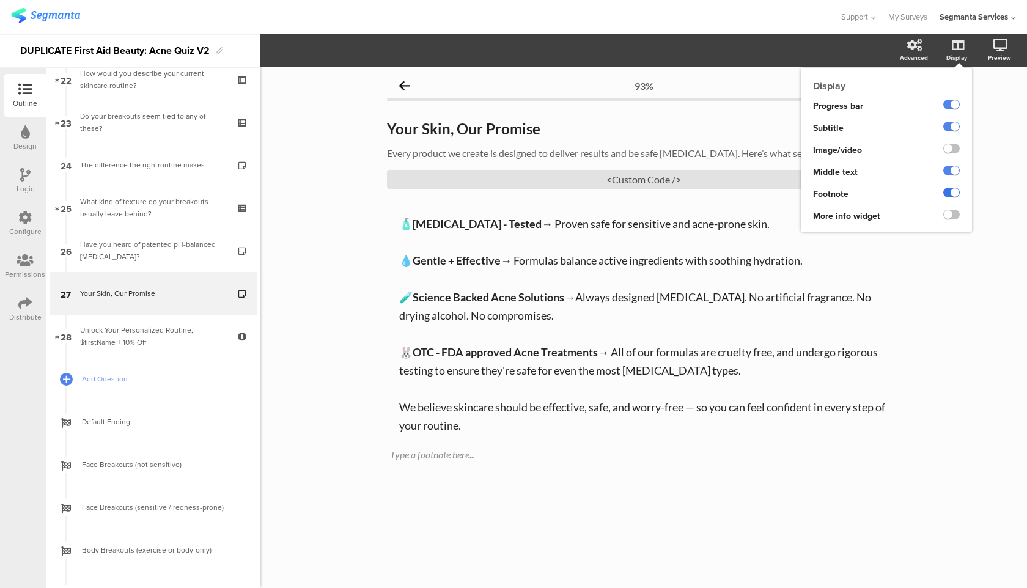
click at [950, 194] on label at bounding box center [951, 193] width 17 height 10
click at [0, 0] on input "checkbox" at bounding box center [0, 0] width 0 height 0
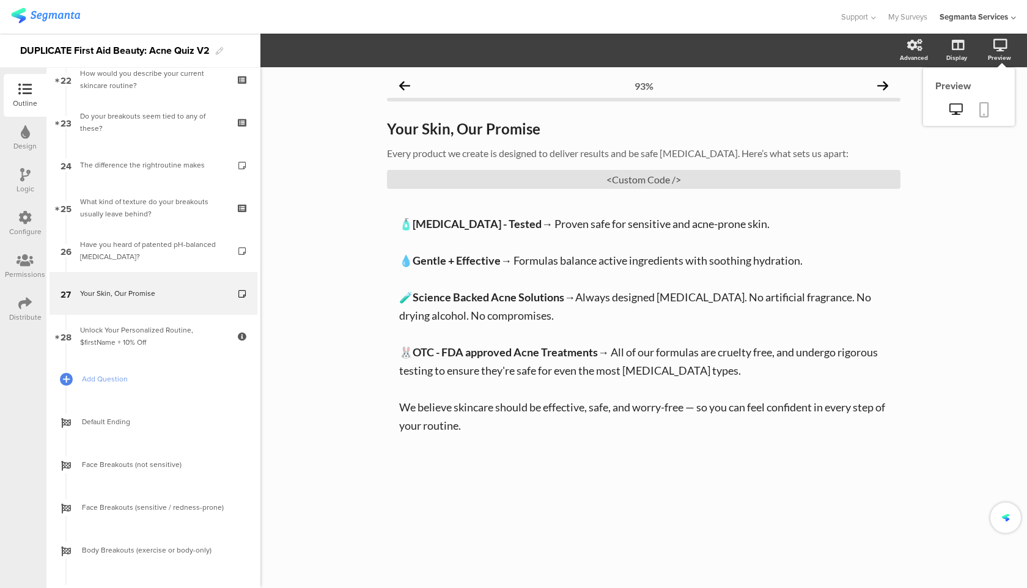
click at [990, 105] on link at bounding box center [984, 110] width 27 height 23
click at [510, 186] on div "<Custom Code />" at bounding box center [644, 179] width 514 height 19
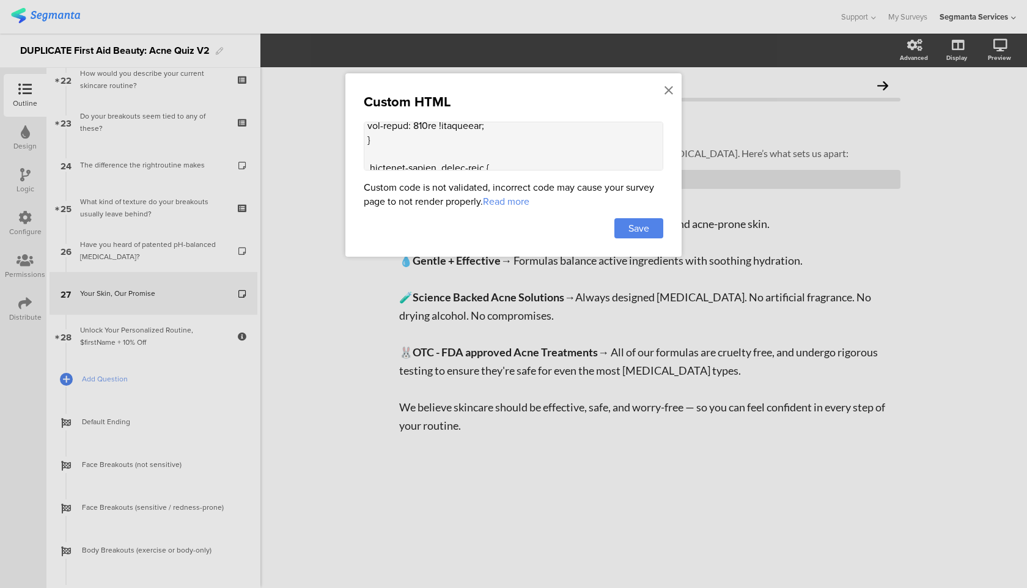
scroll to position [874, 0]
click at [557, 141] on textarea at bounding box center [514, 146] width 300 height 49
click at [668, 92] on icon at bounding box center [669, 90] width 9 height 13
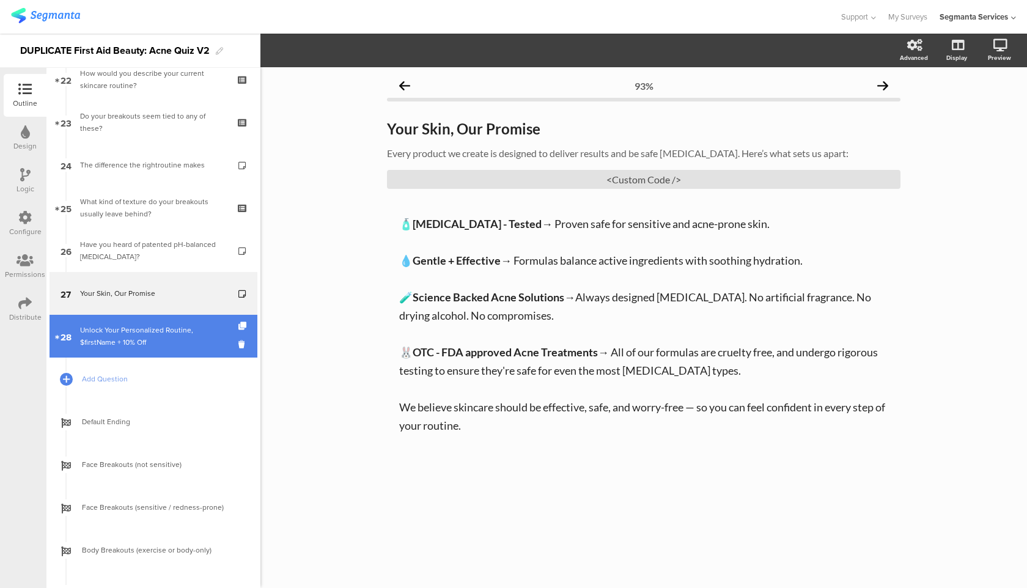
click at [194, 338] on div "Unlock Your Personalized Routine, $firstName + 10% Off" at bounding box center [153, 336] width 146 height 24
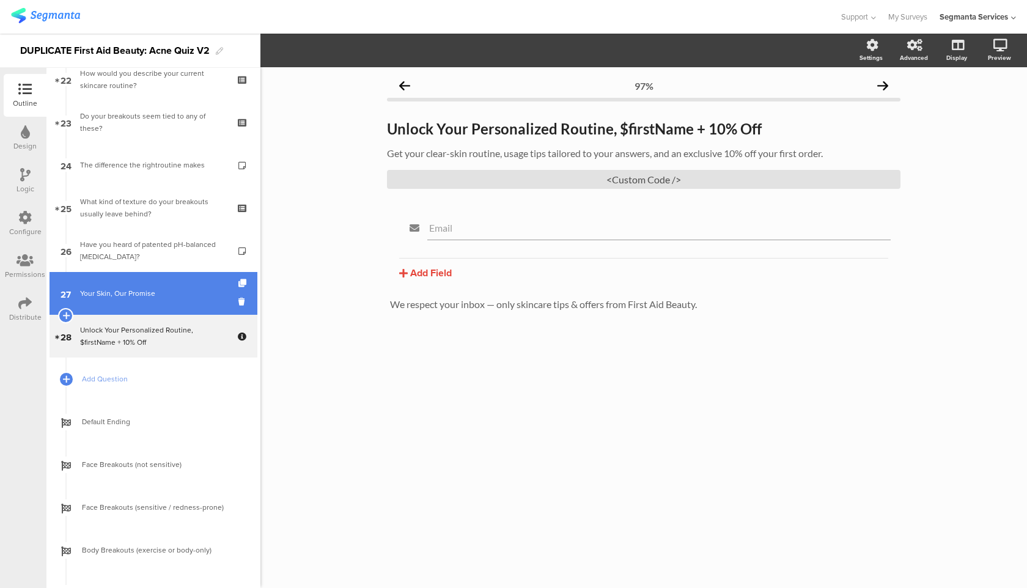
click at [166, 303] on link "27 Your Skin, Our Promise" at bounding box center [154, 293] width 208 height 43
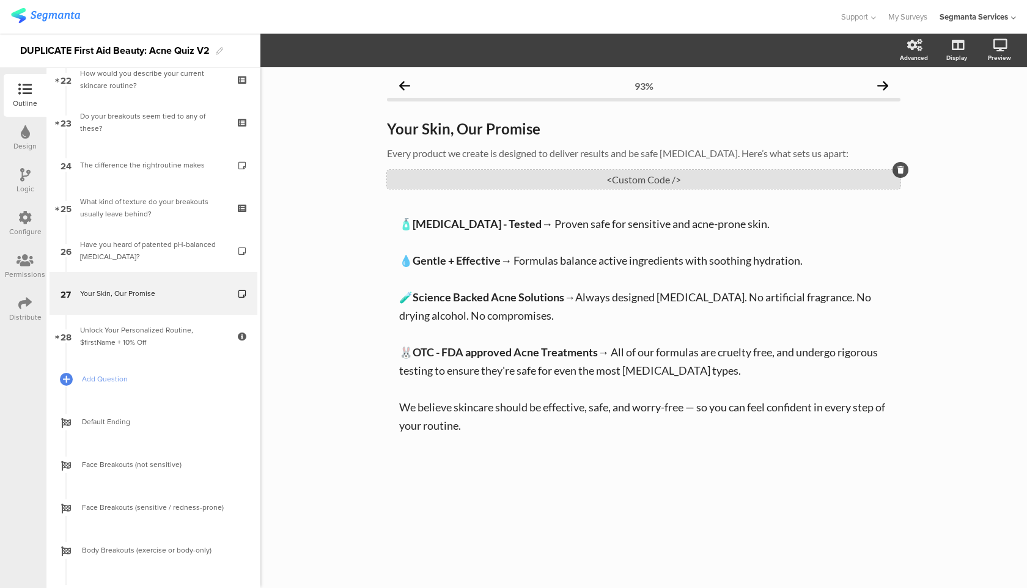
click at [495, 186] on div "<Custom Code />" at bounding box center [644, 179] width 514 height 19
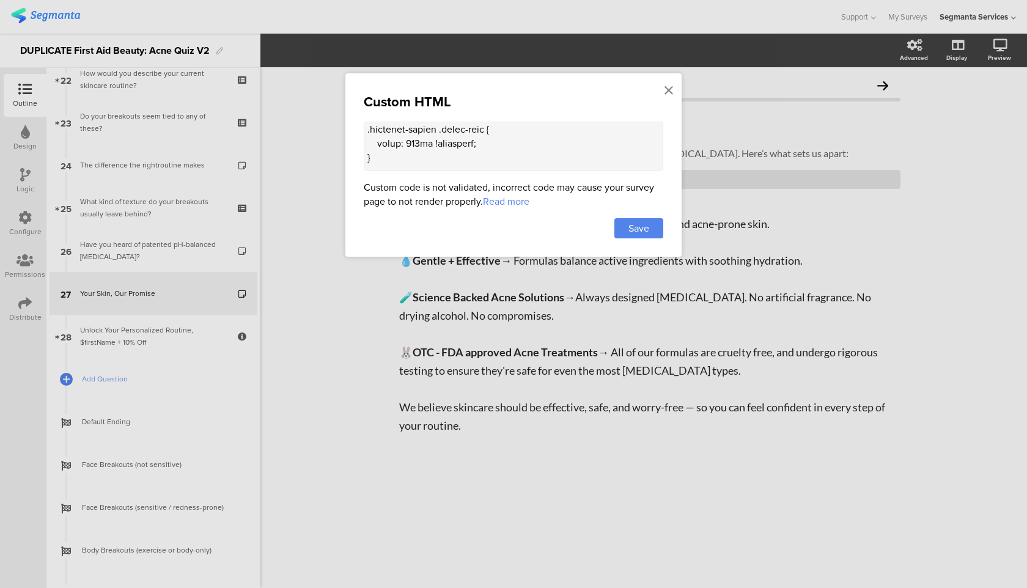
scroll to position [862, 0]
click at [665, 88] on icon at bounding box center [669, 90] width 9 height 13
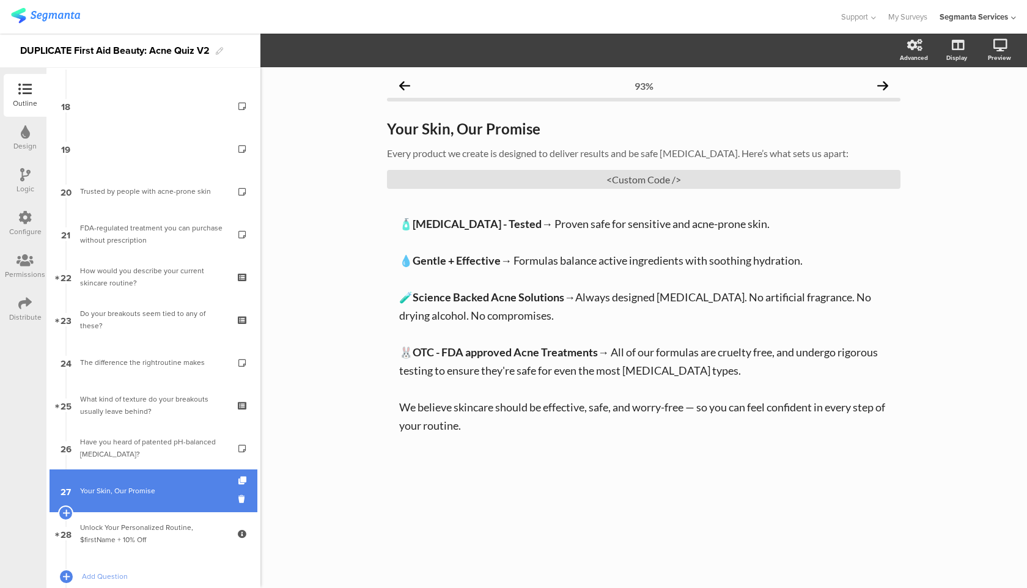
scroll to position [643, 0]
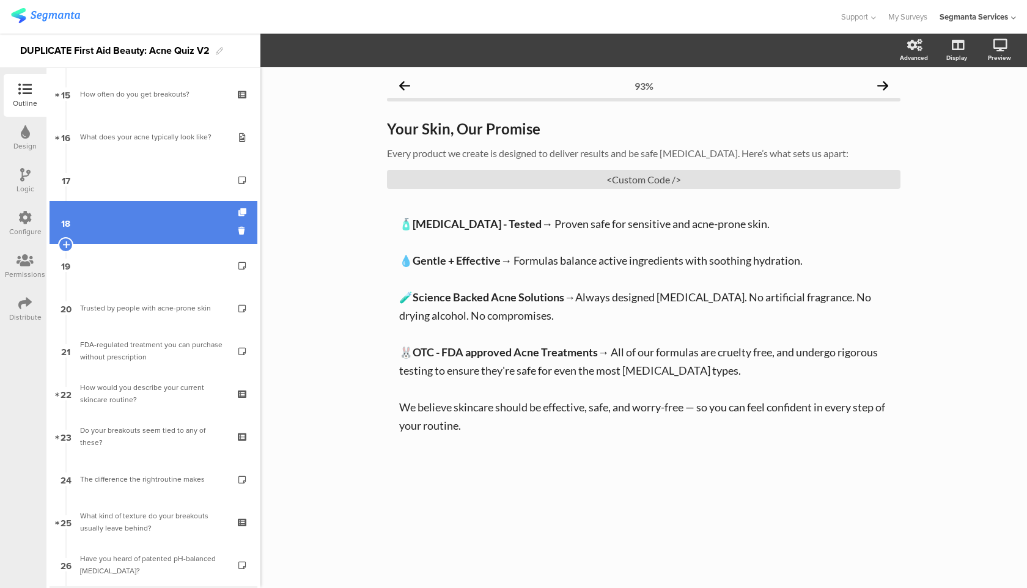
click at [236, 208] on link "18" at bounding box center [154, 222] width 208 height 43
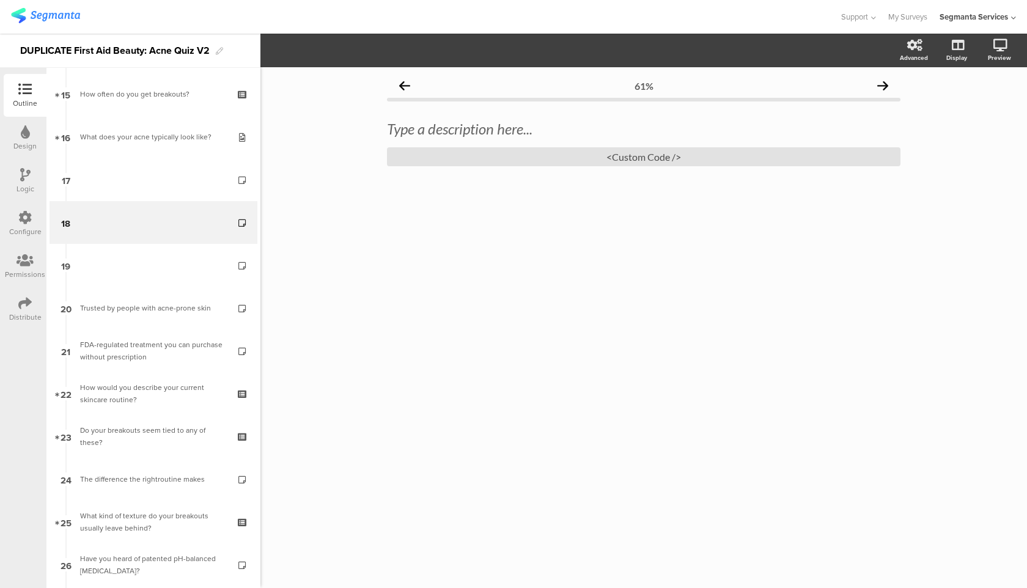
click at [22, 218] on icon at bounding box center [24, 217] width 13 height 13
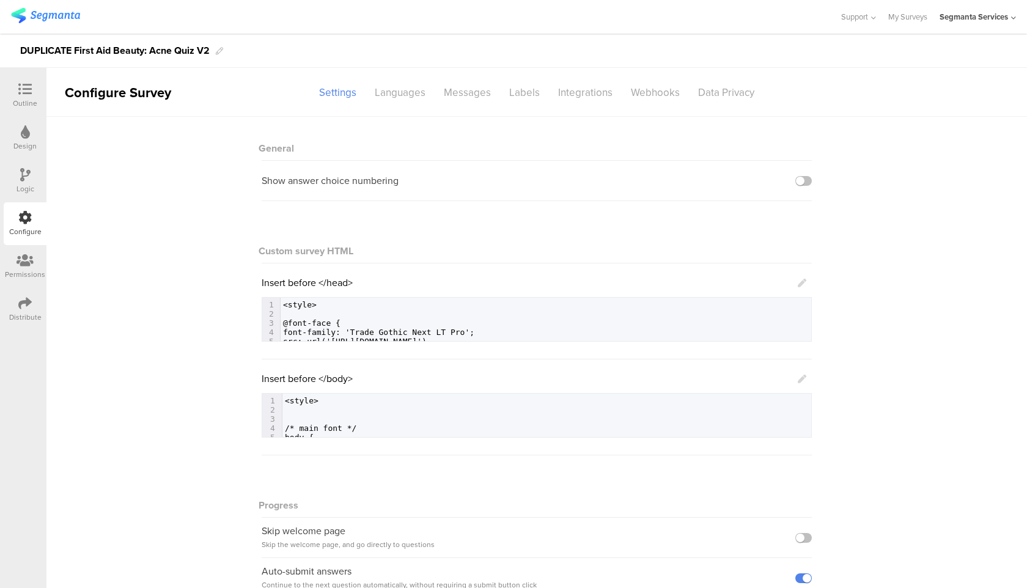
click at [32, 161] on div "Logic" at bounding box center [25, 181] width 43 height 43
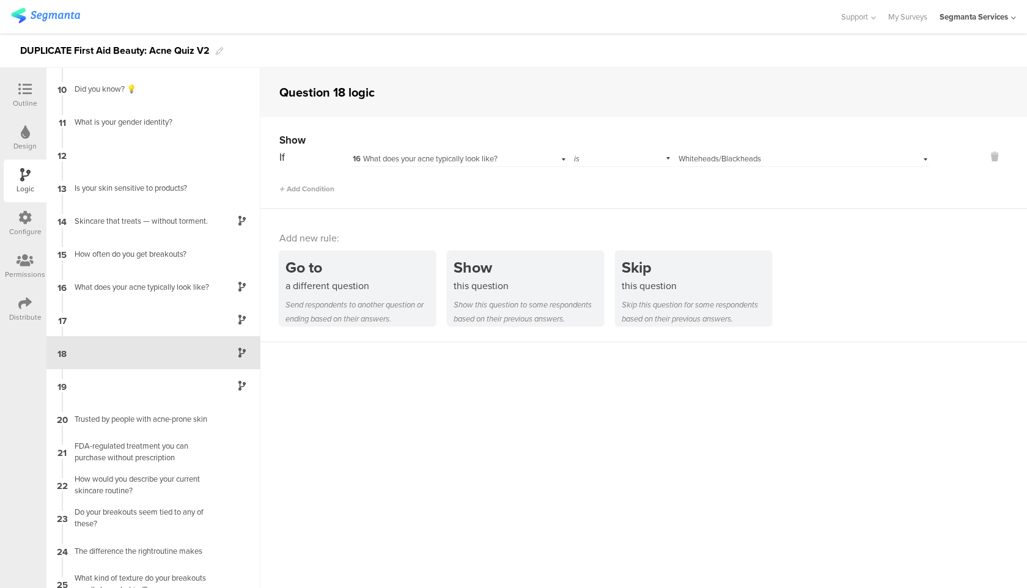
scroll to position [317, 0]
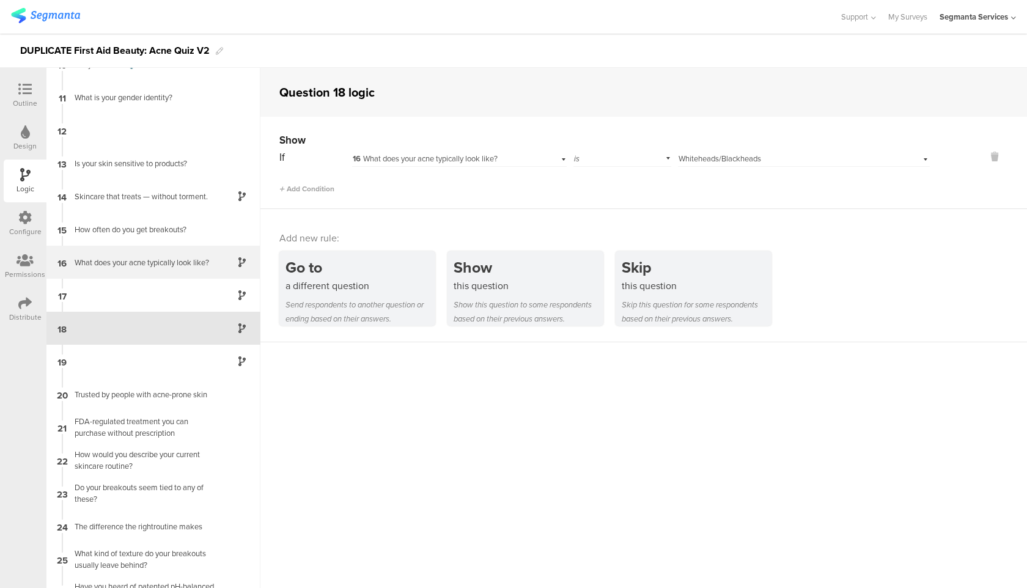
click at [144, 261] on div "What does your acne typically look like?" at bounding box center [143, 263] width 153 height 12
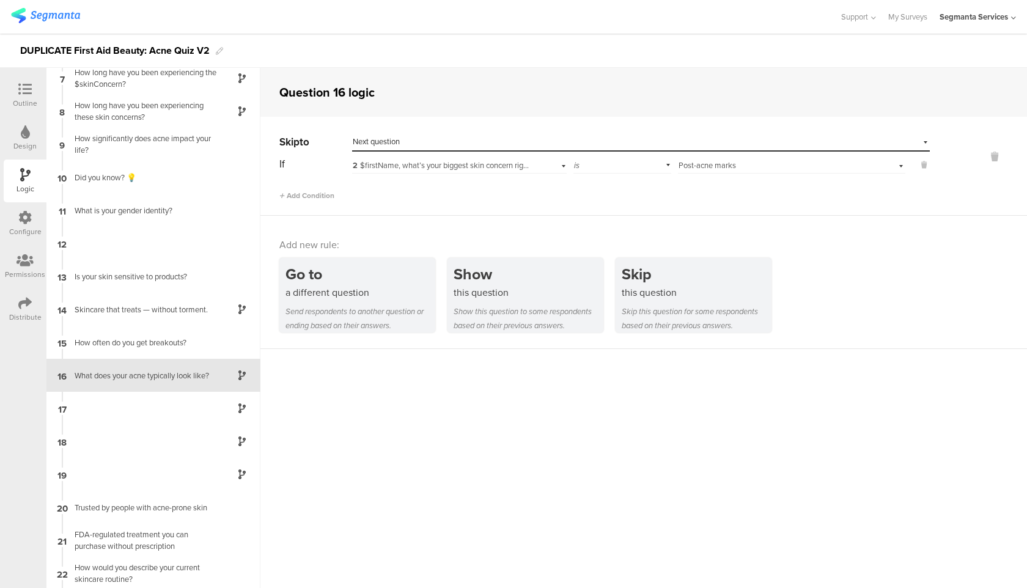
scroll to position [251, 0]
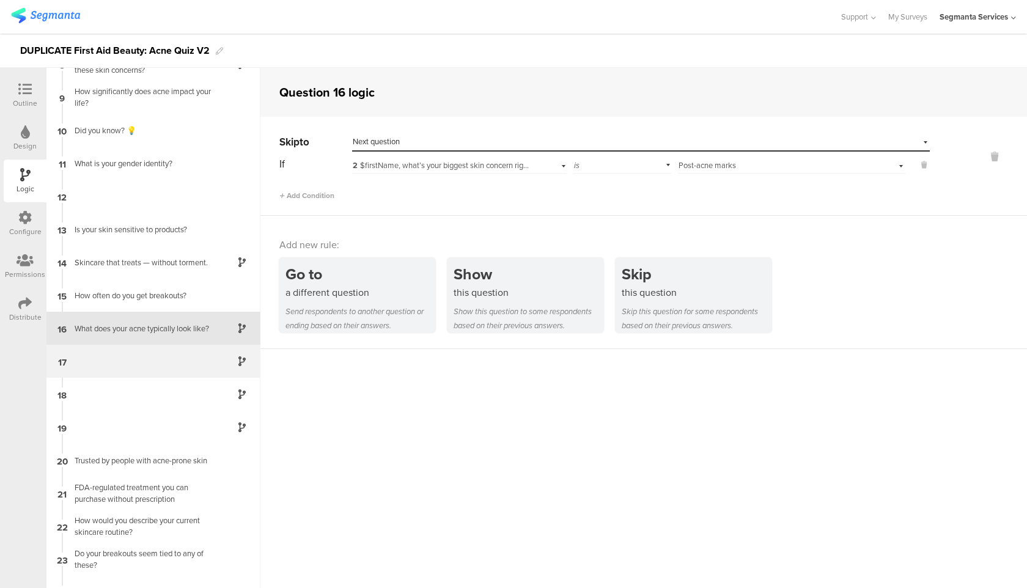
click at [167, 357] on div "17" at bounding box center [153, 361] width 214 height 33
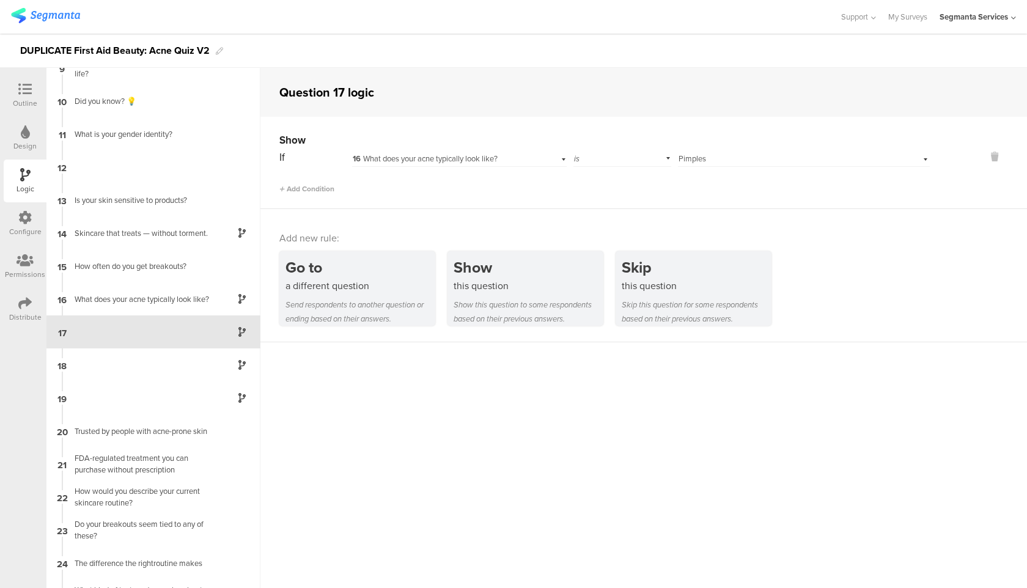
scroll to position [284, 0]
